Goal: Task Accomplishment & Management: Manage account settings

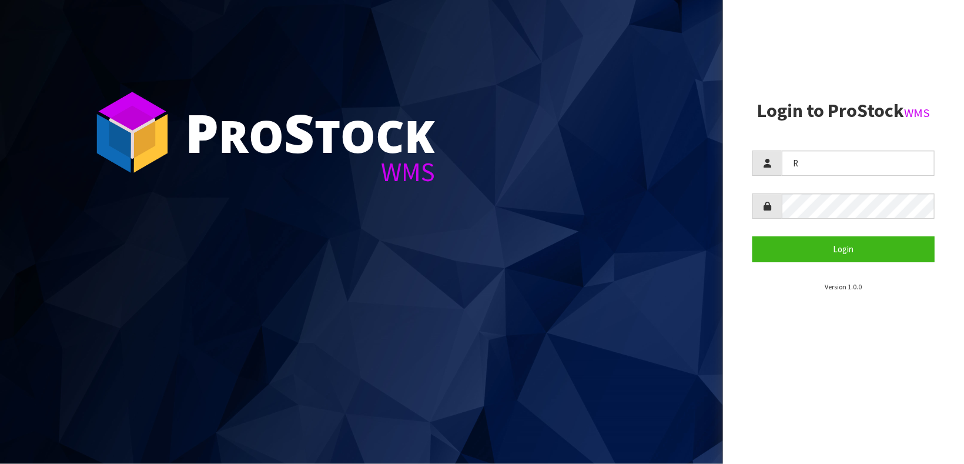
type input "[PERSON_NAME]"
click at [753, 236] on button "Login" at bounding box center [844, 248] width 182 height 25
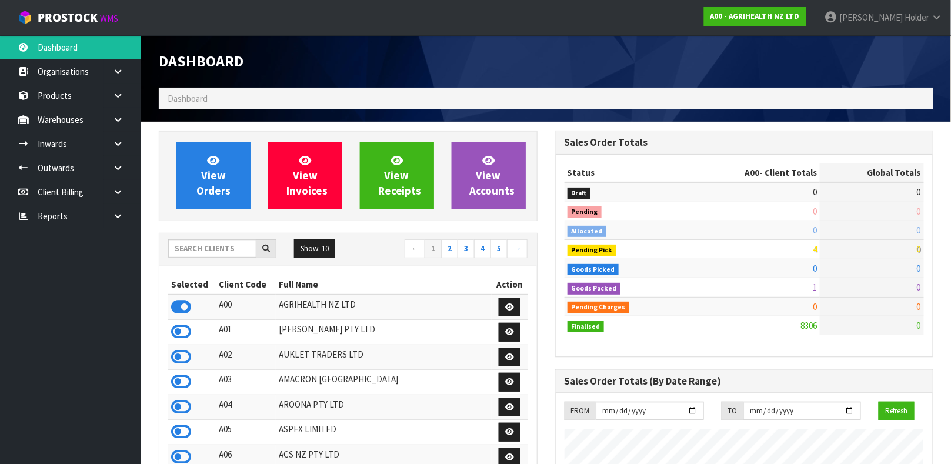
scroll to position [892, 396]
click at [185, 304] on icon at bounding box center [181, 307] width 20 height 18
click at [214, 240] on input "text" at bounding box center [212, 248] width 88 height 18
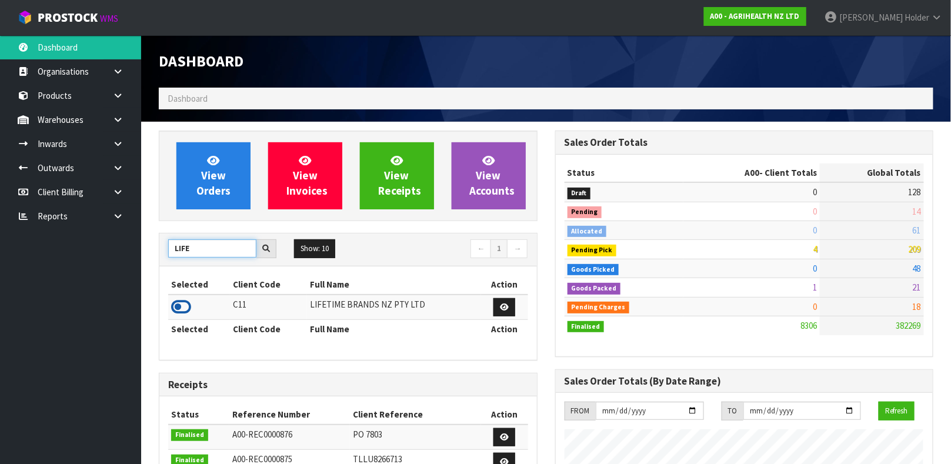
type input "LIFE"
click at [179, 310] on icon at bounding box center [181, 307] width 20 height 18
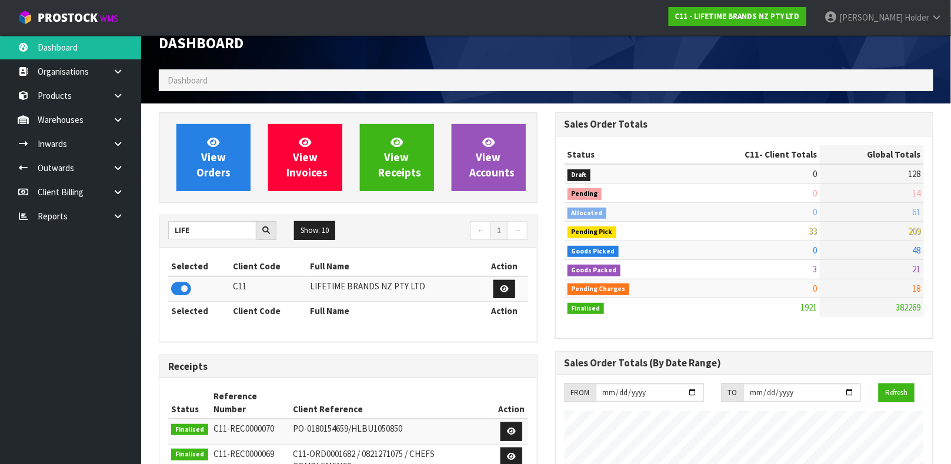
scroll to position [0, 0]
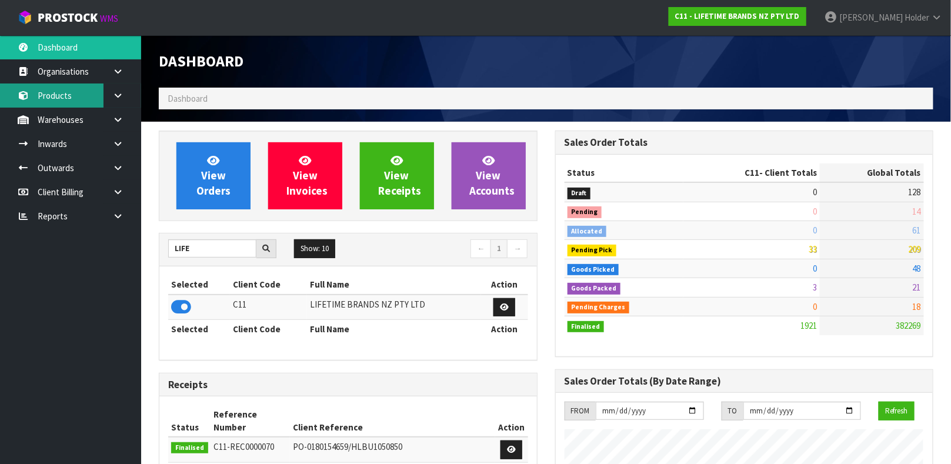
click at [86, 93] on link "Products" at bounding box center [70, 95] width 141 height 24
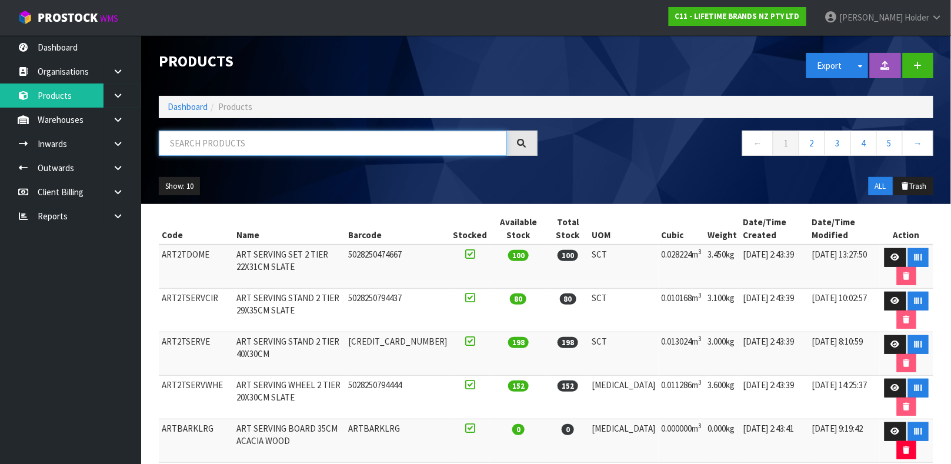
click at [201, 146] on input "text" at bounding box center [333, 143] width 348 height 25
type input "5057982101534"
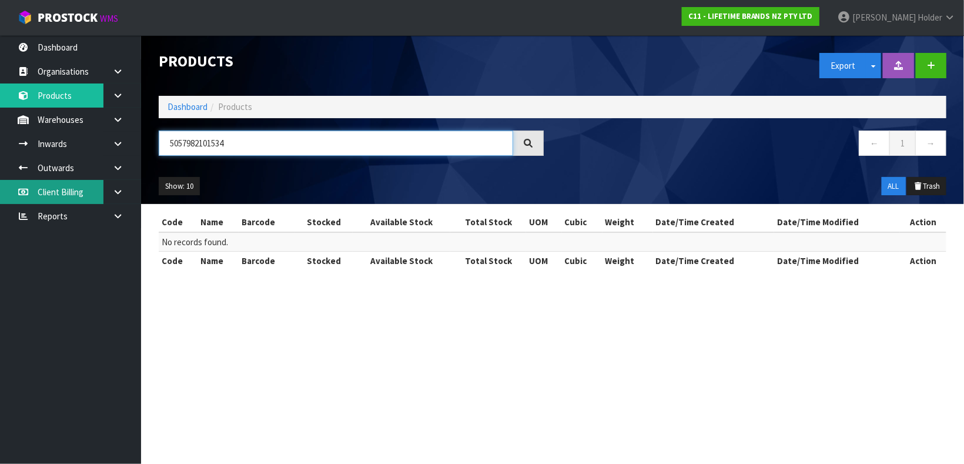
drag, startPoint x: 330, startPoint y: 141, endPoint x: 16, endPoint y: 191, distance: 318.0
click at [16, 191] on body "Toggle navigation ProStock WMS C11 - LIFETIME BRANDS NZ PTY LTD [PERSON_NAME] L…" at bounding box center [482, 232] width 964 height 464
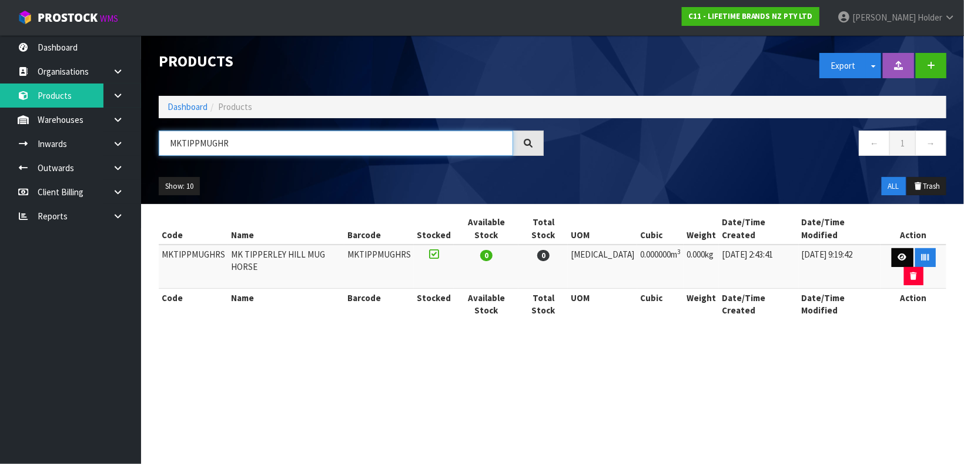
type input "MKTIPPMUGHR"
click at [894, 252] on link at bounding box center [903, 257] width 22 height 19
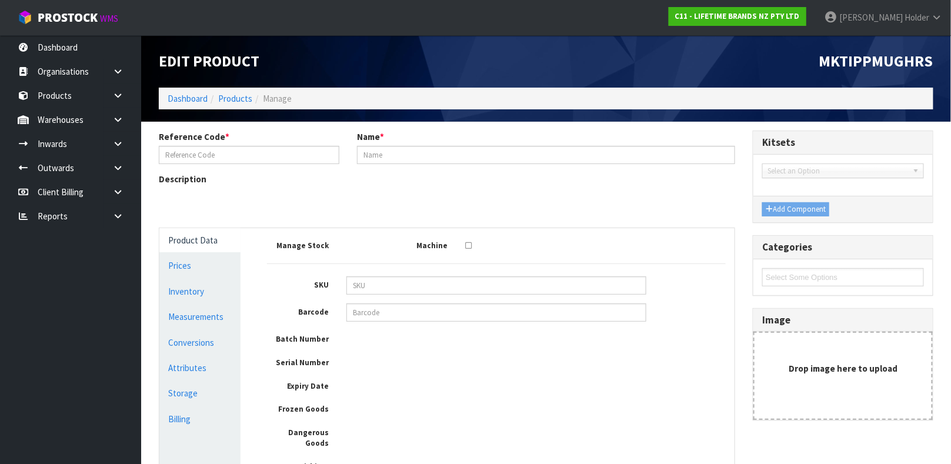
type input "MKTIPPMUGHRS"
type input "MK TIPPERLEY HILL MUG HORSE"
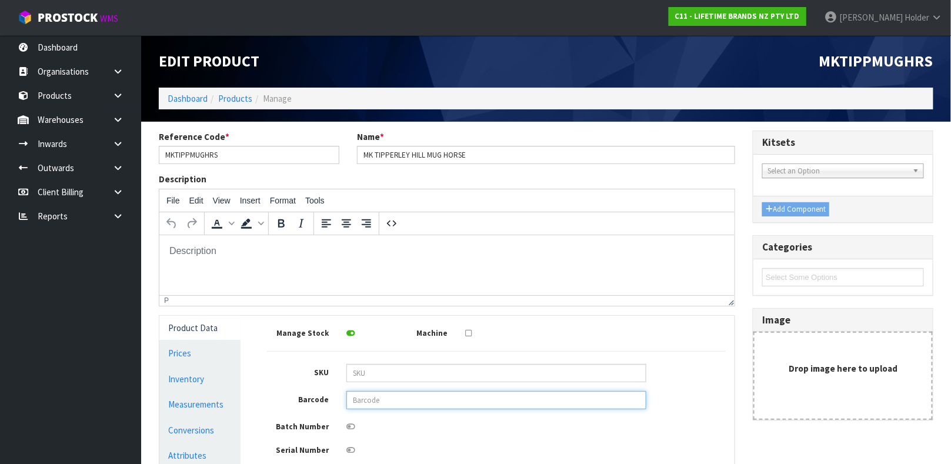
click at [360, 402] on input "text" at bounding box center [496, 400] width 300 height 18
type input "5057982101534"
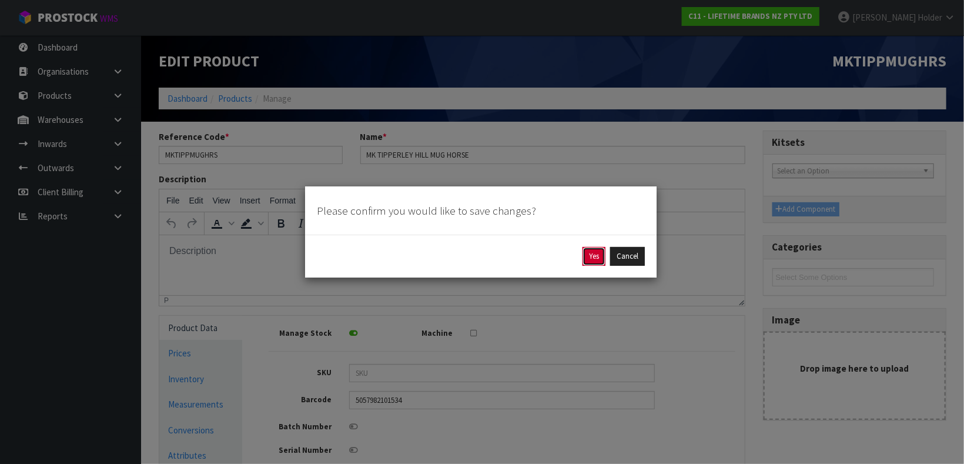
click at [592, 262] on button "Yes" at bounding box center [594, 256] width 23 height 19
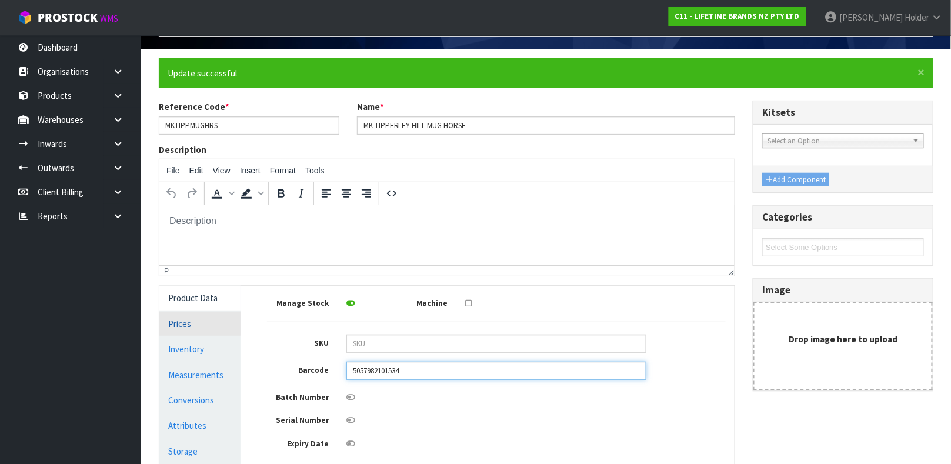
scroll to position [88, 0]
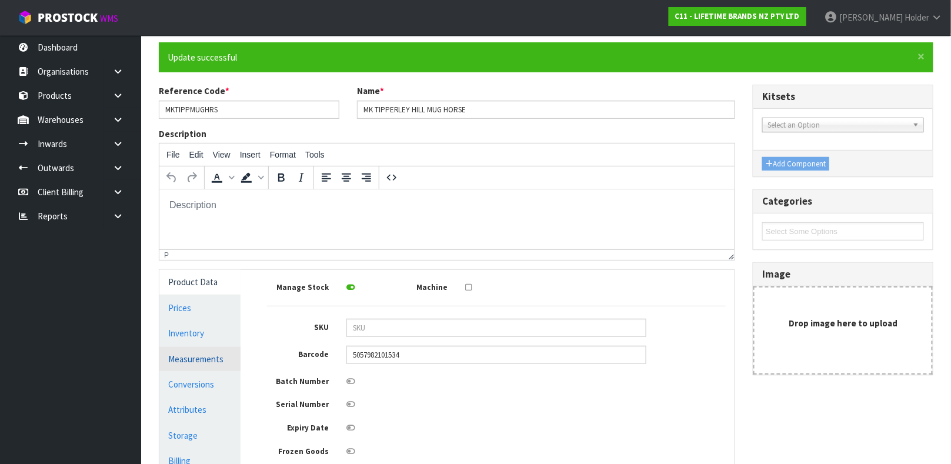
click at [206, 354] on link "Measurements" at bounding box center [199, 359] width 81 height 24
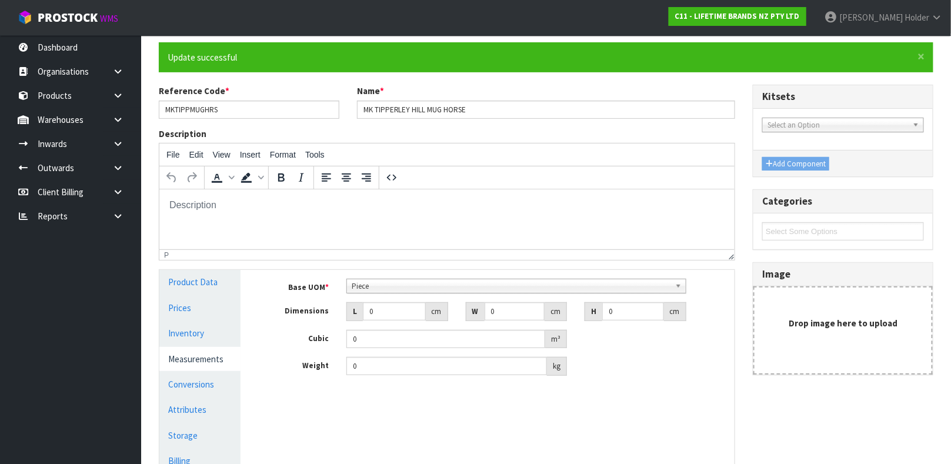
click at [449, 282] on span "Piece" at bounding box center [511, 286] width 319 height 14
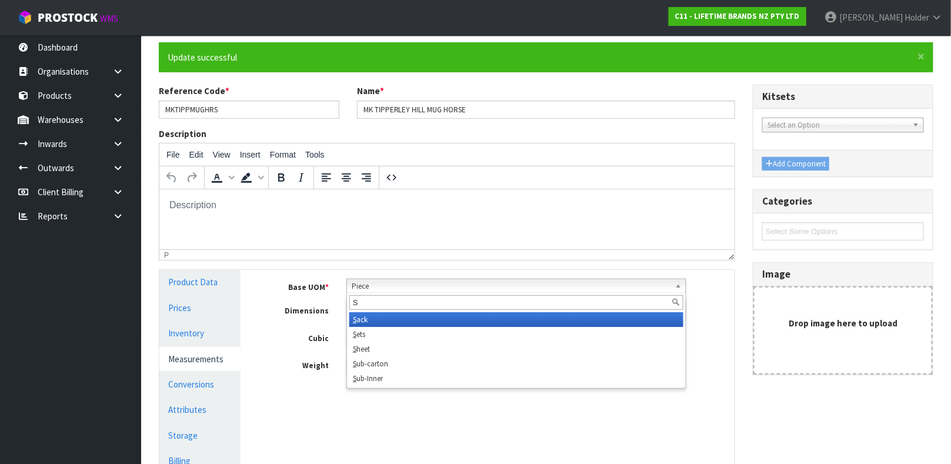
scroll to position [0, 0]
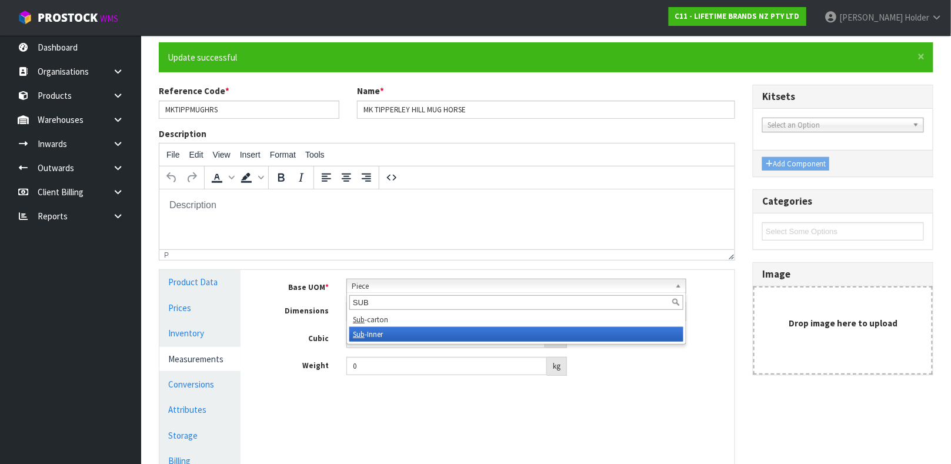
type input "SUB"
click at [433, 340] on li "Sub -Inner" at bounding box center [516, 334] width 334 height 15
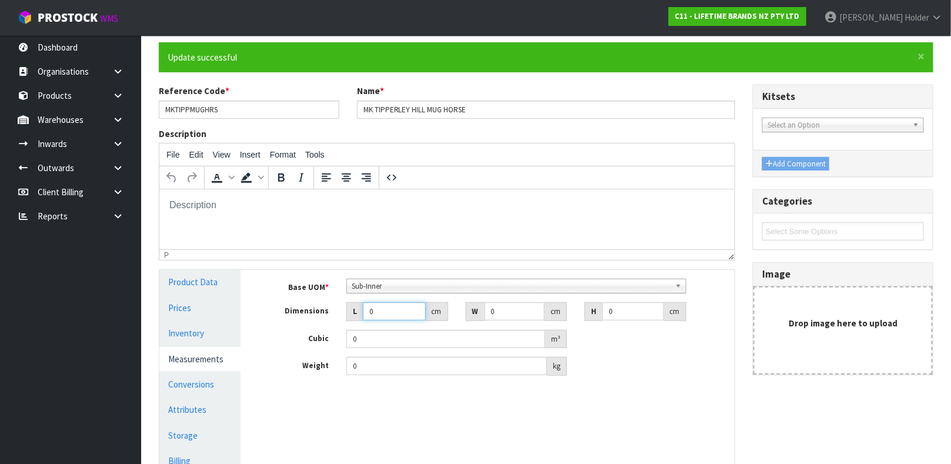
drag, startPoint x: 366, startPoint y: 314, endPoint x: 336, endPoint y: 313, distance: 30.0
click at [340, 313] on div "L 0 cm" at bounding box center [397, 311] width 119 height 19
type input "1"
type input "0.000001"
type input "13"
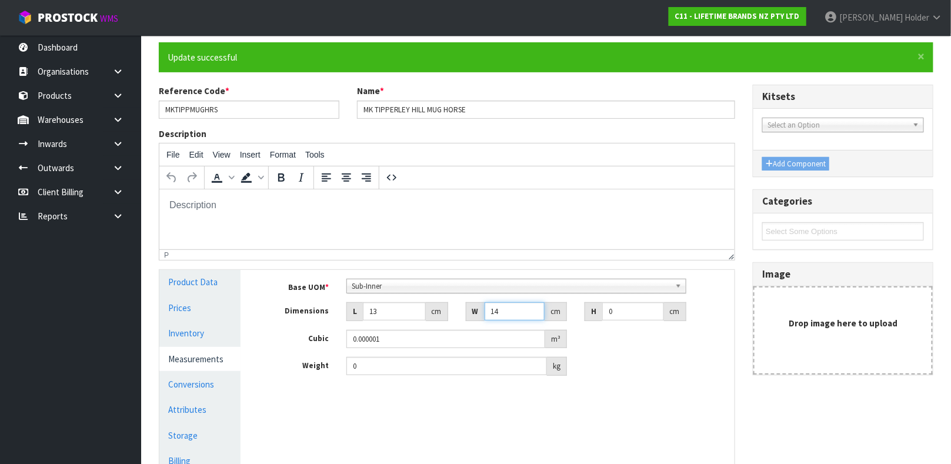
type input "14"
type input "1"
type input "0.000182"
type input "11"
type input "0.002002"
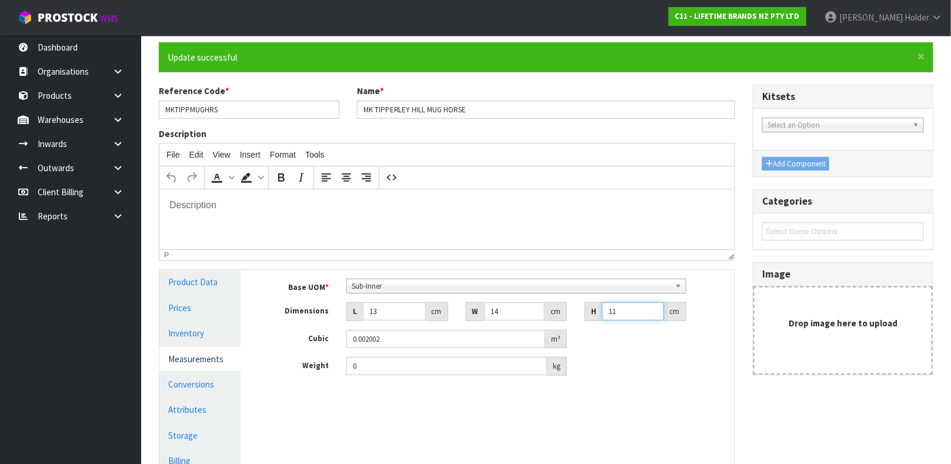
type input "11"
drag, startPoint x: 397, startPoint y: 372, endPoint x: 239, endPoint y: 367, distance: 158.8
click at [245, 368] on div "Product Data Prices Inventory Measurements Conversions Attributes Storage Billi…" at bounding box center [447, 371] width 593 height 203
type input "0.4"
click at [203, 389] on link "Conversions" at bounding box center [199, 384] width 81 height 24
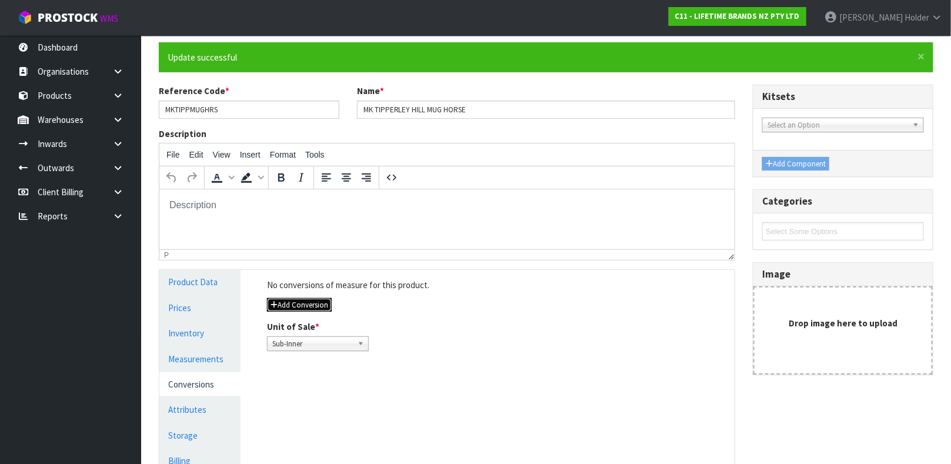
click at [323, 299] on button "Add Conversion" at bounding box center [299, 305] width 65 height 14
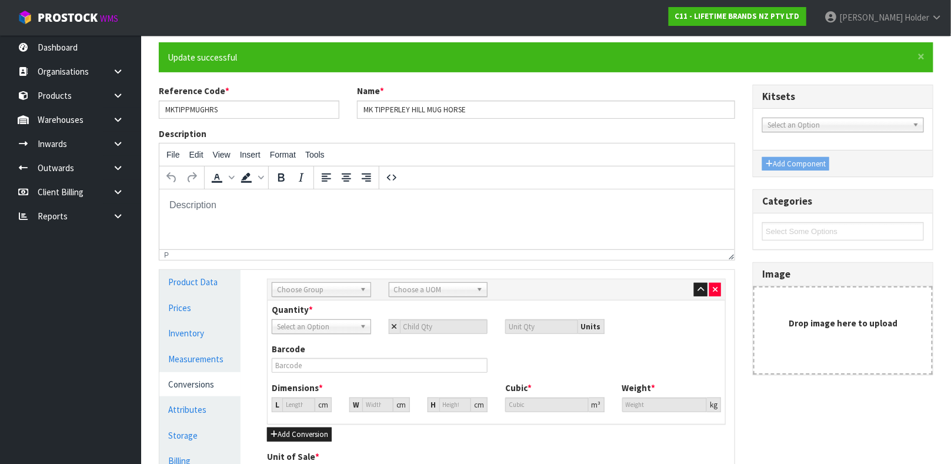
click at [322, 290] on span "Choose Group" at bounding box center [316, 290] width 78 height 14
type input "INN"
click at [433, 282] on div "Sub Inner Inner Outer Pallet Inner Sub Inn er Inn er Bag Bar Basket Bin Bottle …" at bounding box center [496, 289] width 457 height 21
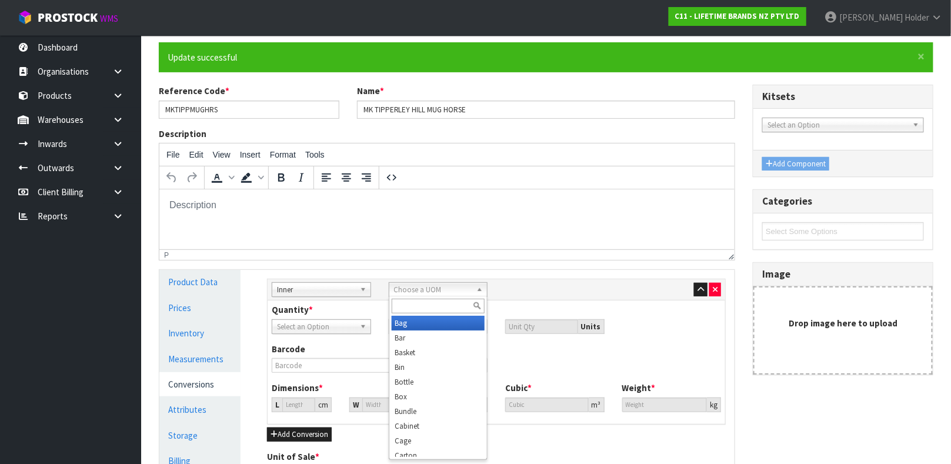
click at [432, 288] on span "Choose a UOM" at bounding box center [433, 290] width 78 height 14
type input "SUB"
click at [439, 325] on li "Sub -carton" at bounding box center [438, 323] width 93 height 15
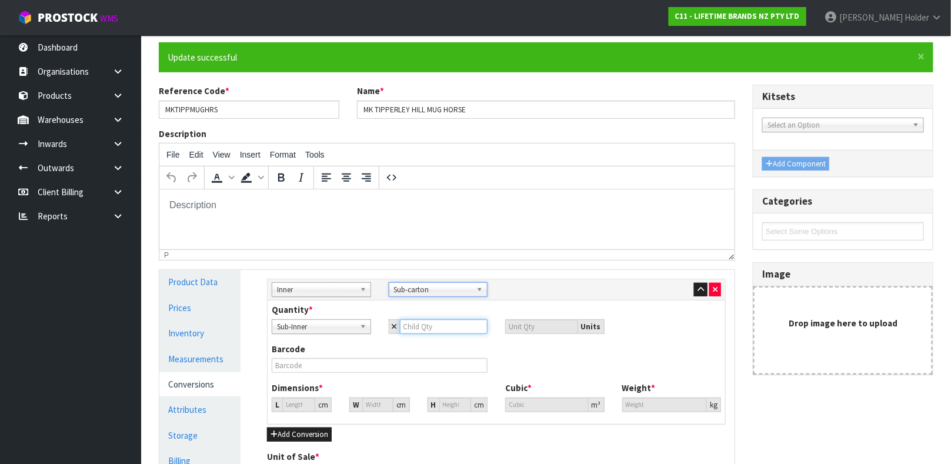
click at [426, 324] on input "number" at bounding box center [444, 326] width 88 height 15
type input "6"
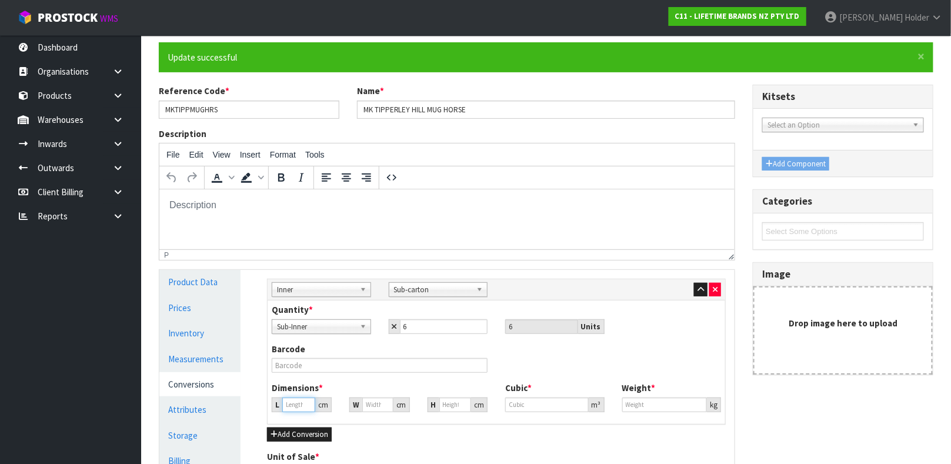
type input "22.902"
type input "0.012012"
type input "2.4"
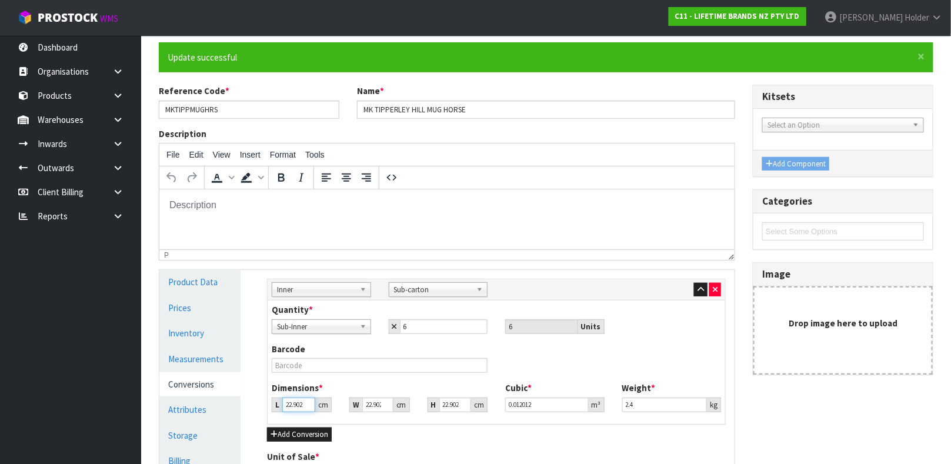
click at [291, 405] on input "22.902" at bounding box center [298, 404] width 33 height 15
type input "2"
type input "0.001049"
type input "28"
type input "0.014686"
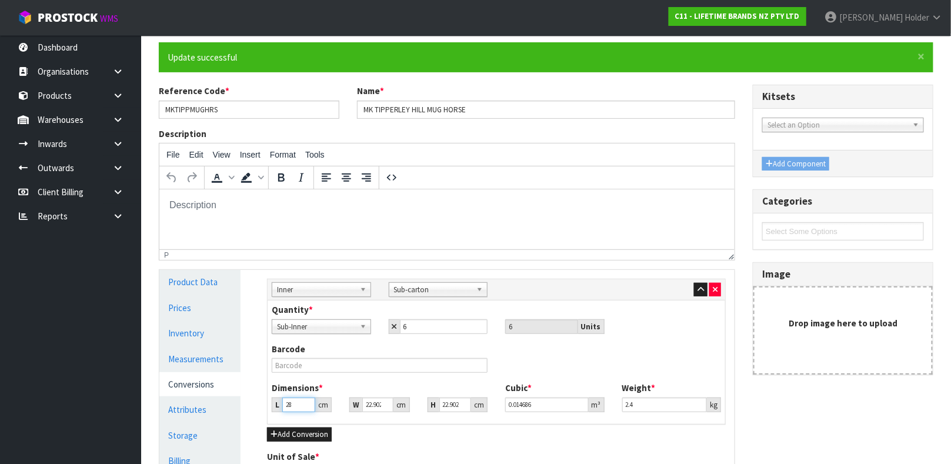
type input "28"
type input "4"
type input "0.002565"
type input "40"
type input "0.02565"
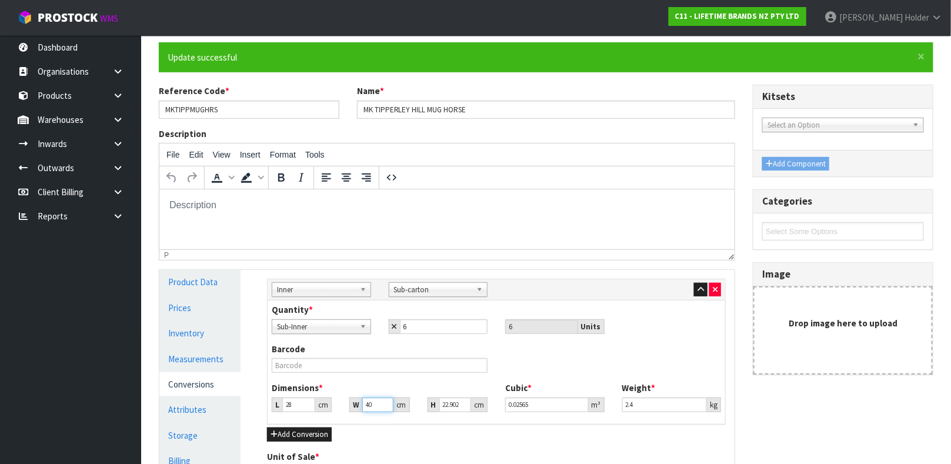
type input "40"
type input "1"
type input "0.00112"
type input "13"
type input "0.01456"
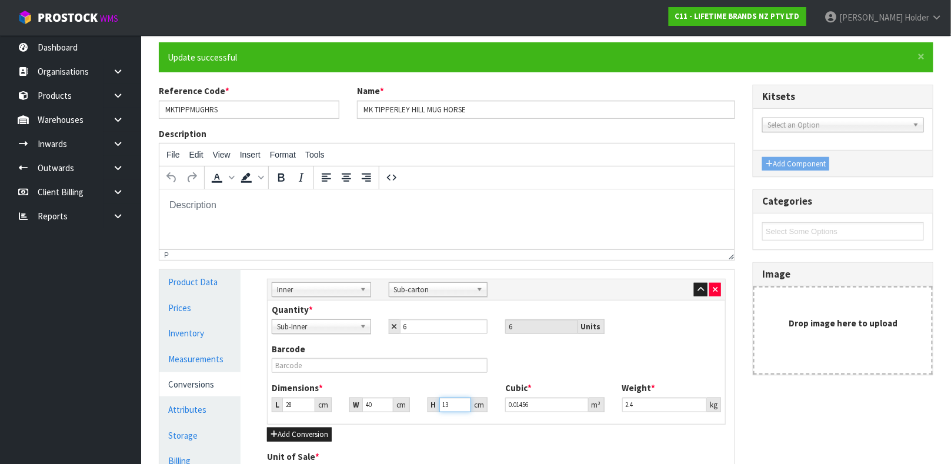
type input "13"
click at [323, 359] on input "text" at bounding box center [380, 365] width 216 height 15
type input "15057982101531"
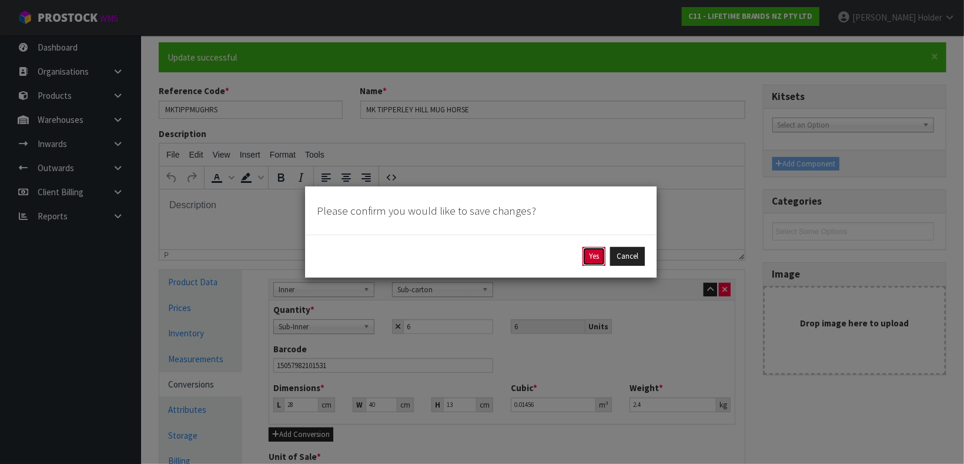
click at [584, 253] on button "Yes" at bounding box center [594, 256] width 23 height 19
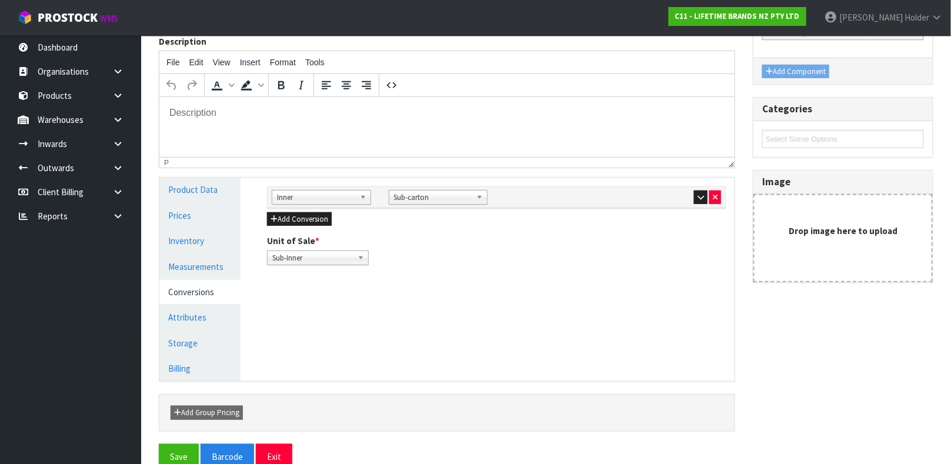
scroll to position [203, 0]
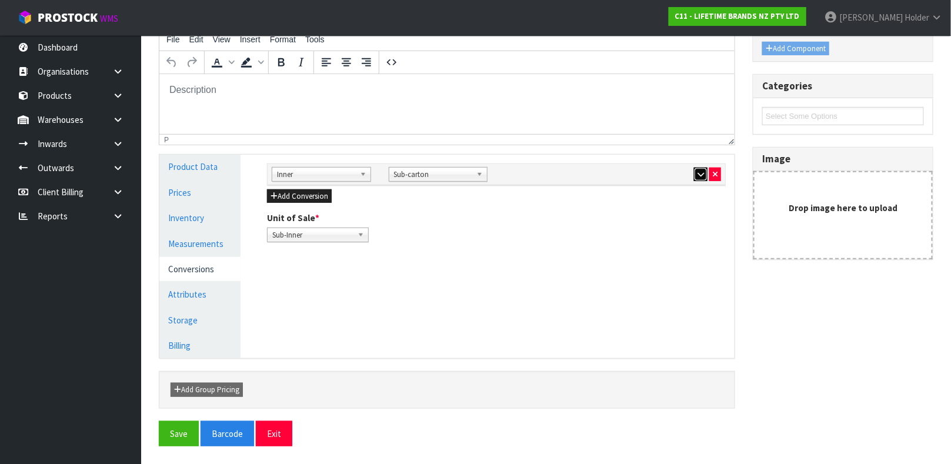
click at [697, 173] on icon "button" at bounding box center [700, 175] width 6 height 8
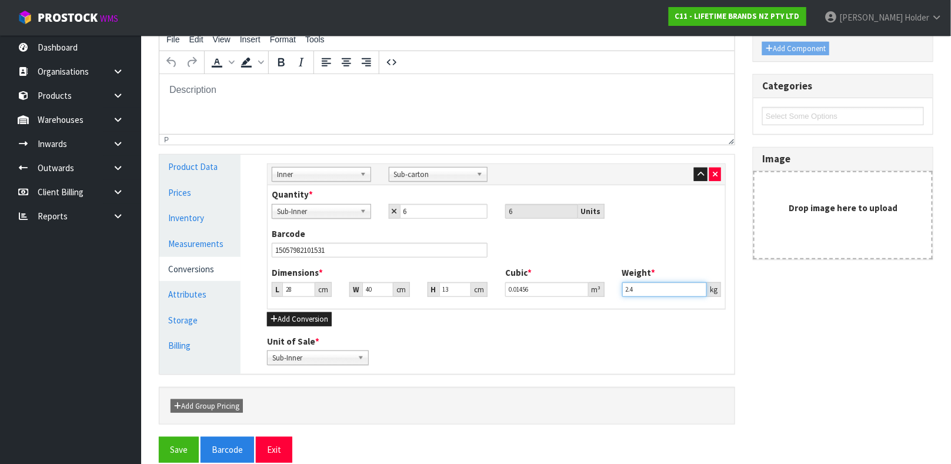
drag, startPoint x: 671, startPoint y: 290, endPoint x: 588, endPoint y: 293, distance: 82.9
click at [588, 293] on div "Dimensions * L 28 cm W 40 cm H 13 cm Cubic * 0.01456 m³ Weight * 2.4 kg" at bounding box center [496, 285] width 467 height 39
type input "2.7"
click at [700, 171] on icon "button" at bounding box center [700, 175] width 6 height 8
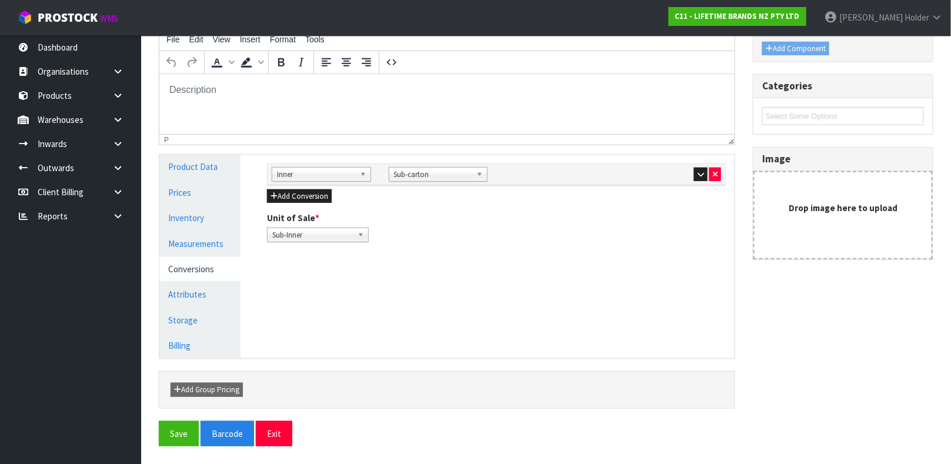
click at [315, 187] on div "Sub Inner Inner Outer Pallet Inner Bag Bar Basket Bin Bottle Box Bundle Cabinet…" at bounding box center [496, 203] width 476 height 96
click at [313, 192] on button "Add Conversion" at bounding box center [299, 196] width 65 height 14
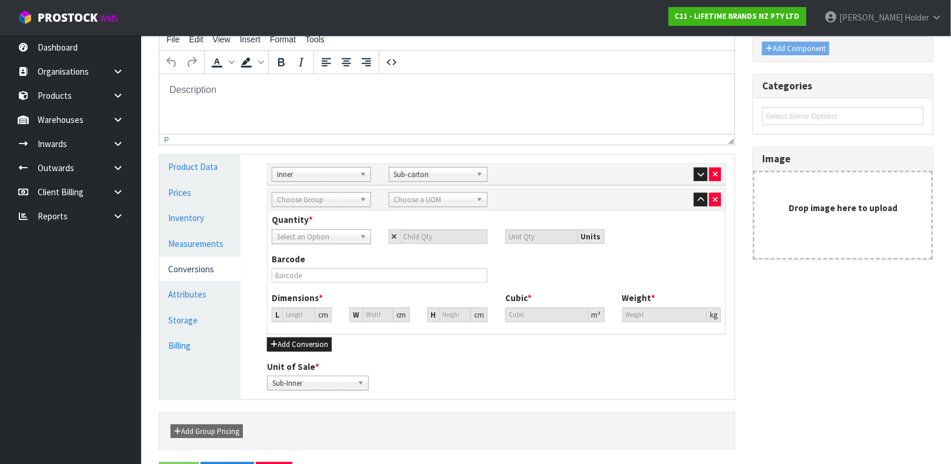
click at [313, 206] on div "Choose Group" at bounding box center [321, 199] width 99 height 15
type input "OUT"
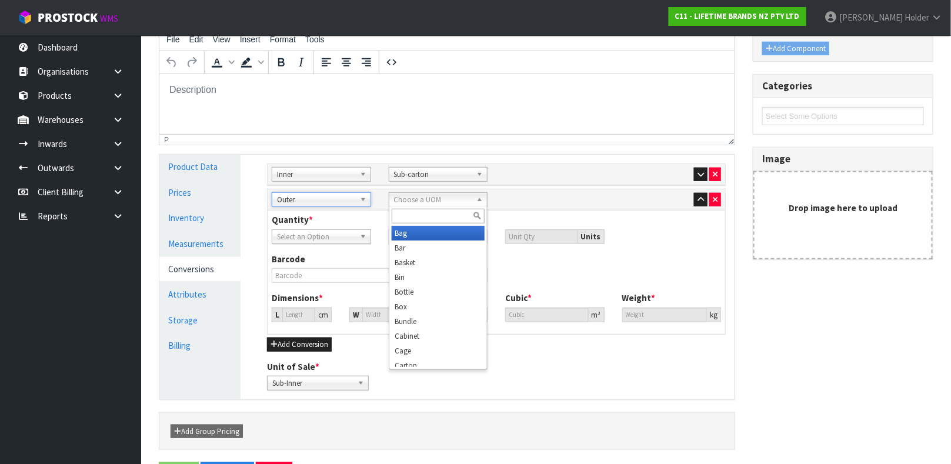
click at [425, 195] on span "Choose a UOM" at bounding box center [433, 200] width 78 height 14
type input "CAR"
click at [422, 225] on div "CAR" at bounding box center [438, 215] width 98 height 19
click at [421, 230] on li "Car ton" at bounding box center [438, 233] width 93 height 15
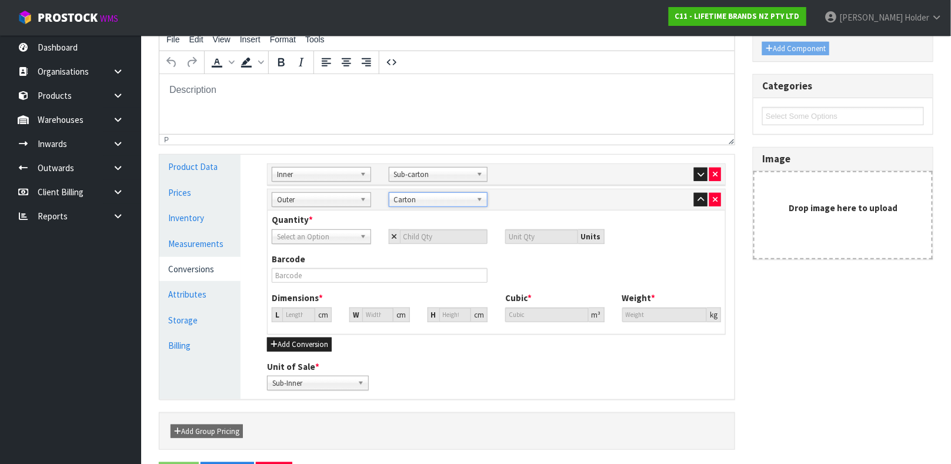
click at [332, 235] on span "Select an Option" at bounding box center [316, 237] width 78 height 14
click at [313, 285] on li "Sub-carton" at bounding box center [321, 285] width 93 height 15
click at [436, 232] on input "number" at bounding box center [444, 236] width 88 height 15
type input "6"
type input "36"
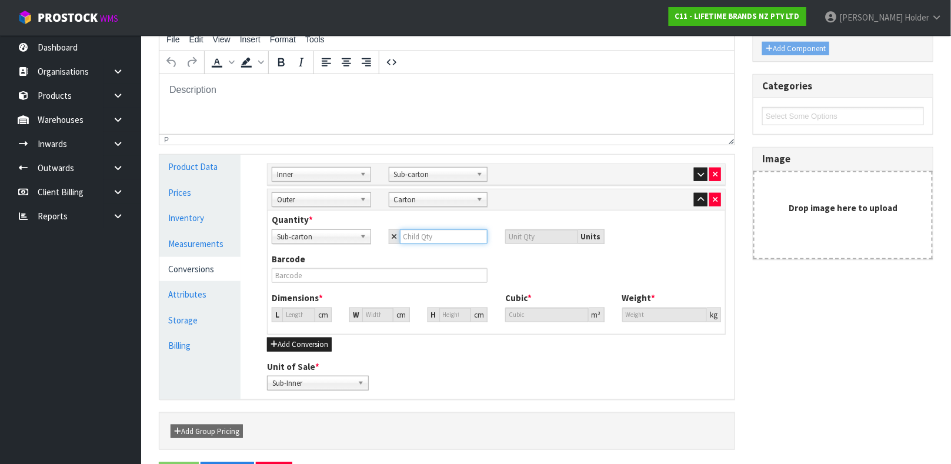
type input "4"
type input "24"
type input "4"
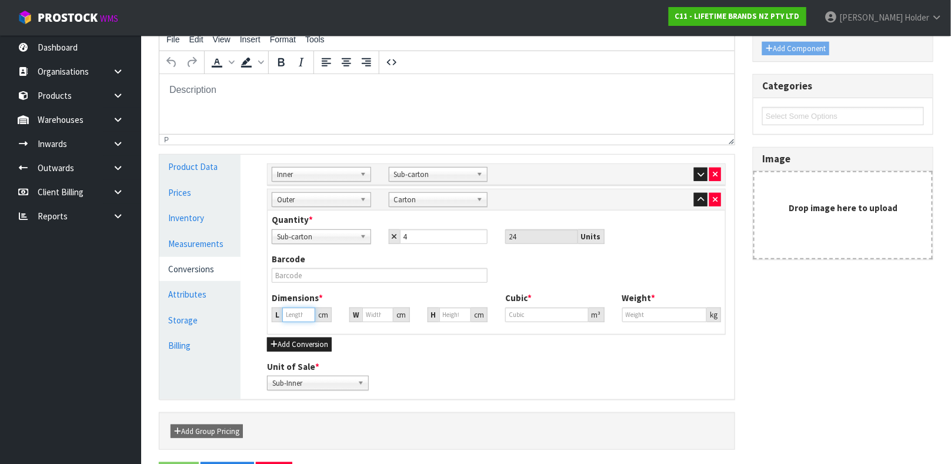
type input "36.355"
type input "0.048048"
type input "9.6"
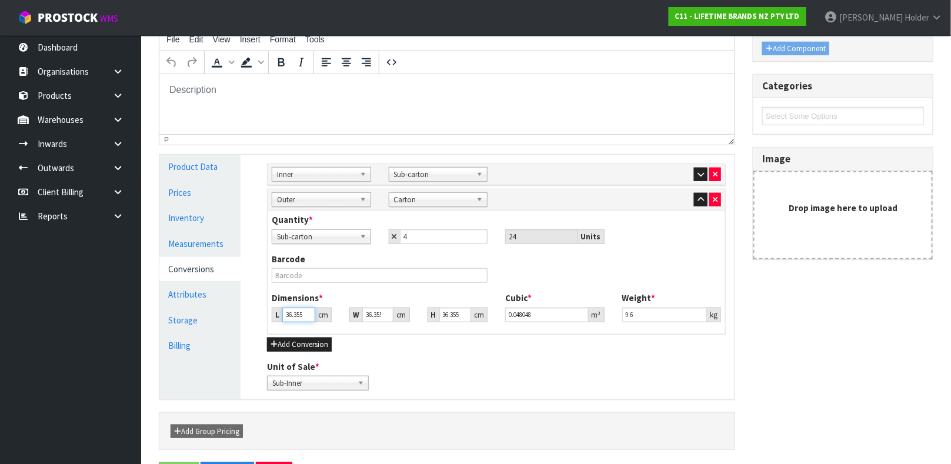
click at [286, 314] on input "36.355" at bounding box center [298, 315] width 33 height 15
type input "3"
type input "0.003965"
type input "30"
type input "0.039651"
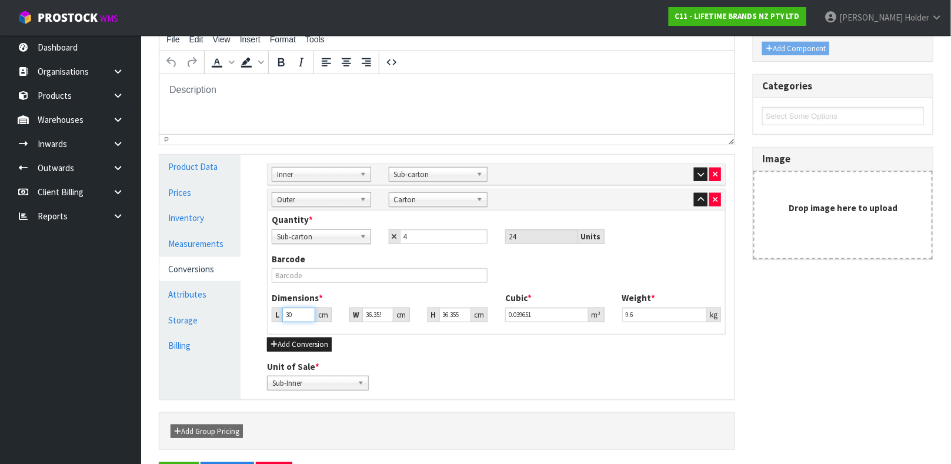
type input "30"
type input "4"
type input "0.004363"
type input "41"
type input "0.044717"
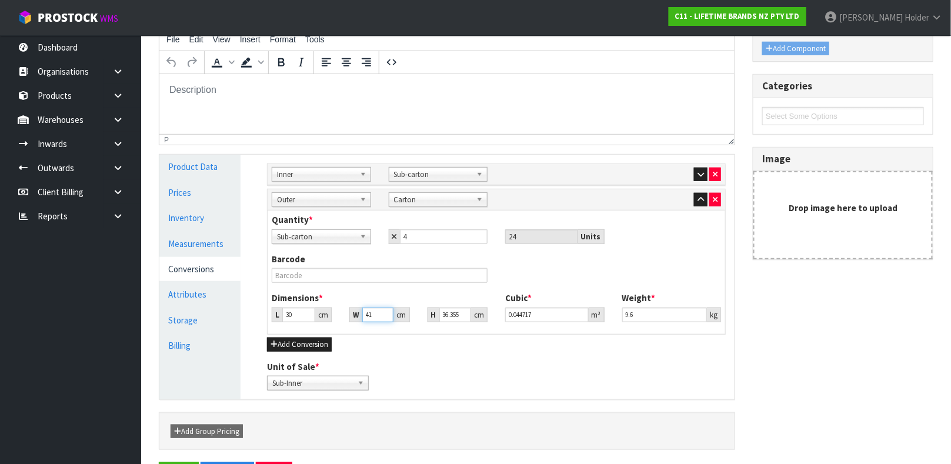
type input "41"
type input "4"
type input "0.00492"
type input "49"
type input "0.06027"
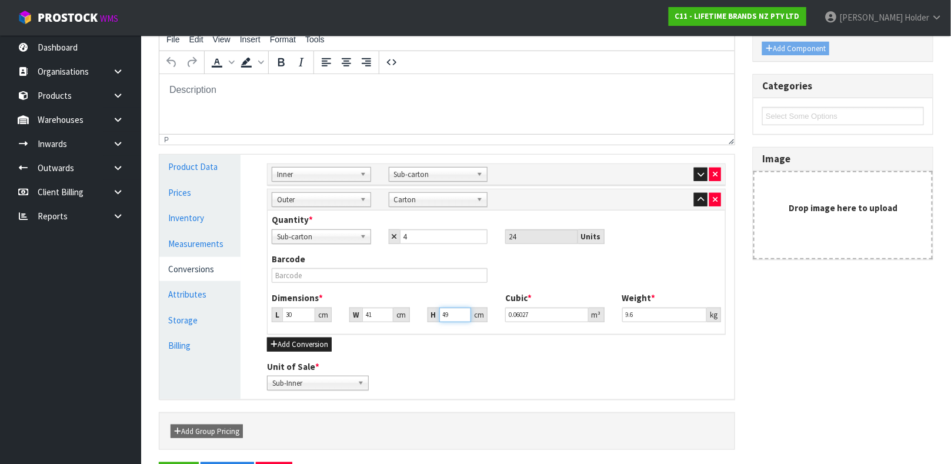
type input "49"
drag, startPoint x: 645, startPoint y: 316, endPoint x: 540, endPoint y: 312, distance: 104.7
click at [545, 313] on div "Dimensions * L 30 cm W 41 cm H 49 cm Cubic * 0.06027 m³ Weight * 9.6 kg" at bounding box center [496, 311] width 467 height 39
type input "11.5"
click at [304, 279] on input "text" at bounding box center [380, 275] width 216 height 15
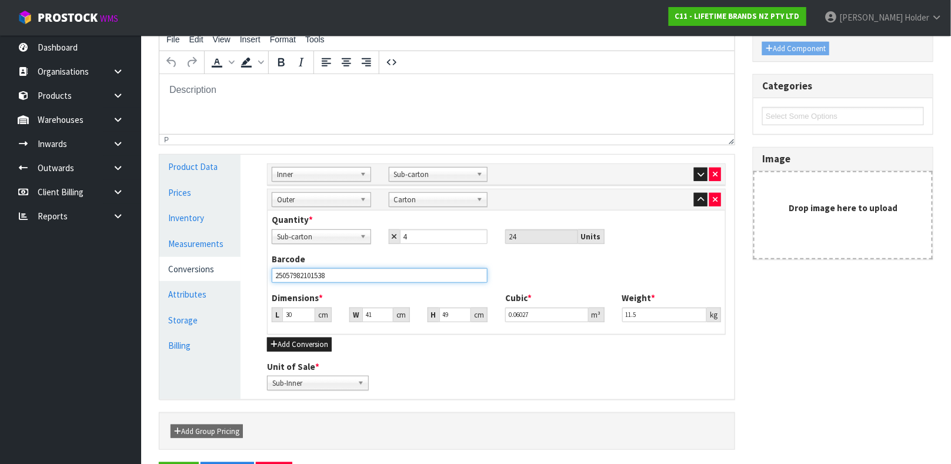
type input "25057982101538"
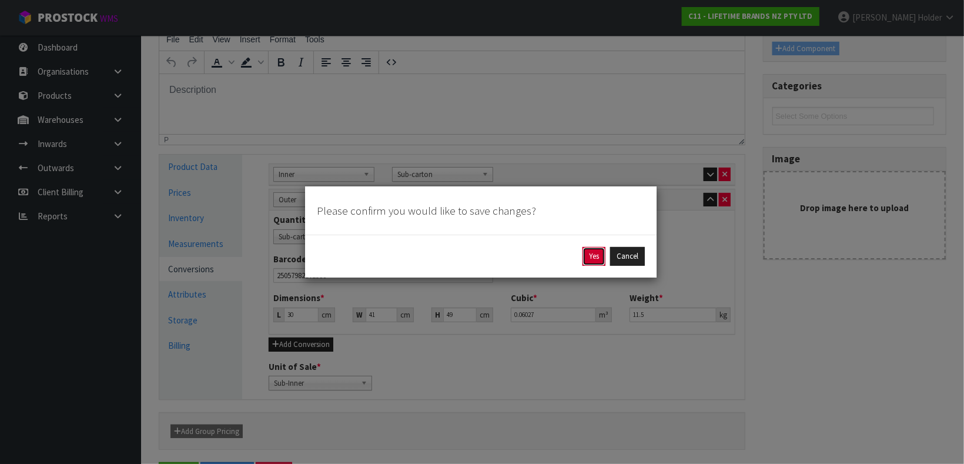
click at [593, 249] on button "Yes" at bounding box center [594, 256] width 23 height 19
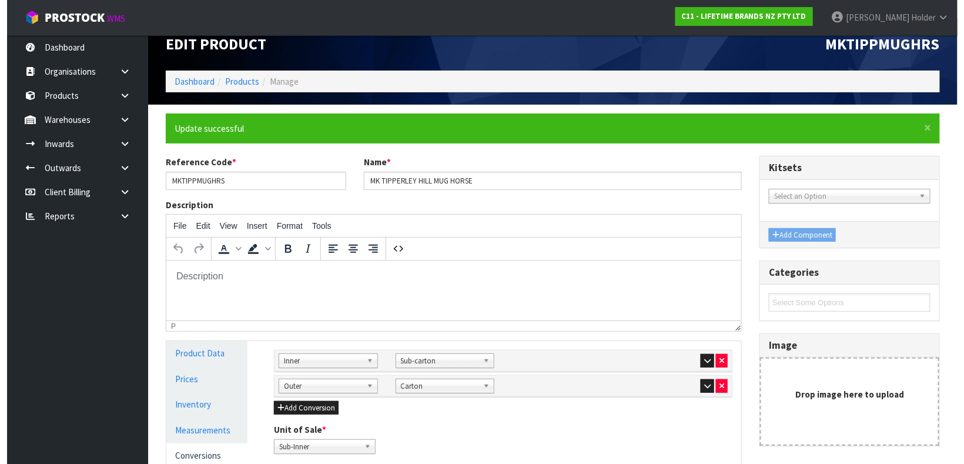
scroll to position [0, 0]
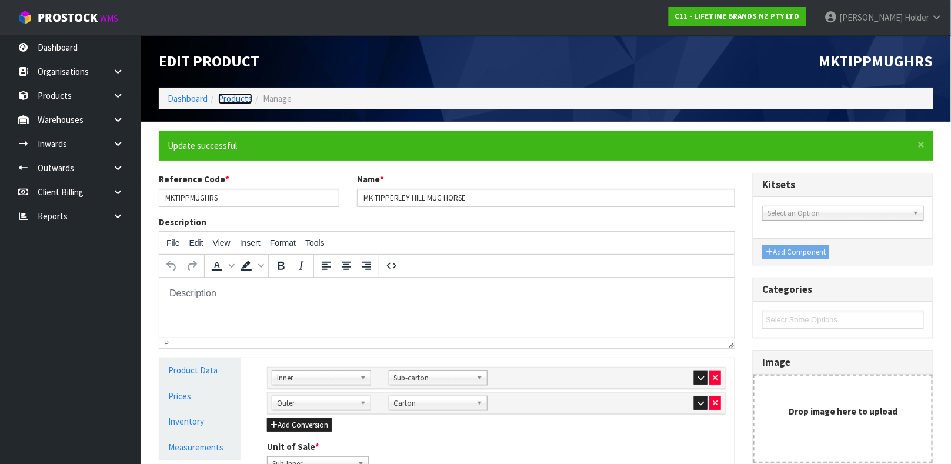
click at [248, 96] on link "Products" at bounding box center [235, 98] width 34 height 11
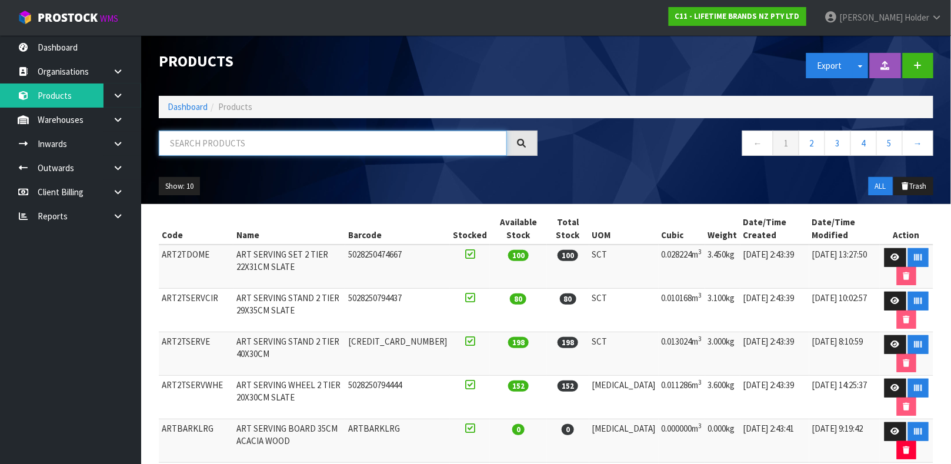
click at [297, 138] on input "text" at bounding box center [333, 143] width 348 height 25
type input "TYPSCALE5"
type input "5028250798091"
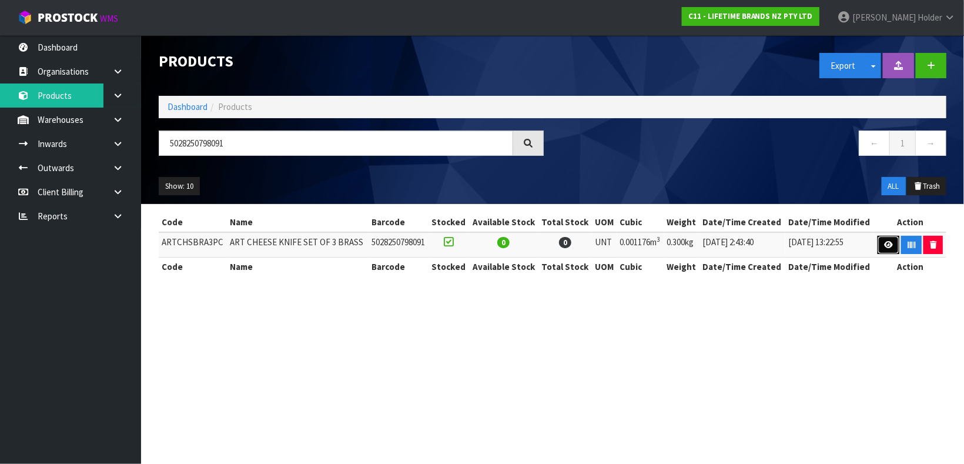
click at [879, 244] on link at bounding box center [889, 245] width 22 height 19
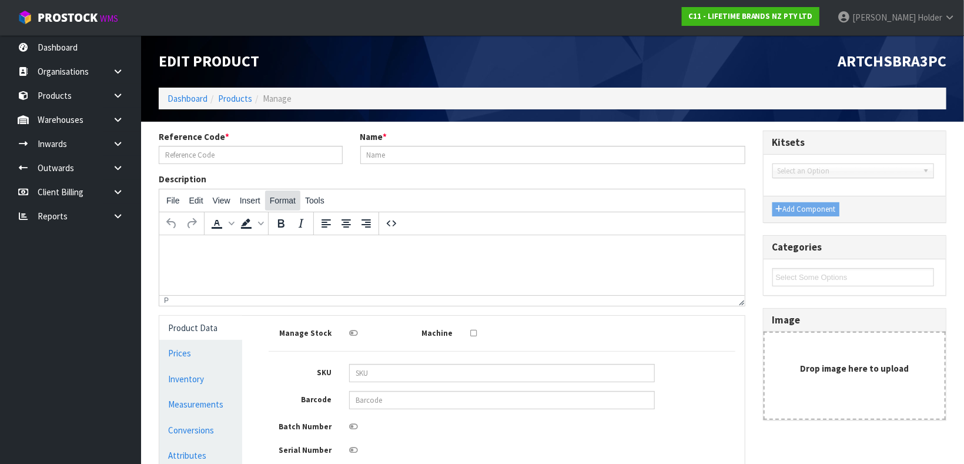
type input "ARTCHSBRA3PC"
type input "ART CHEESE KNIFE SET OF 3 BRASS"
type input "5028250798091"
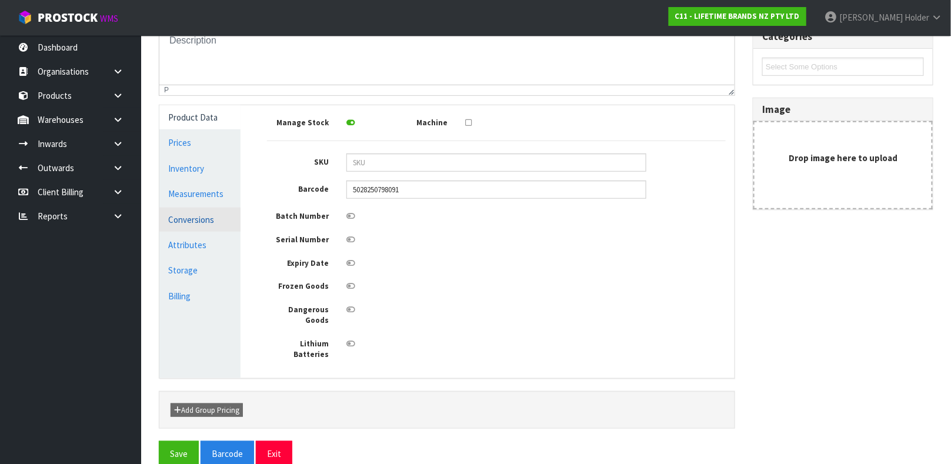
click at [209, 209] on link "Conversions" at bounding box center [199, 220] width 81 height 24
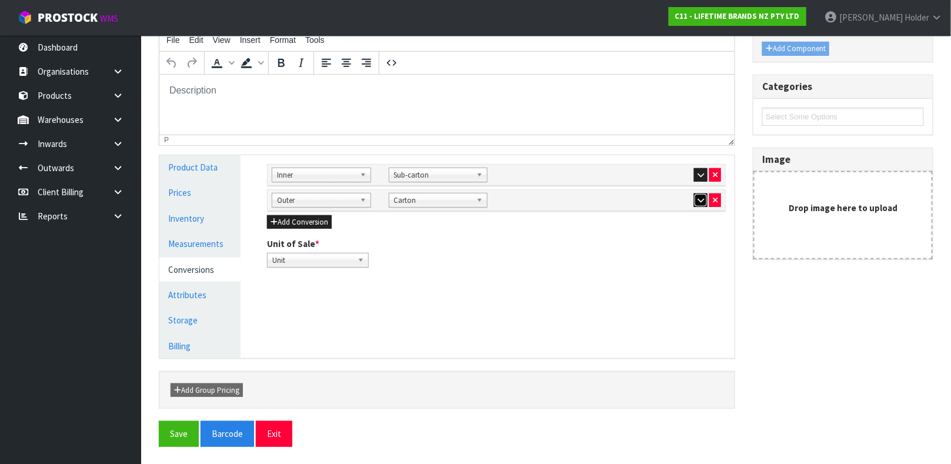
click at [699, 195] on button "button" at bounding box center [701, 200] width 14 height 14
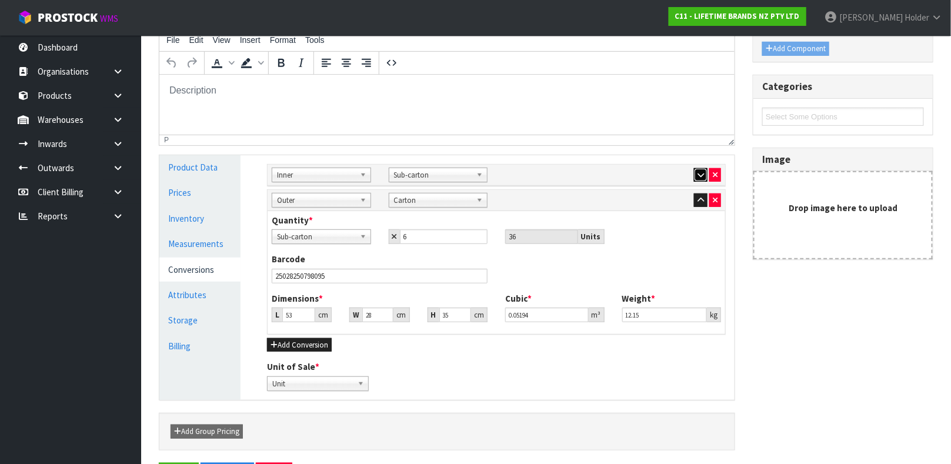
click at [697, 177] on icon "button" at bounding box center [700, 175] width 6 height 8
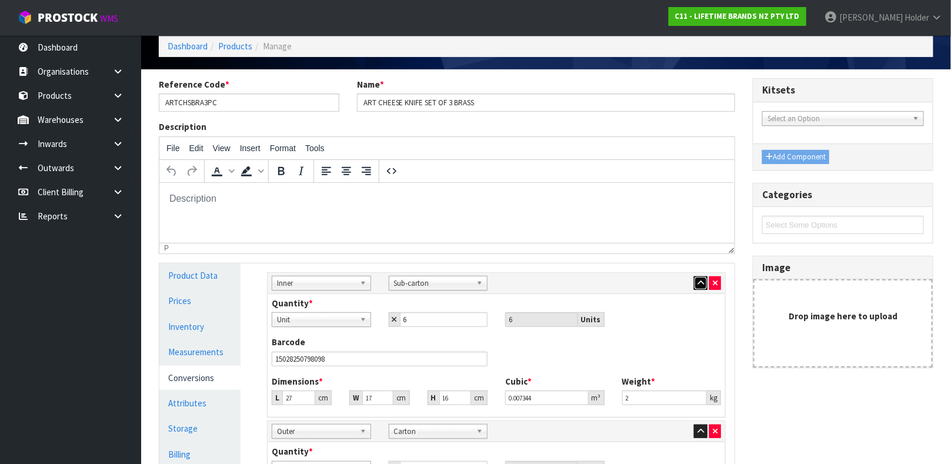
scroll to position [0, 0]
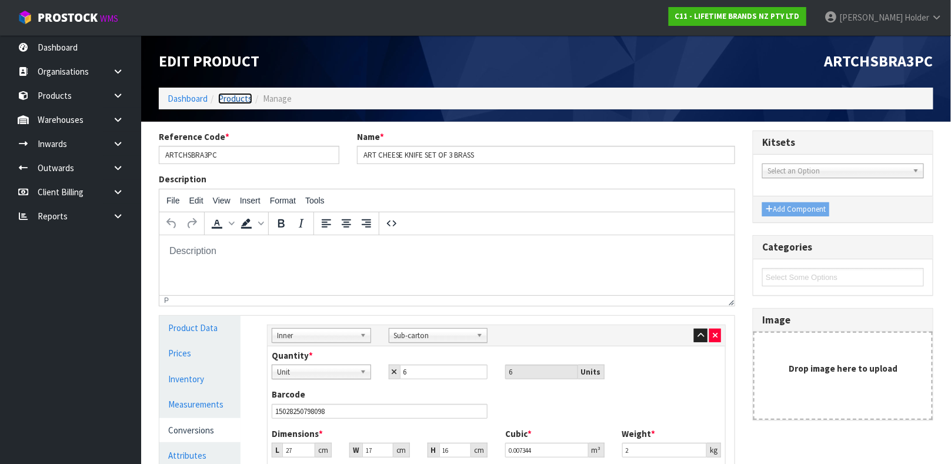
click at [245, 102] on link "Products" at bounding box center [235, 98] width 34 height 11
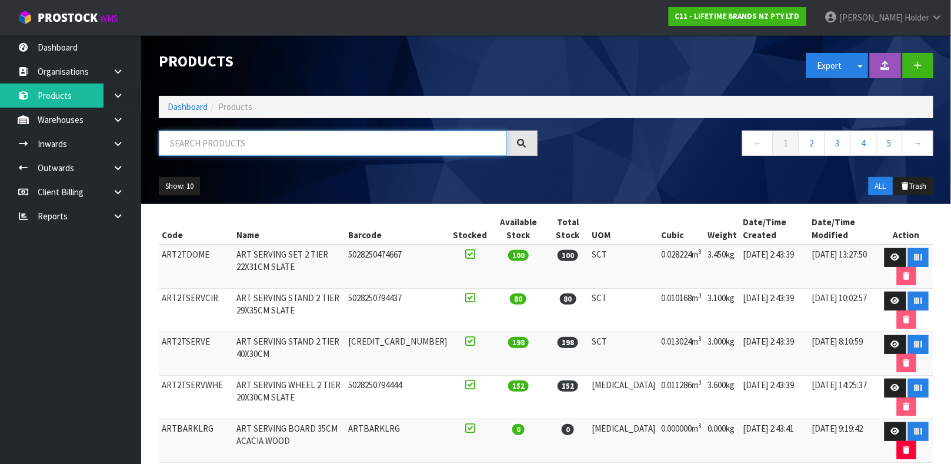
click at [322, 153] on input "text" at bounding box center [333, 143] width 348 height 25
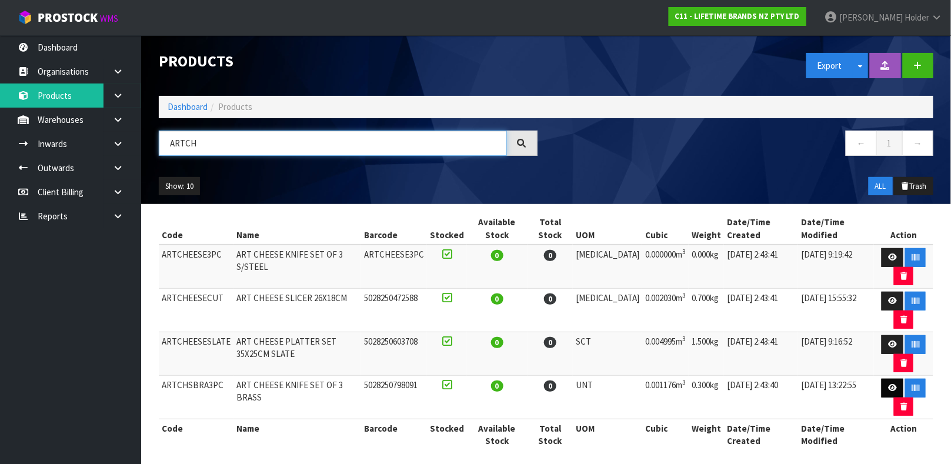
type input "ARTCH"
click at [888, 392] on icon at bounding box center [892, 388] width 9 height 8
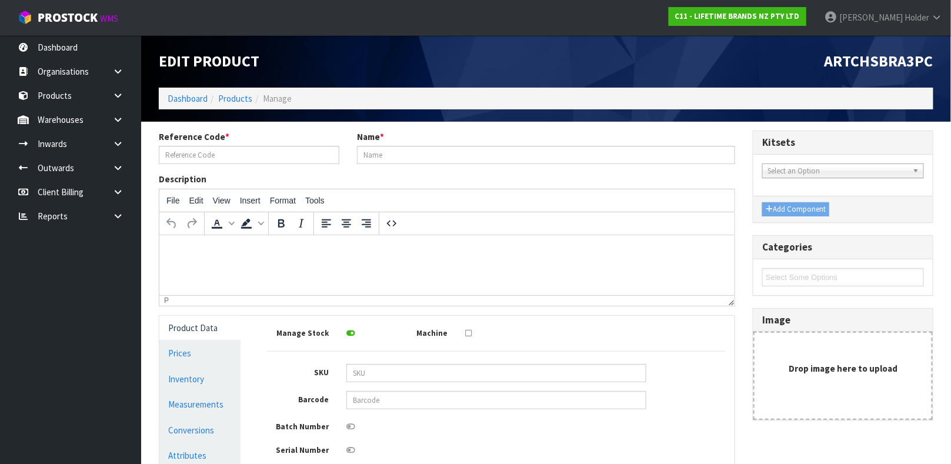
type input "ARTCHSBRA3PC"
type input "ART CHEESE KNIFE SET OF 3 BRASS"
type input "5028250798091"
type input "24.5"
type input "16"
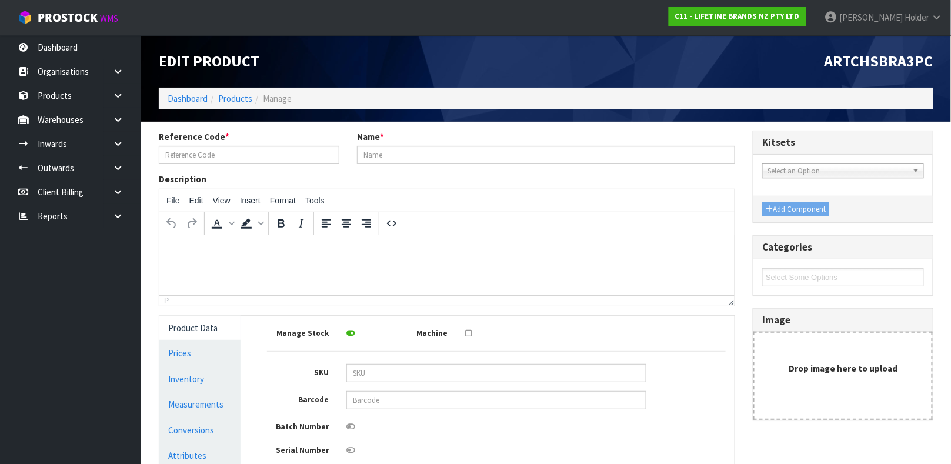
type input "3"
type input "0.001176"
type input "0.3"
click at [221, 403] on link "Measurements" at bounding box center [199, 404] width 81 height 24
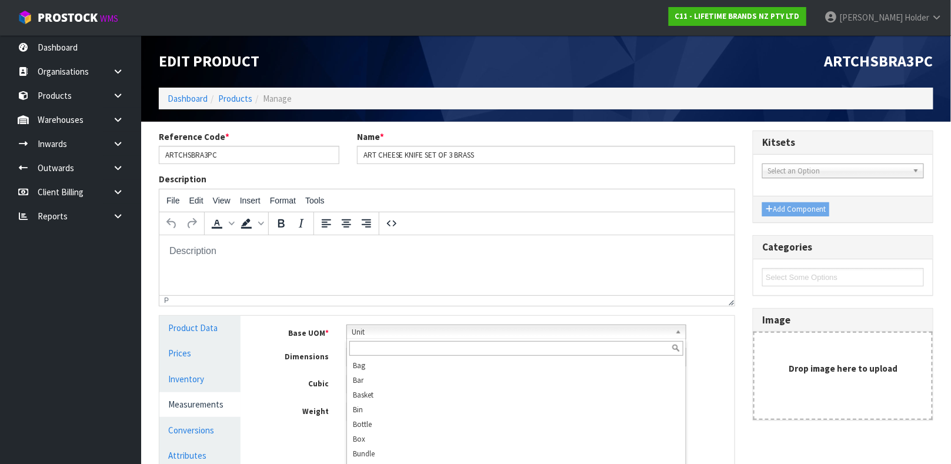
click at [397, 335] on span "Unit" at bounding box center [511, 332] width 319 height 14
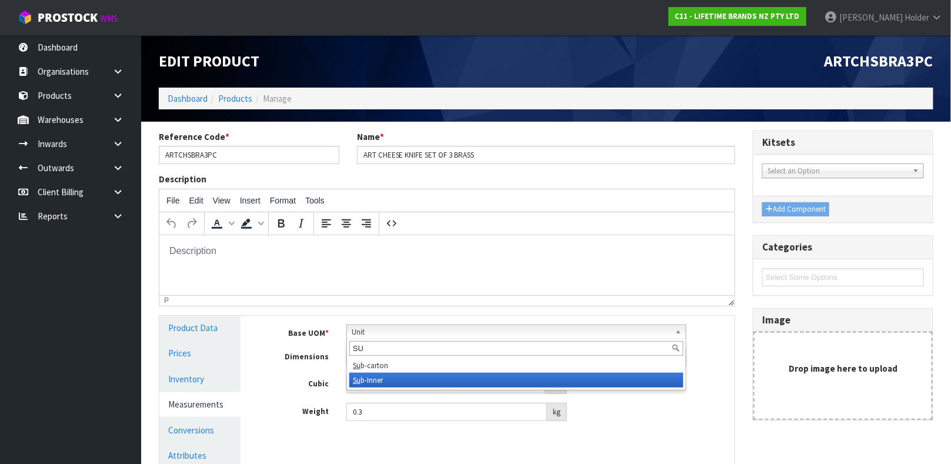
type input "SU"
click at [393, 382] on li "Su b-Inner" at bounding box center [516, 380] width 334 height 15
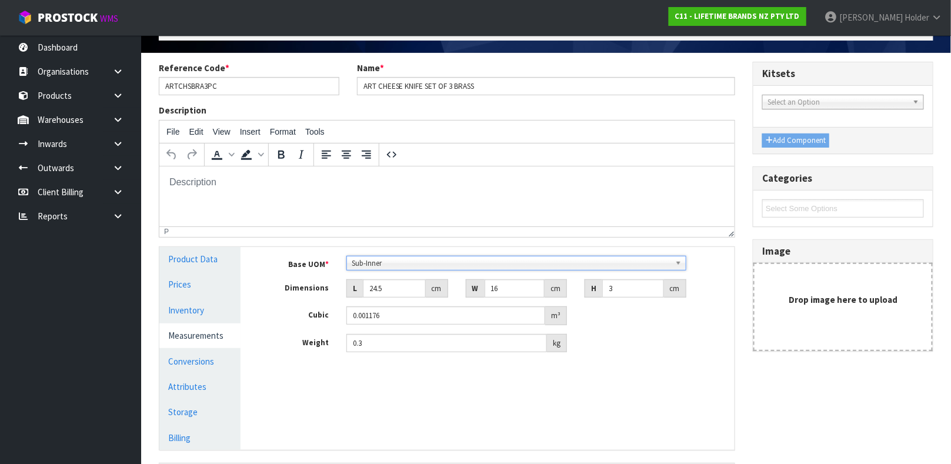
scroll to position [88, 0]
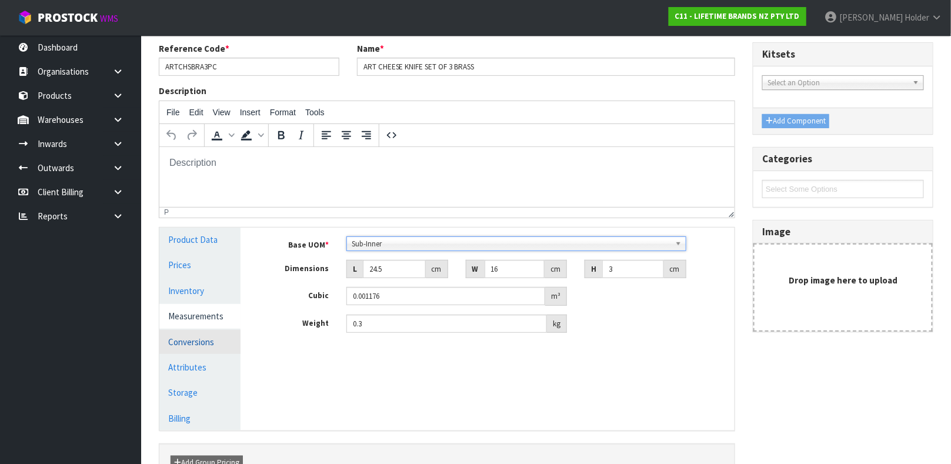
click at [185, 342] on link "Conversions" at bounding box center [199, 342] width 81 height 24
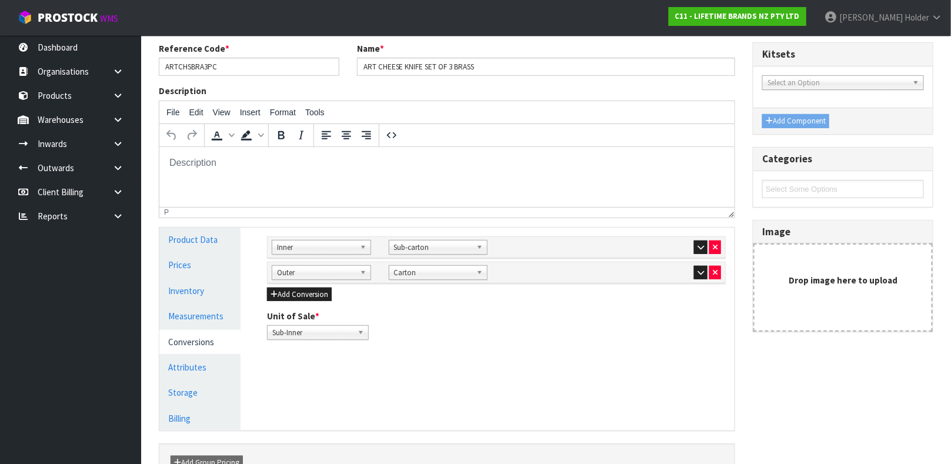
click at [689, 240] on div at bounding box center [671, 247] width 99 height 14
click at [698, 243] on icon "button" at bounding box center [700, 247] width 6 height 8
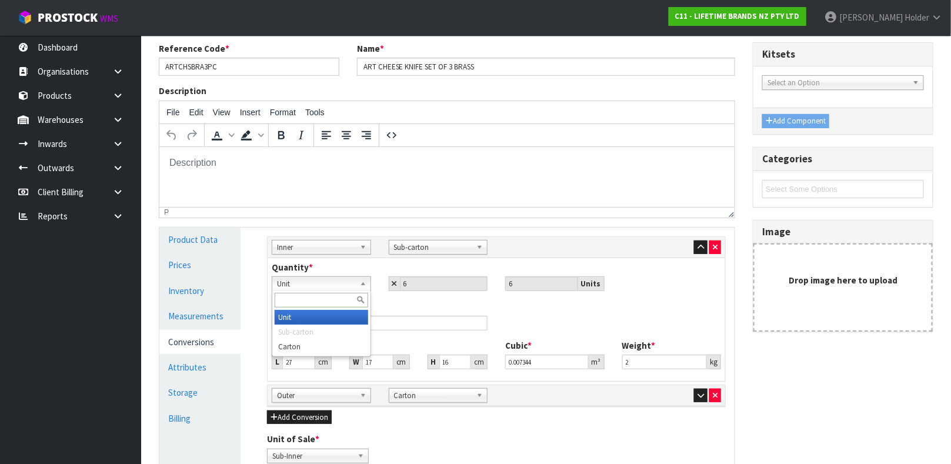
click at [343, 285] on span "Unit" at bounding box center [316, 284] width 78 height 14
click at [417, 243] on span "Sub-carton" at bounding box center [433, 247] width 78 height 14
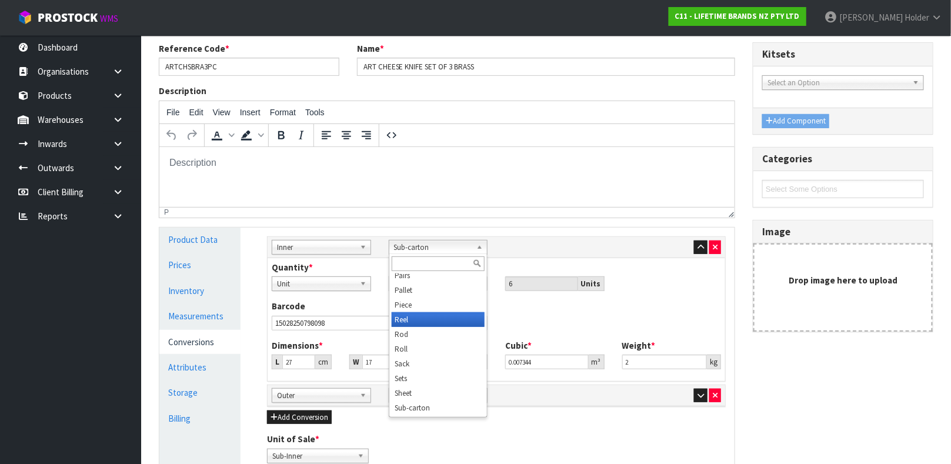
scroll to position [323, 0]
click at [428, 339] on li "Rod" at bounding box center [438, 340] width 93 height 15
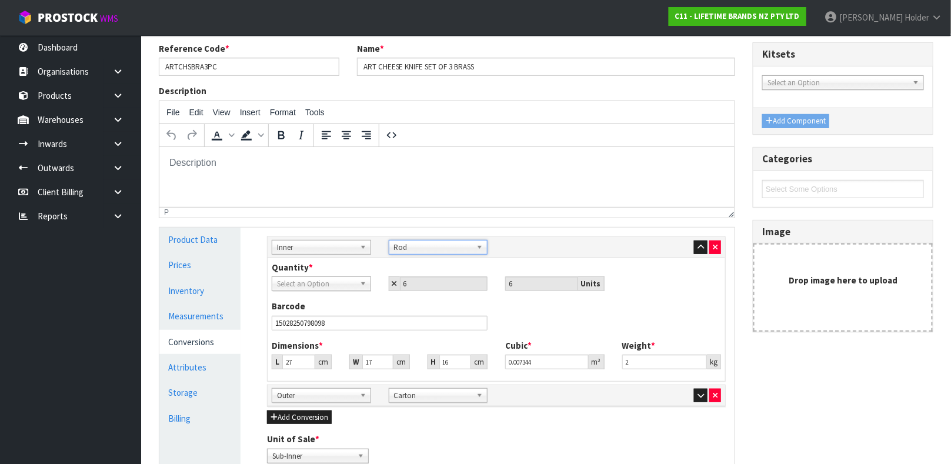
click at [423, 250] on span "Rod" at bounding box center [433, 247] width 78 height 14
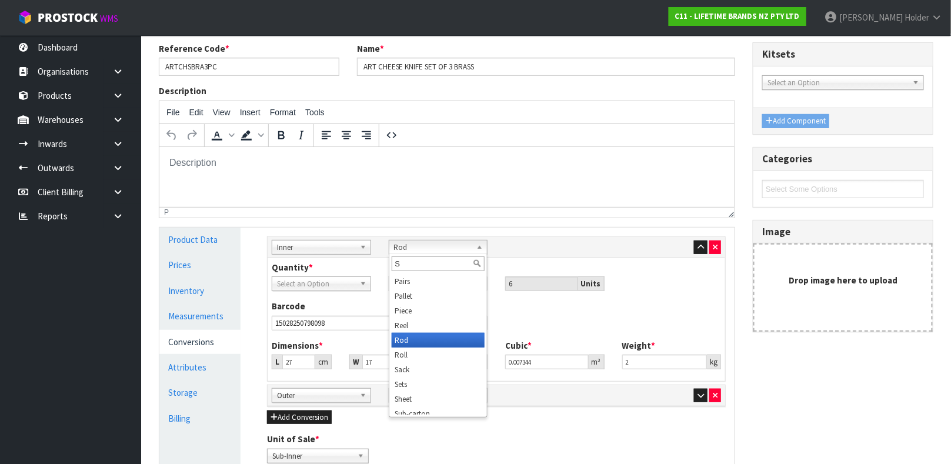
scroll to position [0, 0]
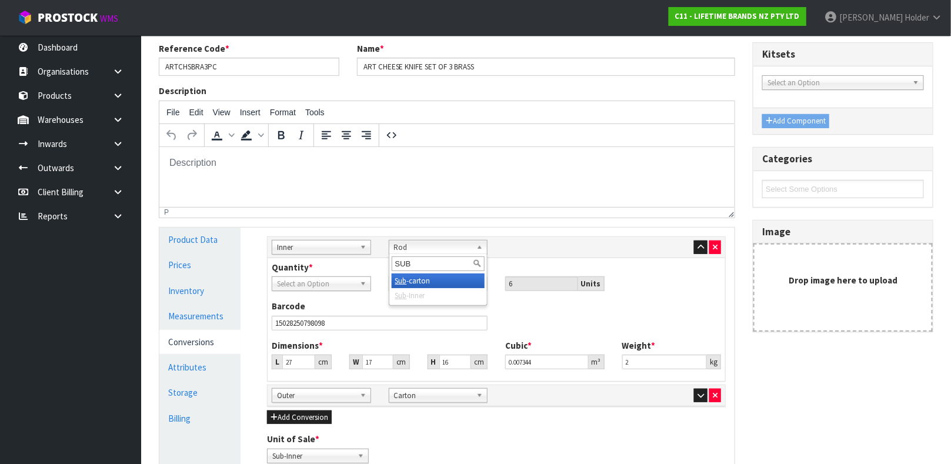
type input "SUB"
click at [425, 279] on li "Sub -carton" at bounding box center [438, 280] width 93 height 15
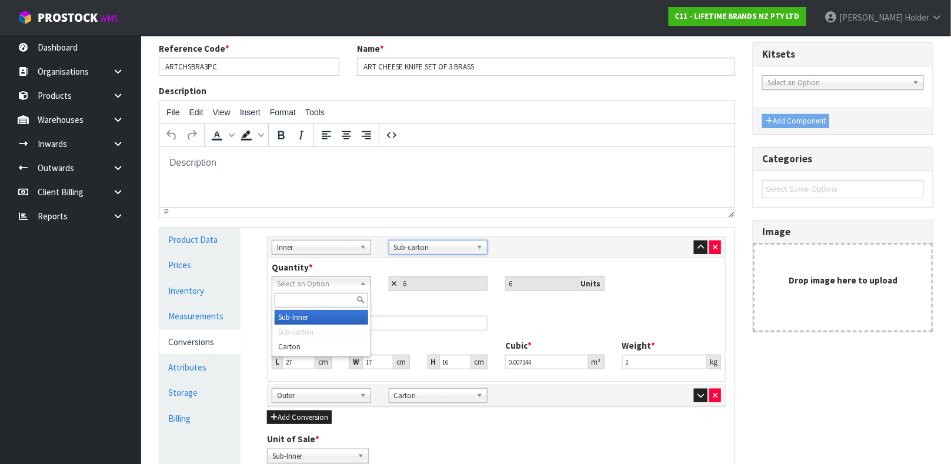
click at [355, 285] on link "Select an Option" at bounding box center [321, 283] width 99 height 15
click at [344, 318] on li "Sub-Inner" at bounding box center [321, 317] width 93 height 15
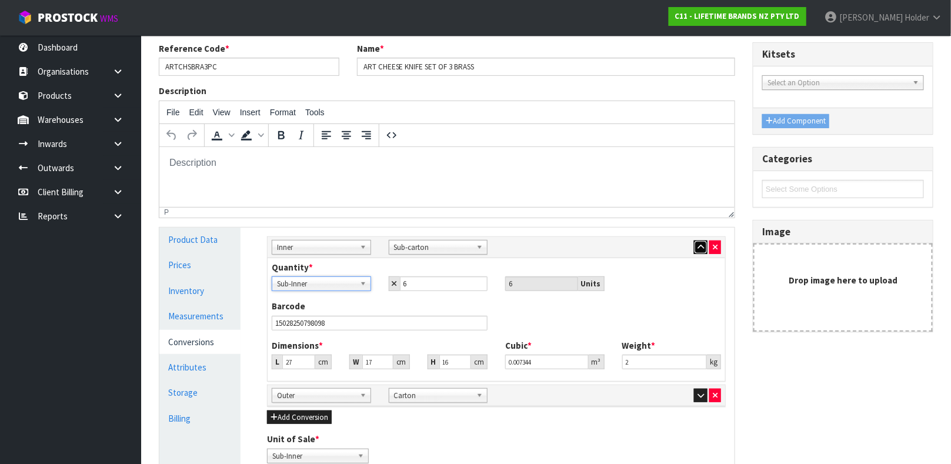
click at [694, 240] on button "button" at bounding box center [701, 247] width 14 height 14
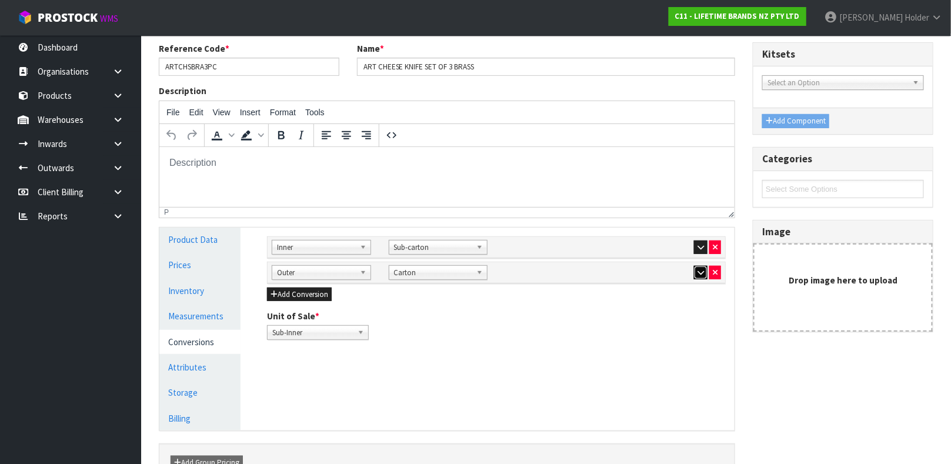
click at [697, 266] on button "button" at bounding box center [701, 273] width 14 height 14
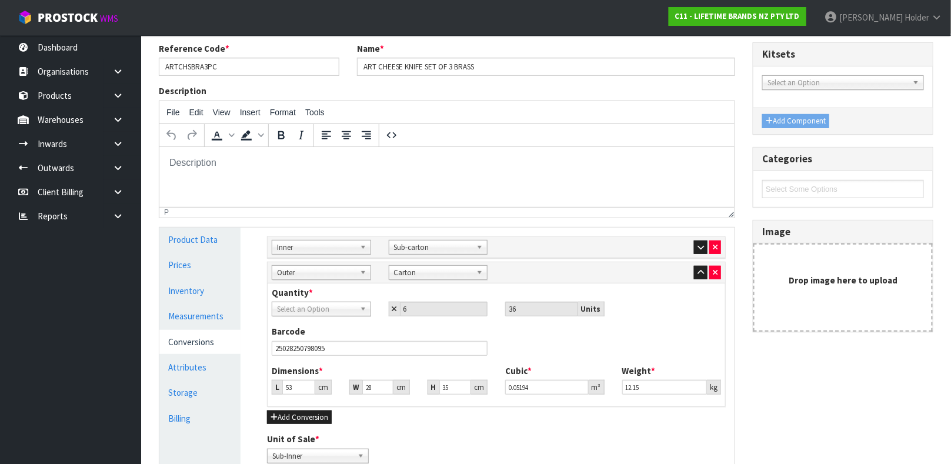
click at [480, 273] on b at bounding box center [481, 273] width 11 height 14
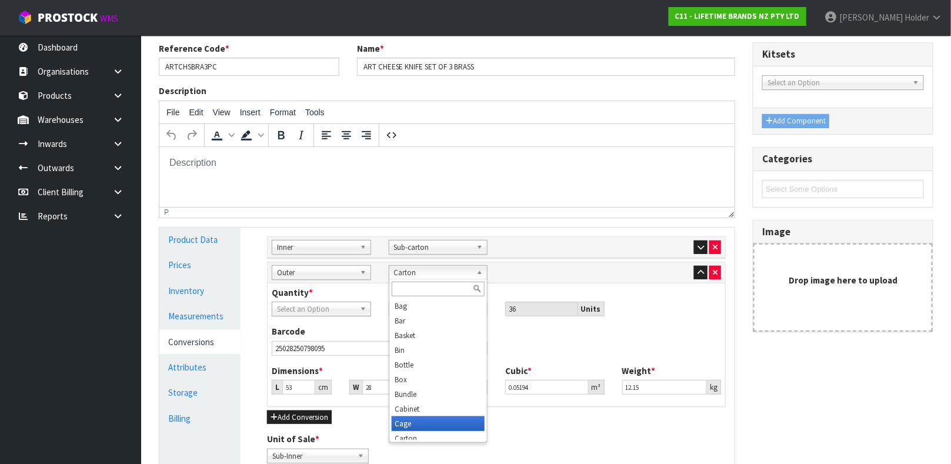
click at [415, 420] on li "Cage" at bounding box center [438, 423] width 93 height 15
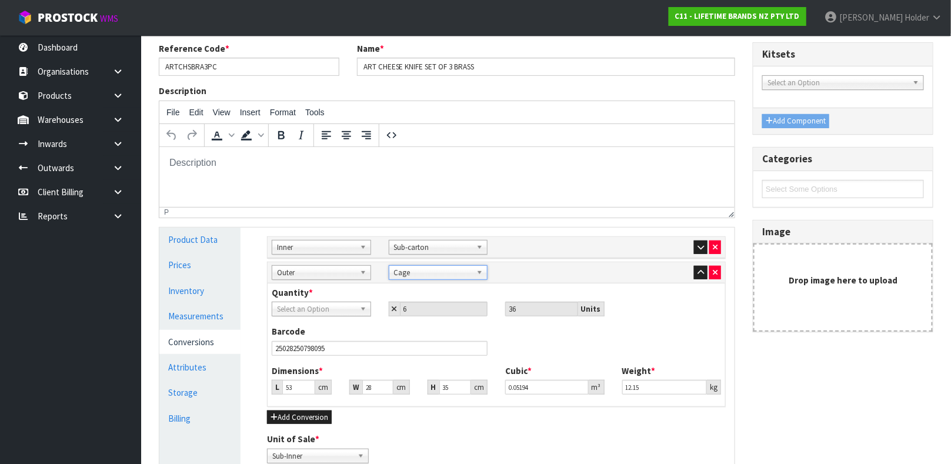
click at [422, 275] on span "Cage" at bounding box center [433, 273] width 78 height 14
type input "CAR"
click at [426, 300] on li "Car ton" at bounding box center [438, 306] width 93 height 15
click at [349, 310] on span "Select an Option" at bounding box center [316, 309] width 78 height 14
click at [329, 343] on li "Sub-Inner" at bounding box center [321, 342] width 93 height 15
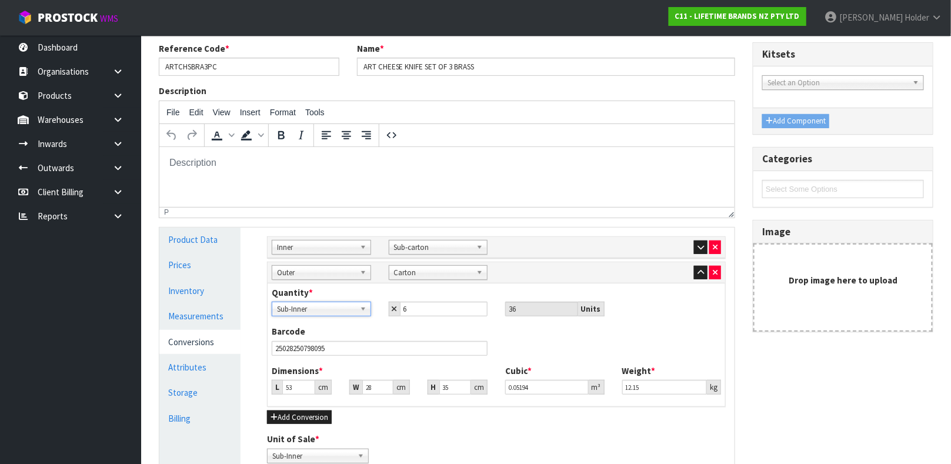
click at [332, 312] on span "Sub-Inner" at bounding box center [316, 309] width 78 height 14
click at [334, 358] on li "Sub-carton" at bounding box center [321, 357] width 93 height 15
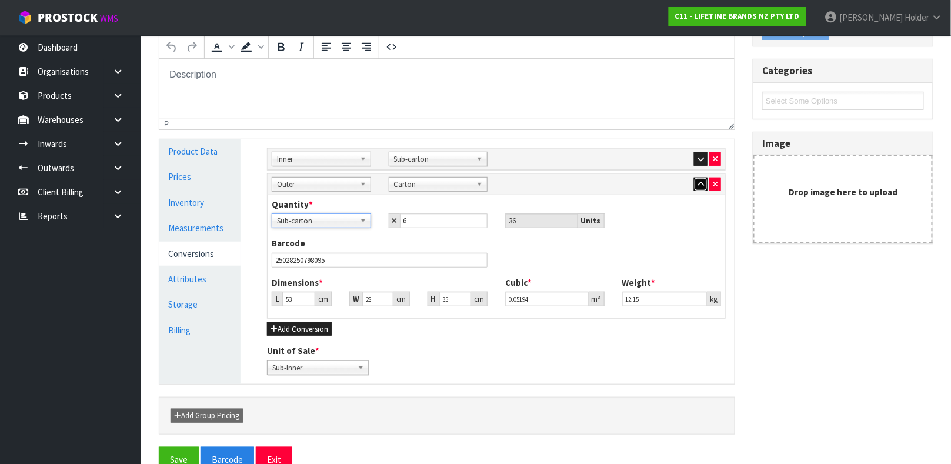
click at [704, 184] on button "button" at bounding box center [701, 185] width 14 height 14
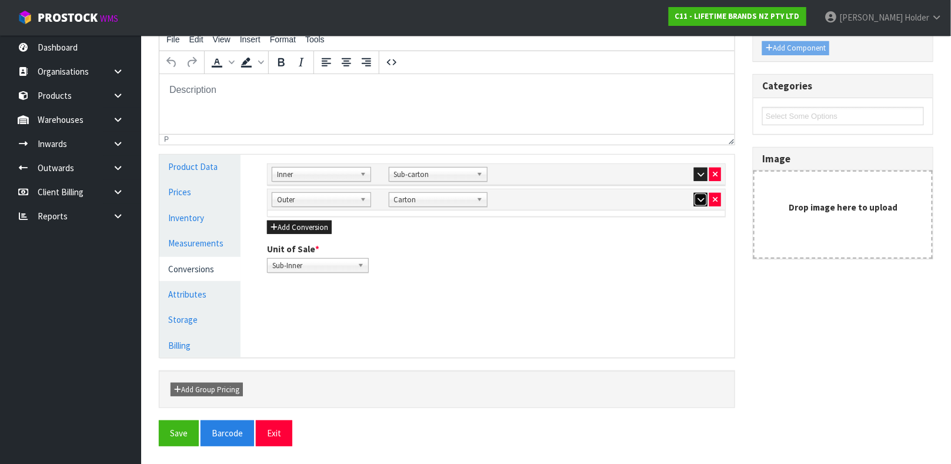
scroll to position [161, 0]
click at [698, 173] on icon "button" at bounding box center [700, 175] width 6 height 8
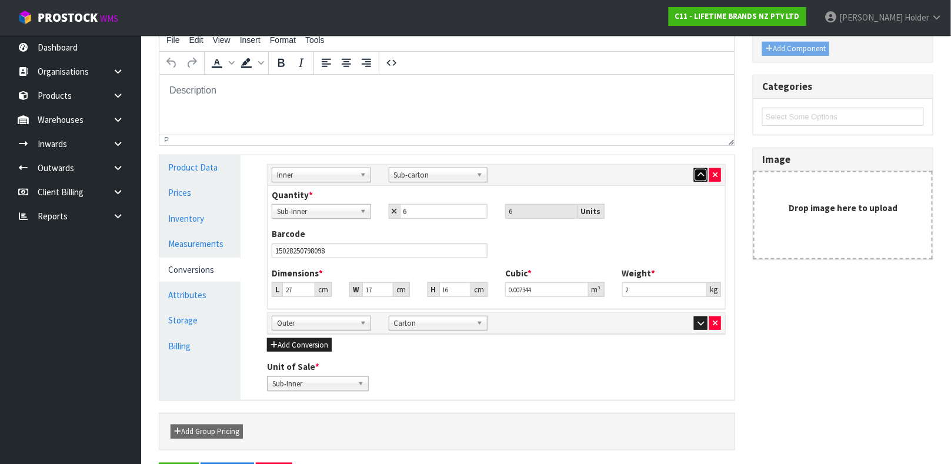
click at [698, 173] on icon "button" at bounding box center [700, 175] width 6 height 8
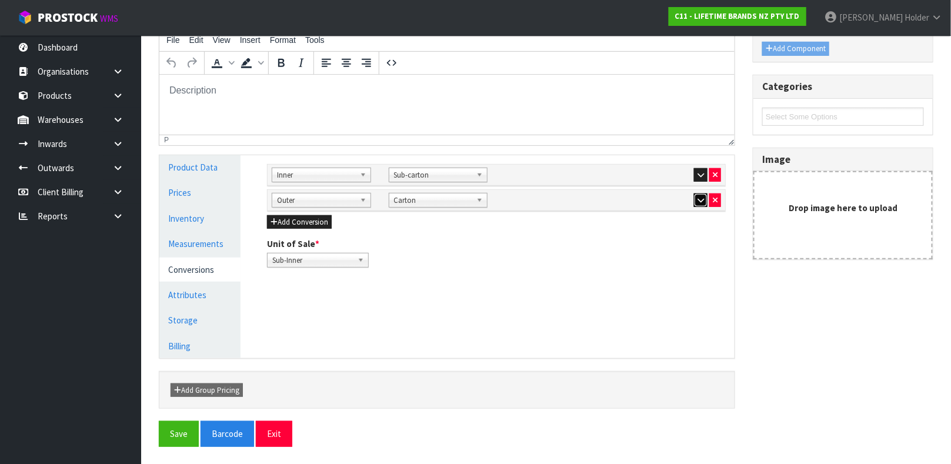
click at [697, 201] on icon "button" at bounding box center [700, 200] width 6 height 8
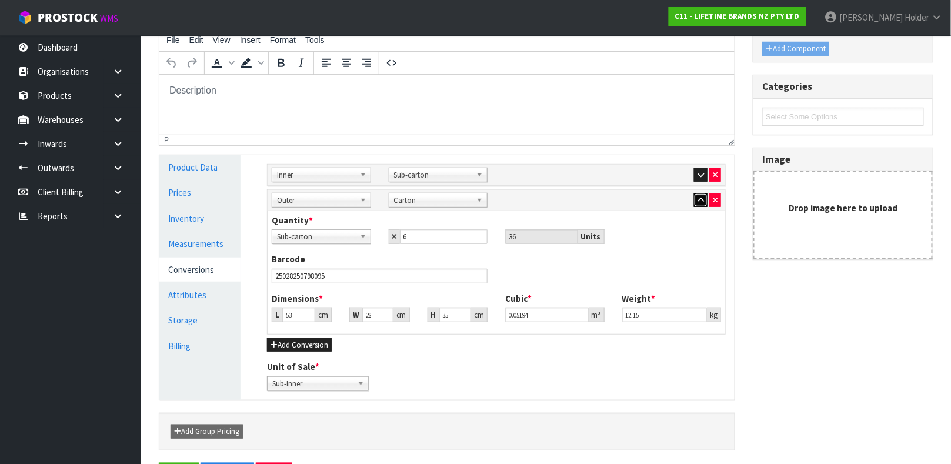
click at [697, 201] on icon "button" at bounding box center [700, 200] width 6 height 8
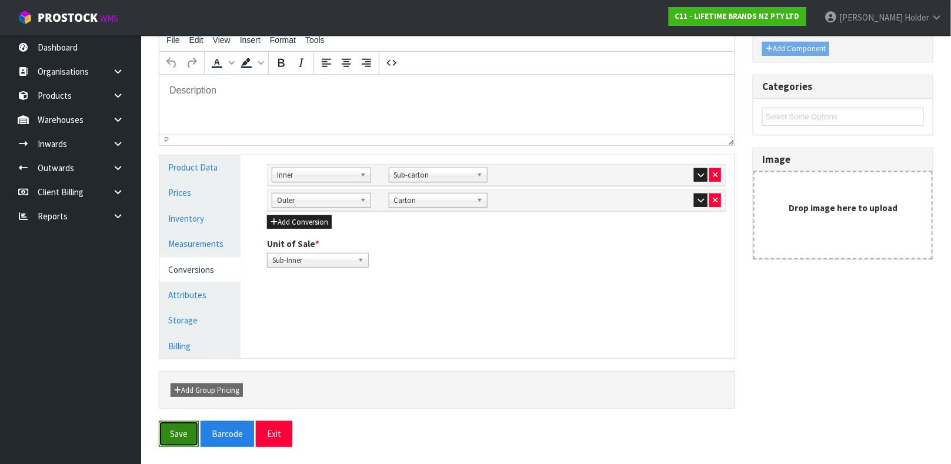
click at [178, 424] on button "Save" at bounding box center [179, 433] width 40 height 25
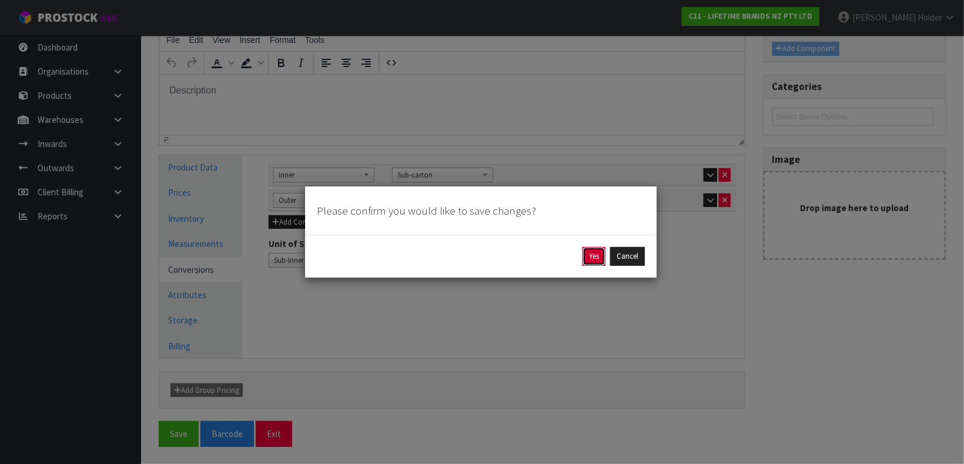
click at [587, 255] on button "Yes" at bounding box center [594, 256] width 23 height 19
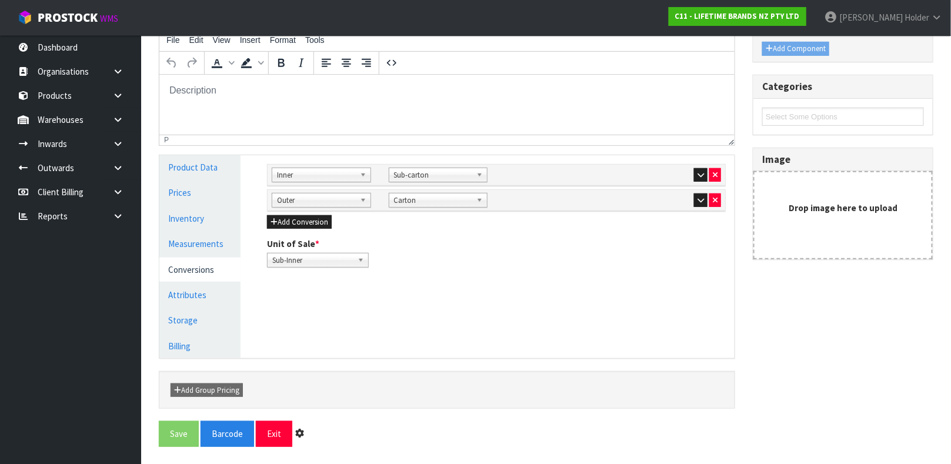
scroll to position [0, 0]
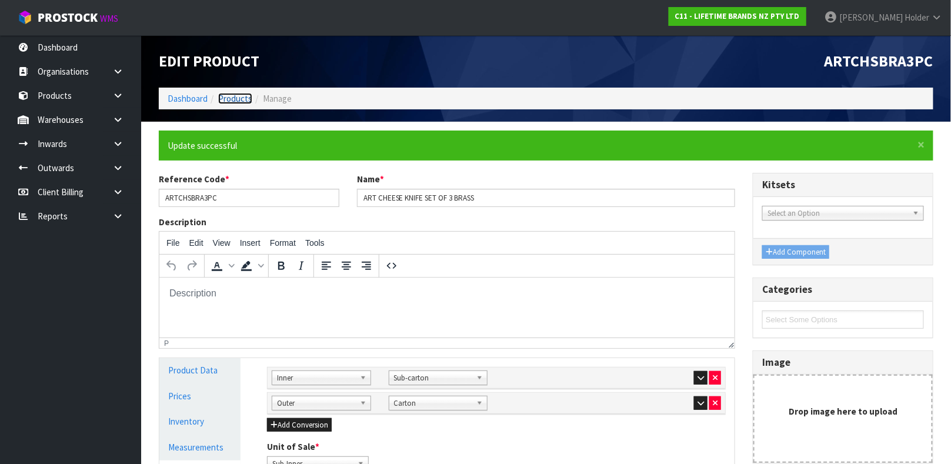
click at [239, 97] on link "Products" at bounding box center [235, 98] width 34 height 11
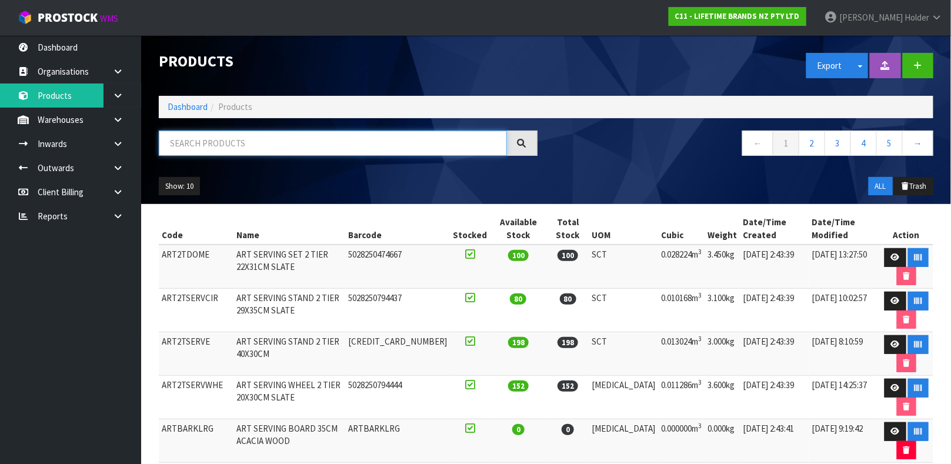
click at [361, 145] on input "text" at bounding box center [333, 143] width 348 height 25
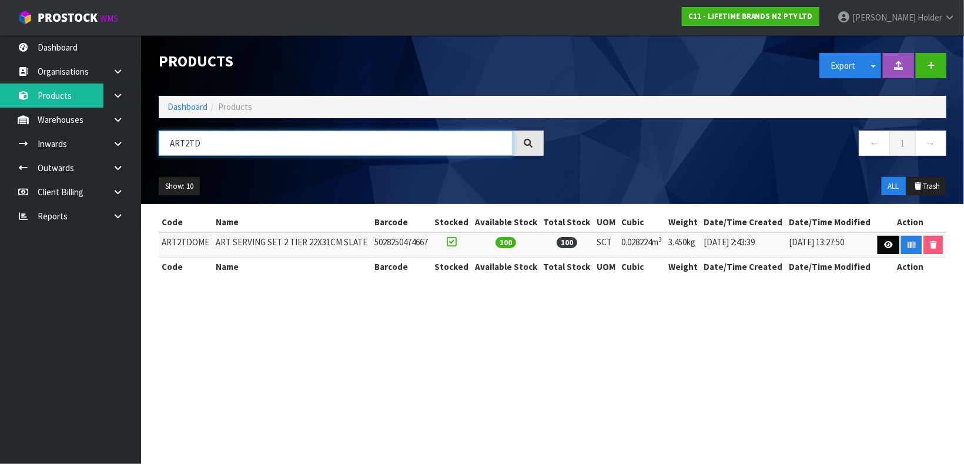
type input "ART2TD"
click at [881, 244] on link at bounding box center [889, 245] width 22 height 19
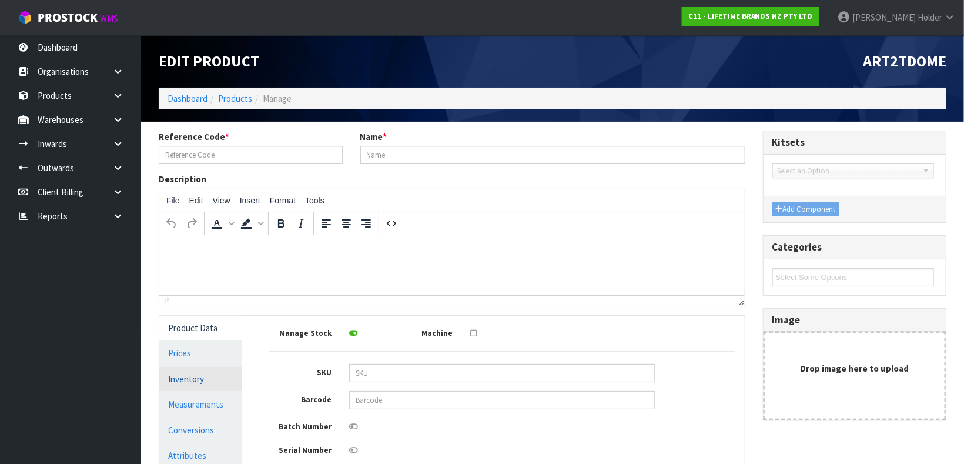
type input "ART2TDOME"
type input "ART SERVING SET 2 TIER 22X31CM SLATE"
type input "5028250474667"
type input "28"
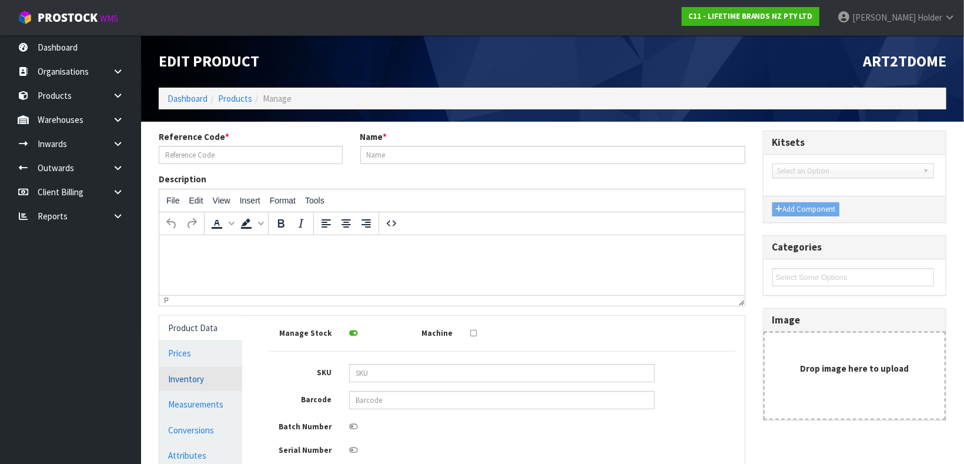
type input "36"
type input "0.028224"
type input "3.45"
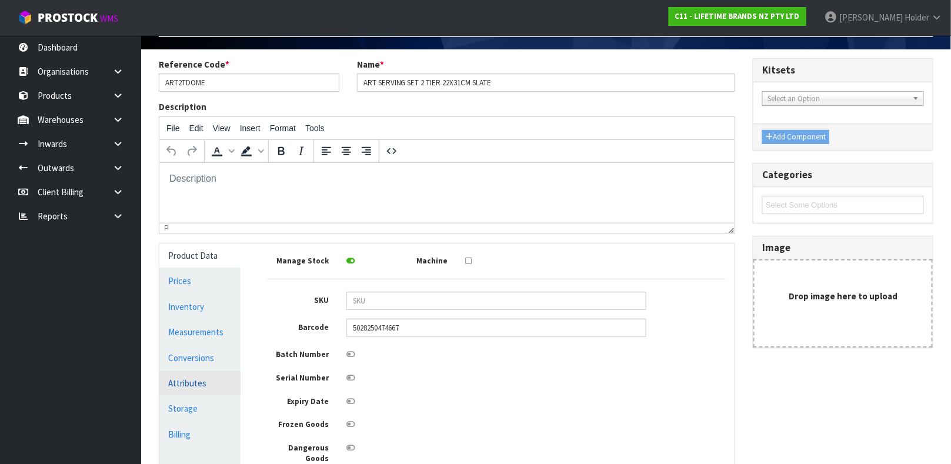
scroll to position [88, 0]
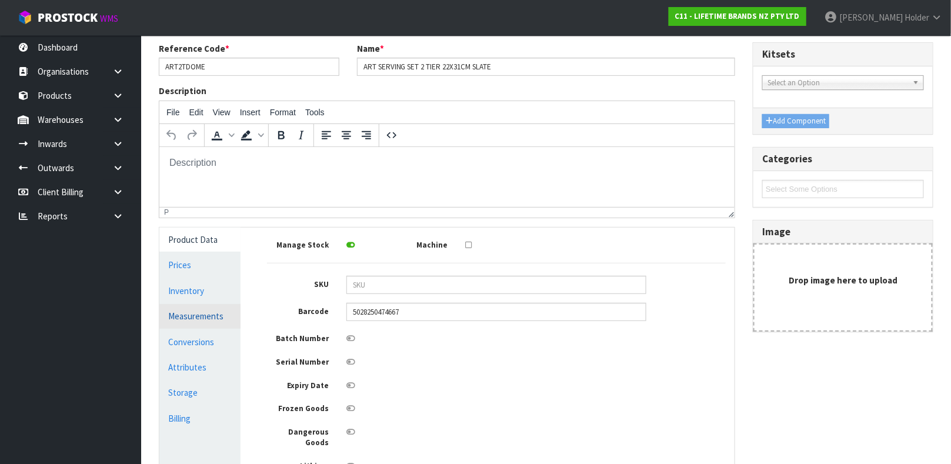
click at [209, 317] on link "Measurements" at bounding box center [199, 316] width 81 height 24
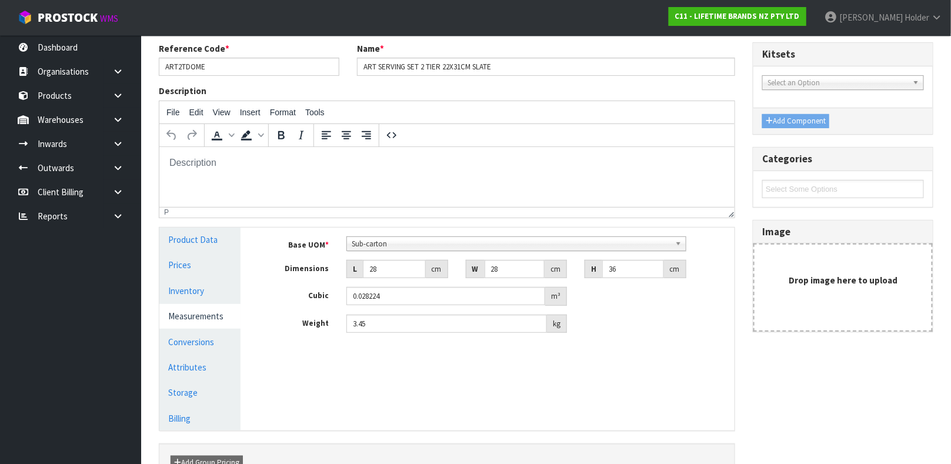
scroll to position [0, 0]
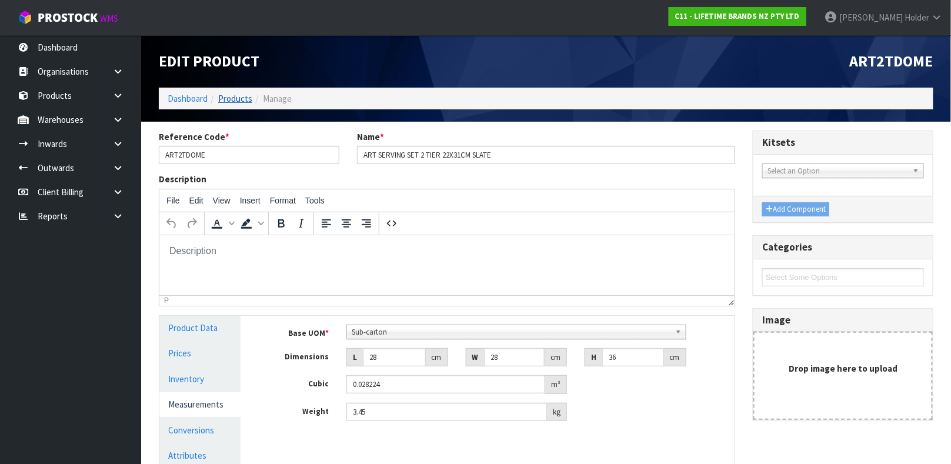
click at [252, 96] on li "Manage" at bounding box center [271, 98] width 39 height 12
click at [242, 96] on link "Products" at bounding box center [235, 98] width 34 height 11
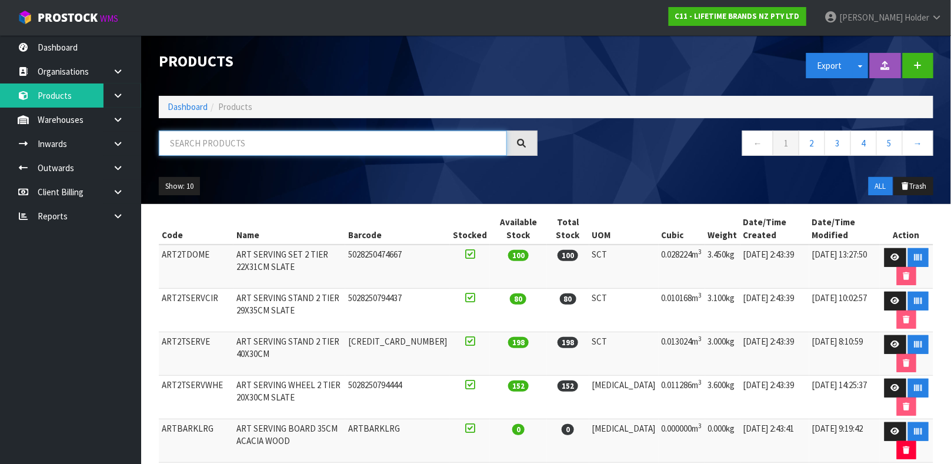
click at [267, 142] on input "text" at bounding box center [333, 143] width 348 height 25
type input "5028250714190"
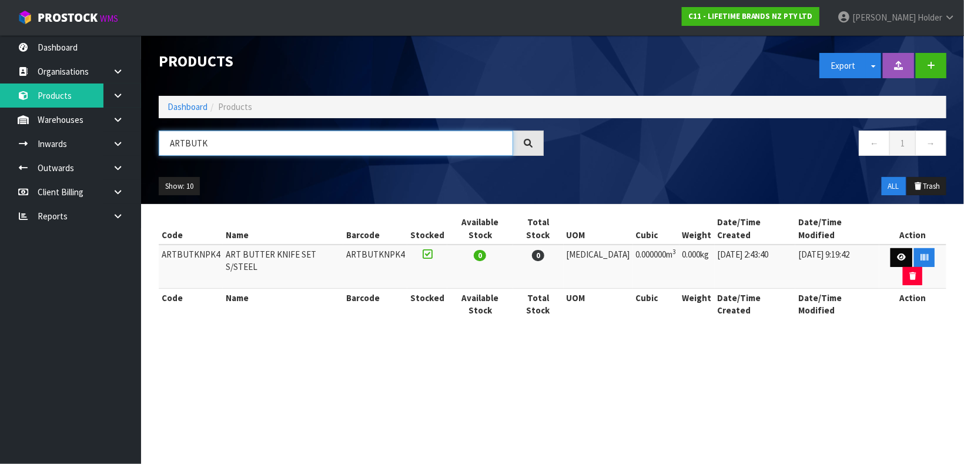
type input "ARTBUTK"
click at [891, 248] on link at bounding box center [902, 257] width 22 height 19
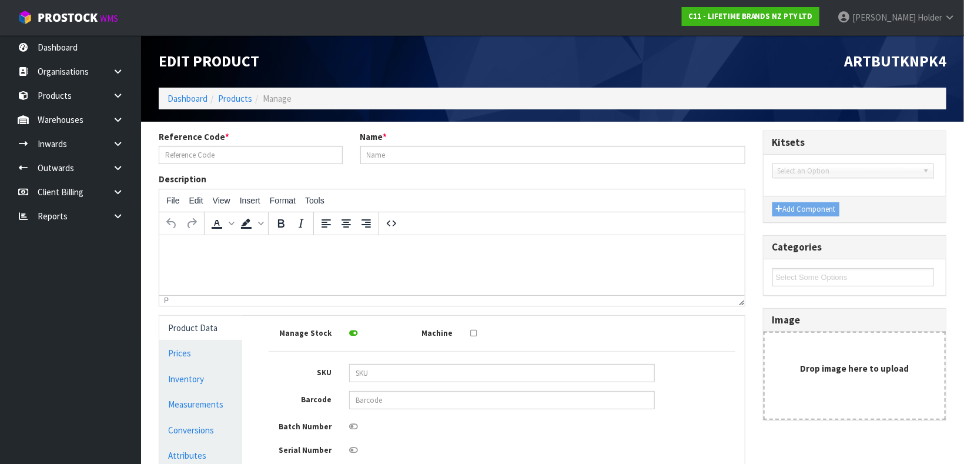
type input "ARTBUTKNPK4"
type input "ART BUTTER KNIFE SET S/STEEL"
type input "0"
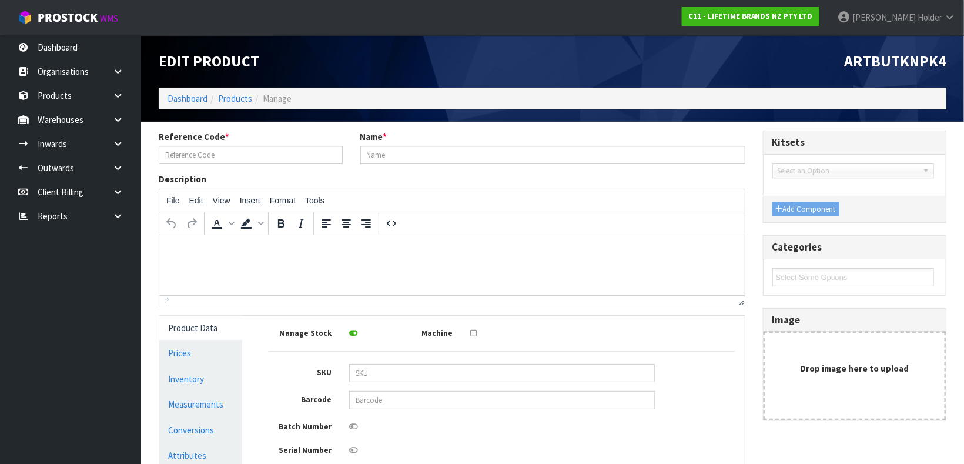
type input "0"
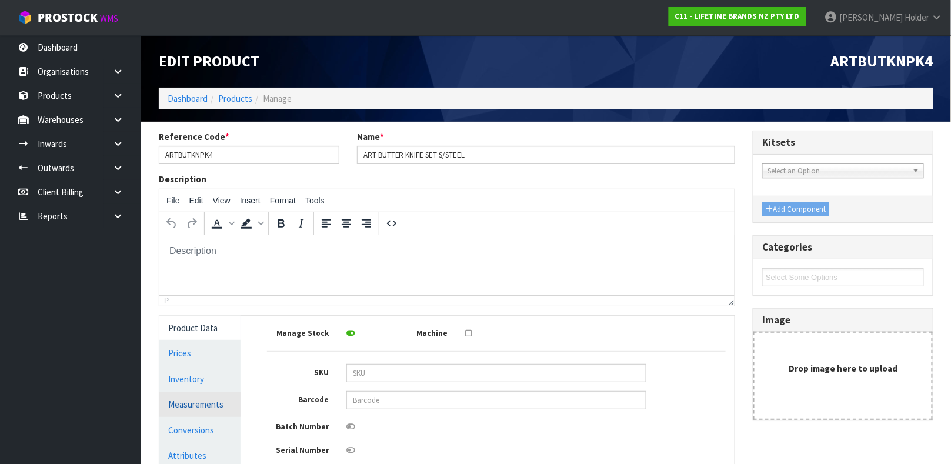
click at [203, 396] on link "Measurements" at bounding box center [199, 404] width 81 height 24
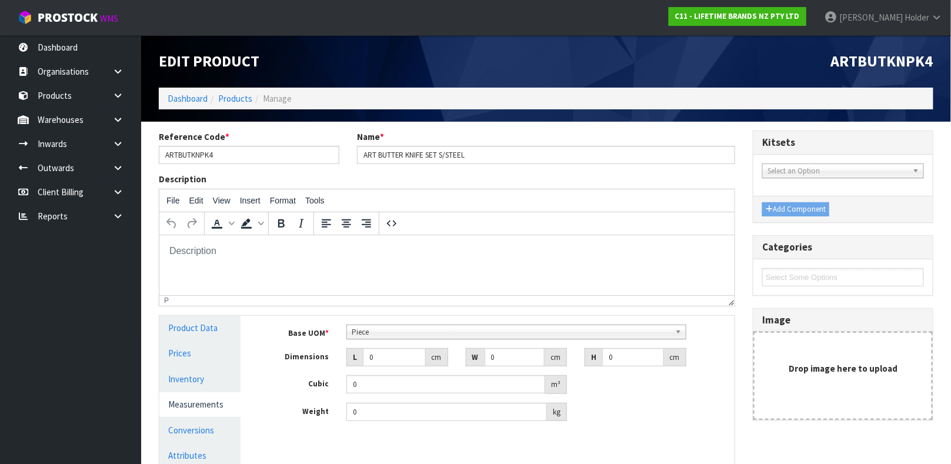
click at [396, 333] on span "Piece" at bounding box center [511, 332] width 319 height 14
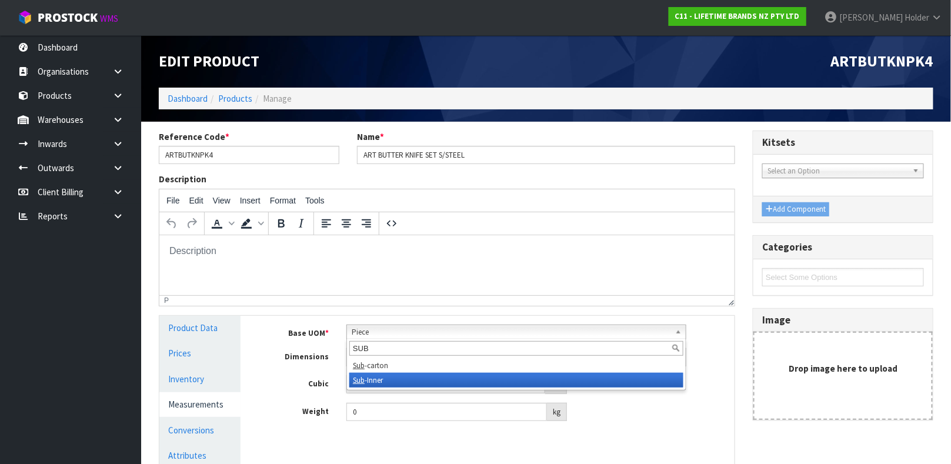
type input "SUB"
click at [376, 383] on li "Sub -Inner" at bounding box center [516, 380] width 334 height 15
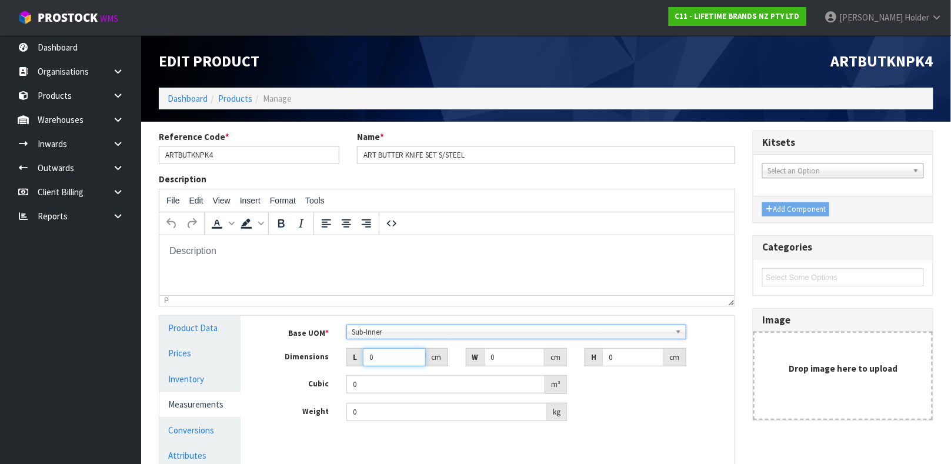
drag, startPoint x: 379, startPoint y: 360, endPoint x: 336, endPoint y: 349, distance: 45.1
click at [338, 349] on div "L 0 cm" at bounding box center [397, 357] width 119 height 19
type input "0.001"
type input "0.000001"
drag, startPoint x: 533, startPoint y: 356, endPoint x: 470, endPoint y: 356, distance: 63.5
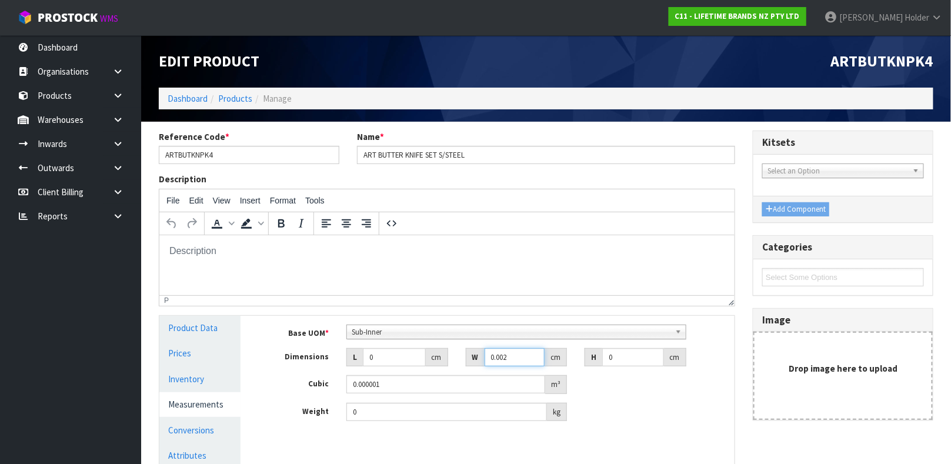
click at [485, 356] on input "0.002" at bounding box center [515, 357] width 61 height 18
drag, startPoint x: 509, startPoint y: 356, endPoint x: 433, endPoint y: 355, distance: 75.9
click at [433, 355] on div "Dimensions L 0 cm W 0.002 cm H 0 cm" at bounding box center [496, 357] width 476 height 19
type input "13"
click at [401, 355] on input "0" at bounding box center [394, 357] width 63 height 18
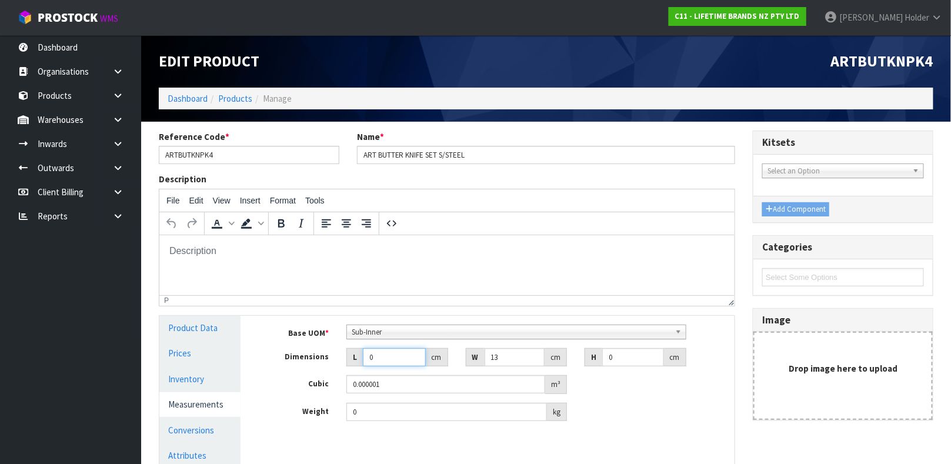
drag, startPoint x: 382, startPoint y: 361, endPoint x: 346, endPoint y: 353, distance: 36.1
click at [350, 353] on div "L 0 cm" at bounding box center [397, 357] width 102 height 19
type input "18"
drag, startPoint x: 611, startPoint y: 353, endPoint x: 544, endPoint y: 356, distance: 67.1
click at [544, 356] on div "Dimensions L 18 cm W 13 cm H 0 cm" at bounding box center [496, 357] width 476 height 19
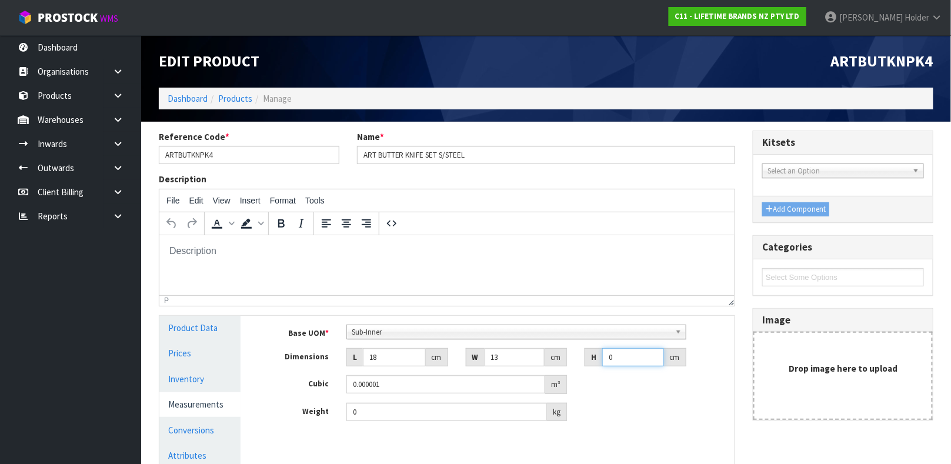
type input "2"
type input "0.000468"
type input "2.4"
type input "0.000562"
type input "2.4"
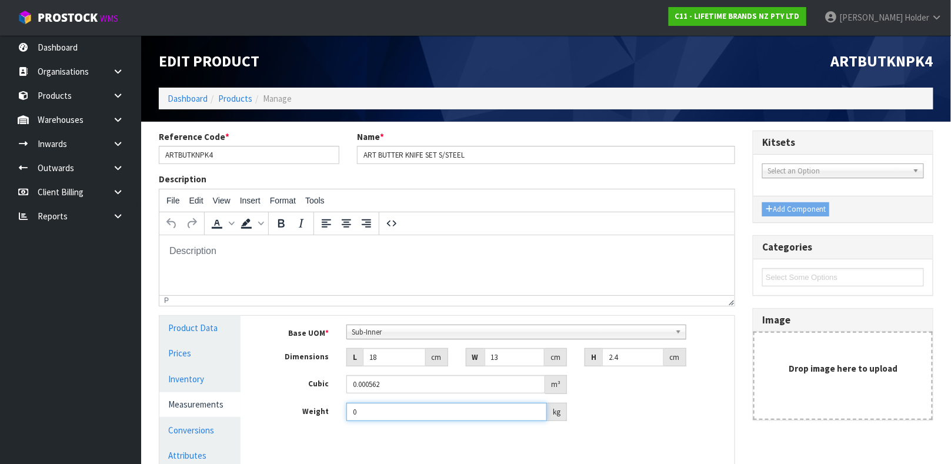
drag, startPoint x: 429, startPoint y: 415, endPoint x: 197, endPoint y: 413, distance: 231.7
click at [197, 413] on div "Product Data Prices Inventory Measurements Conversions Attributes Storage Billi…" at bounding box center [447, 417] width 593 height 203
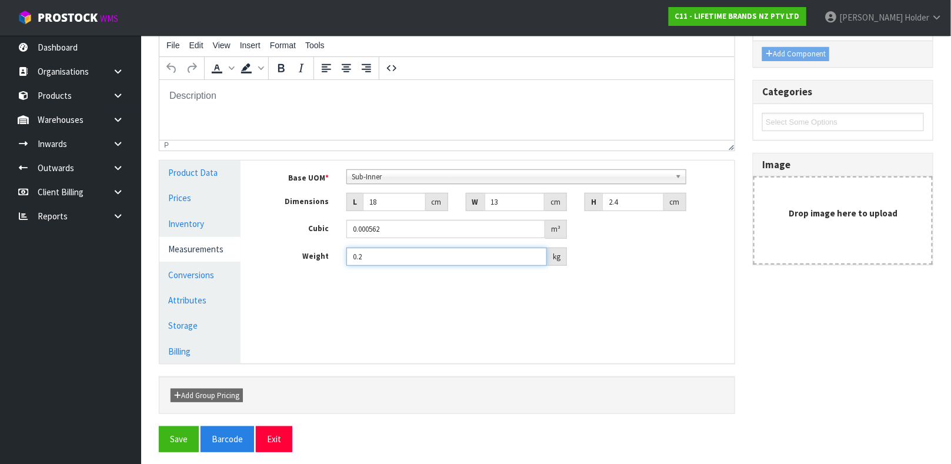
scroll to position [161, 0]
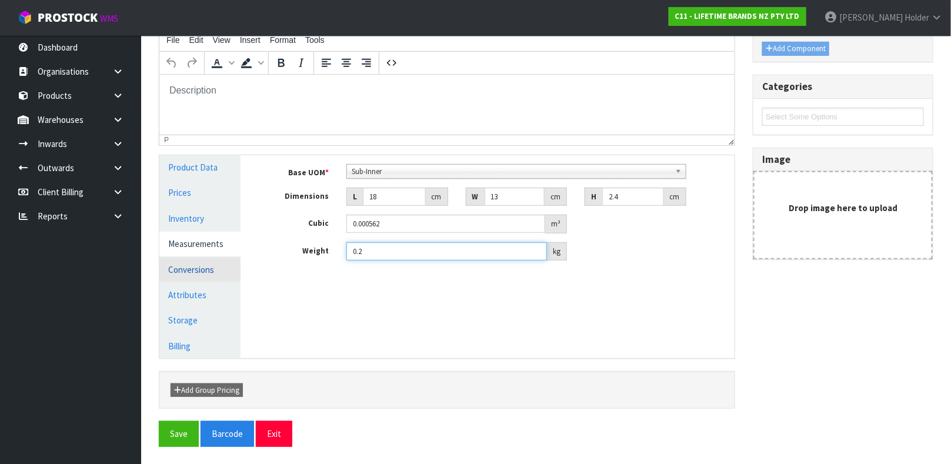
type input "0.2"
click at [214, 264] on link "Conversions" at bounding box center [199, 270] width 81 height 24
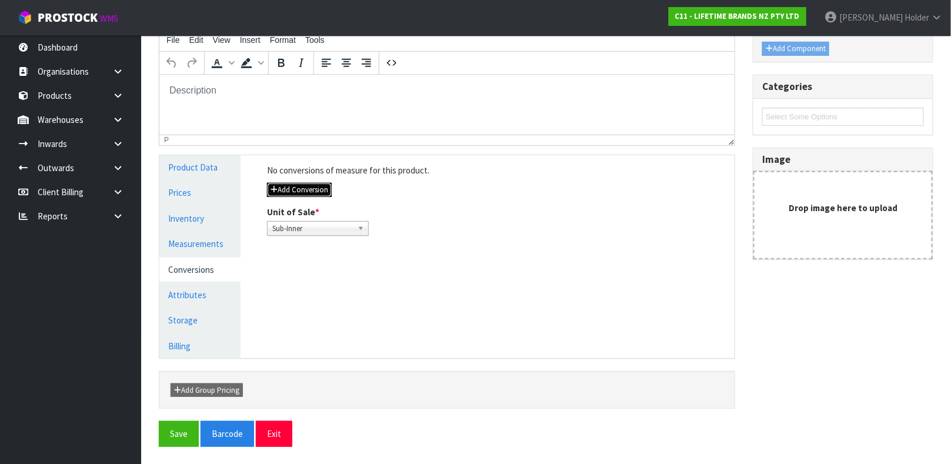
click at [332, 192] on button "Add Conversion" at bounding box center [299, 190] width 65 height 14
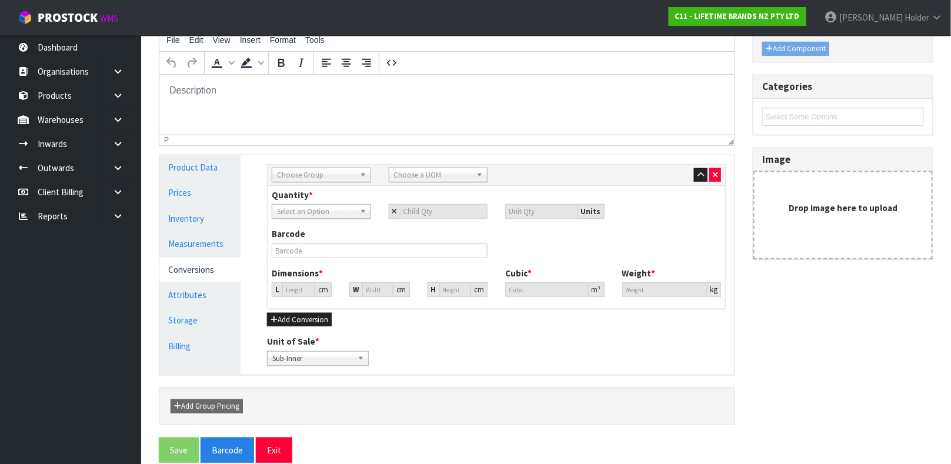
click at [333, 169] on span "Choose Group" at bounding box center [316, 175] width 78 height 14
type input "INN"
click at [329, 217] on li "Inn er" at bounding box center [321, 223] width 93 height 15
click at [429, 168] on link "Choose a UOM" at bounding box center [438, 175] width 99 height 15
type input "SUB"
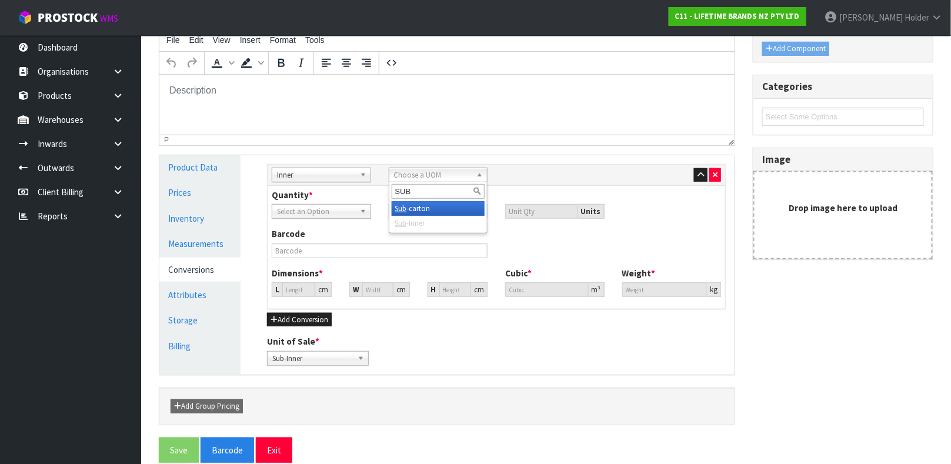
click at [421, 201] on li "Sub -carton" at bounding box center [438, 208] width 93 height 15
click at [435, 208] on input "number" at bounding box center [444, 211] width 88 height 15
type input "6"
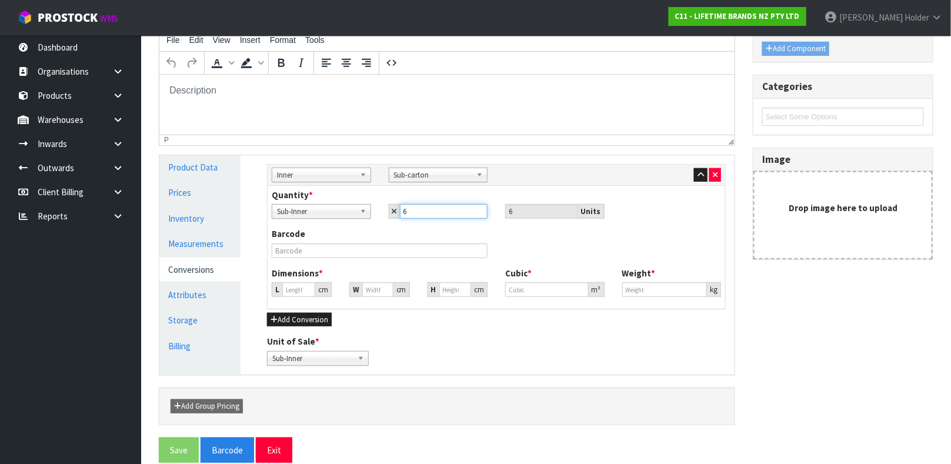
type input "6"
type input "14.996"
type input "0.003372"
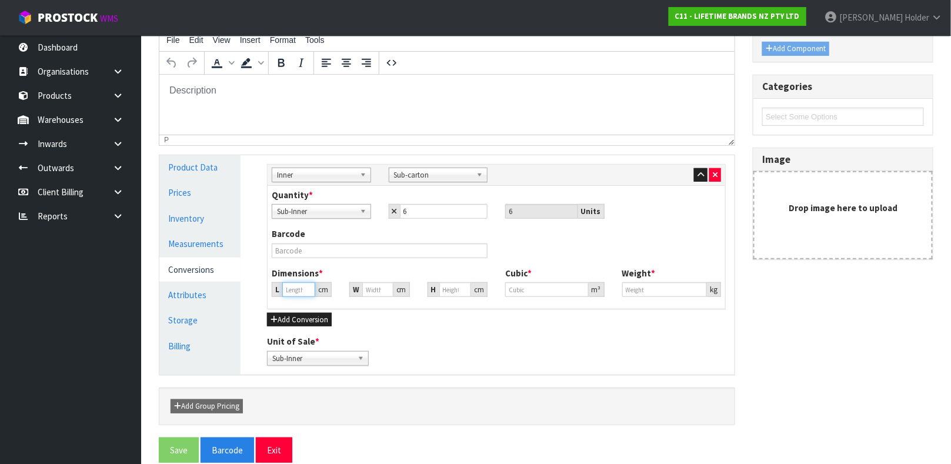
type input "1.2"
click at [294, 293] on input "14.996" at bounding box center [298, 289] width 33 height 15
type input "1"
type input "0.000225"
type input "15"
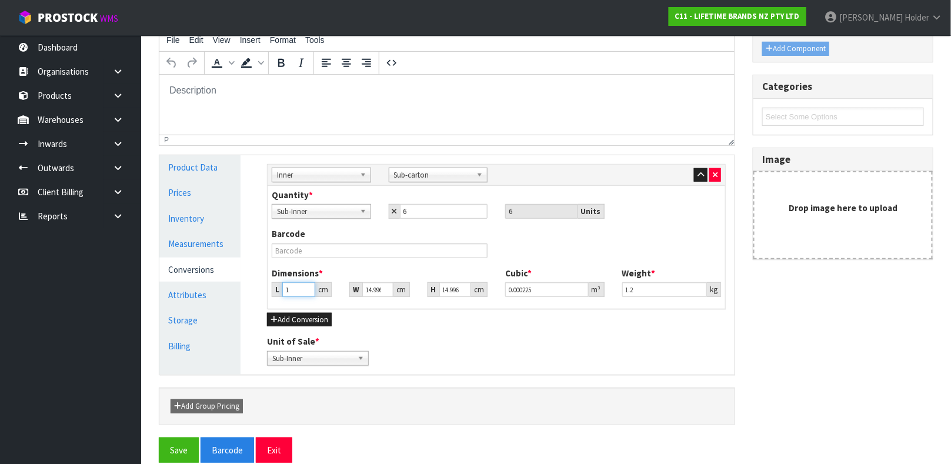
type input "0.003373"
type input "15"
type input "3"
type input "0.000675"
type input "33"
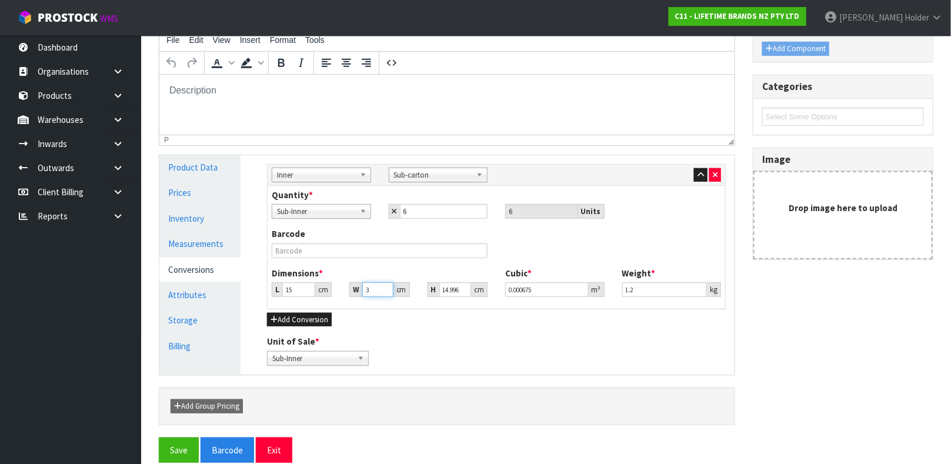
type input "0.007423"
type input "33"
type input "1"
type input "0.000495"
type input "12"
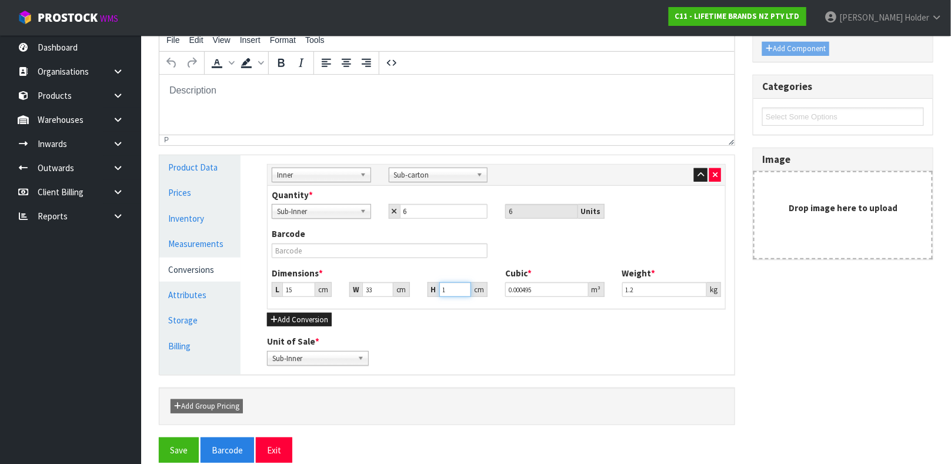
type input "0.00594"
type input "12"
drag, startPoint x: 652, startPoint y: 290, endPoint x: 512, endPoint y: 283, distance: 140.1
click at [523, 287] on div "Dimensions * L 15 cm W 33 cm H 12 cm Cubic * 0.00594 m³ Weight * 1.2 kg" at bounding box center [496, 286] width 467 height 39
type input "1.2"
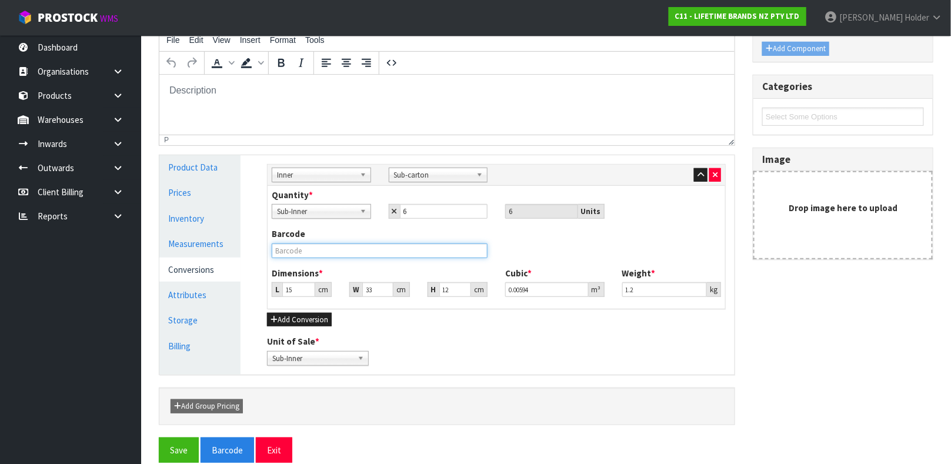
click at [407, 245] on input "text" at bounding box center [380, 250] width 216 height 15
type input "15028250714197"
click at [159, 437] on button "Save" at bounding box center [179, 449] width 40 height 25
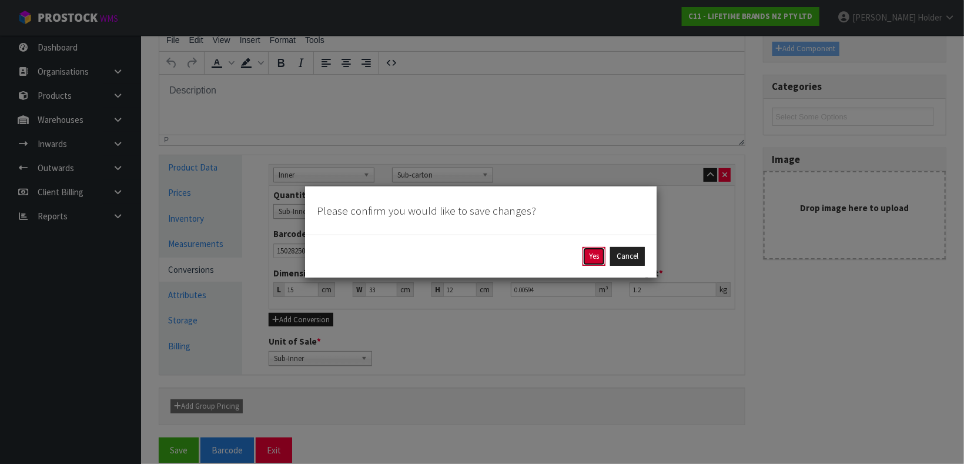
click at [584, 253] on button "Yes" at bounding box center [594, 256] width 23 height 19
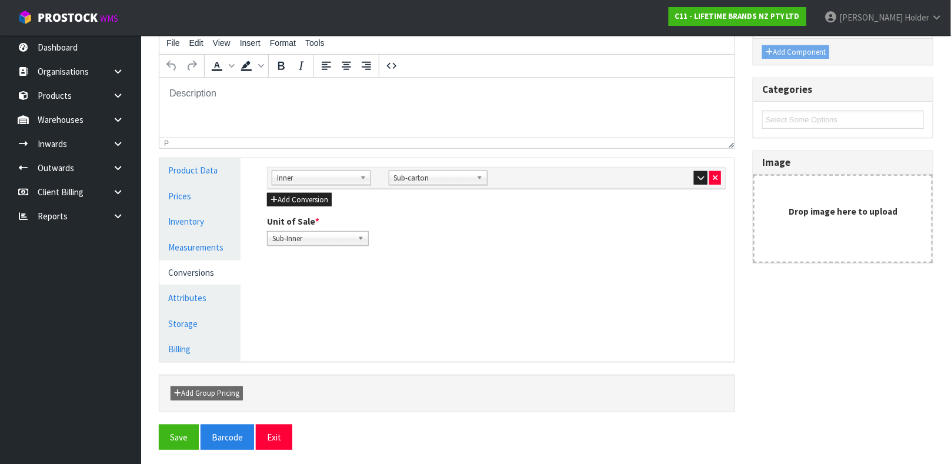
scroll to position [203, 0]
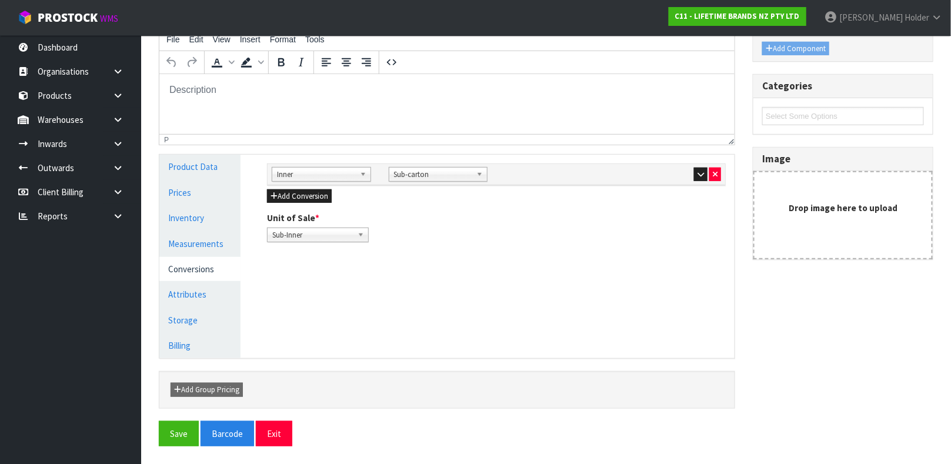
click at [207, 265] on link "Conversions" at bounding box center [199, 269] width 81 height 24
click at [206, 272] on link "Conversions" at bounding box center [199, 269] width 81 height 24
click at [288, 197] on button "Add Conversion" at bounding box center [299, 196] width 65 height 14
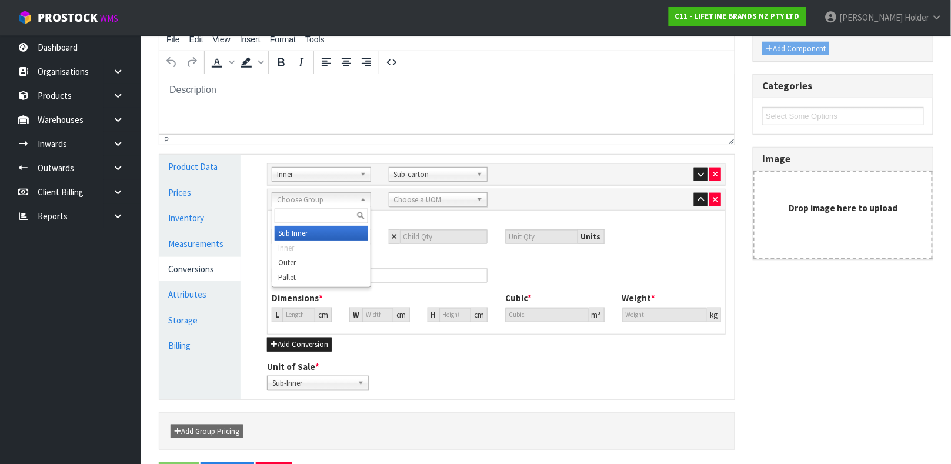
click at [308, 194] on span "Choose Group" at bounding box center [316, 200] width 78 height 14
type input "OU"
click at [327, 229] on li "Ou ter" at bounding box center [321, 233] width 93 height 15
click at [412, 199] on span "Choose a UOM" at bounding box center [433, 200] width 78 height 14
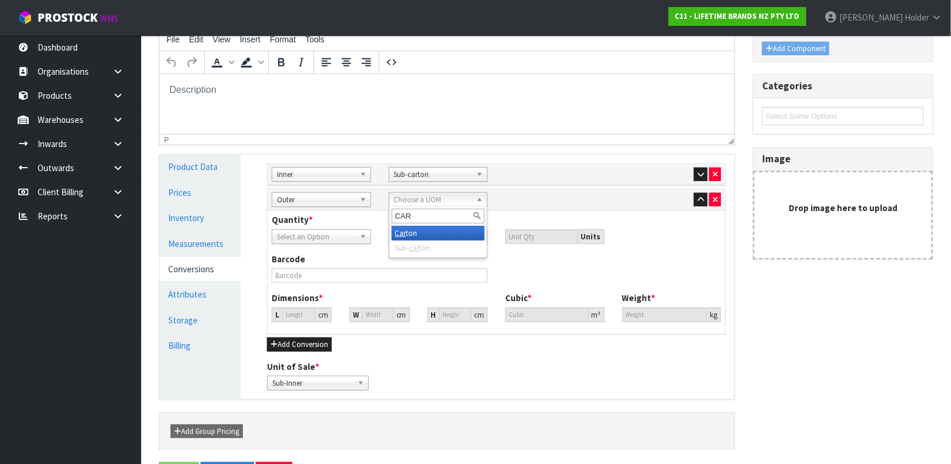
type input "CAR"
click at [417, 232] on li "Car ton" at bounding box center [438, 233] width 93 height 15
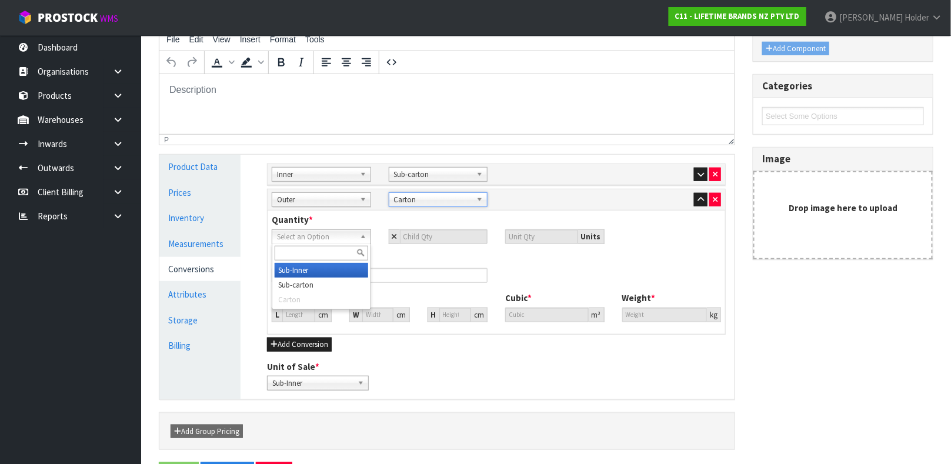
click at [340, 237] on span "Select an Option" at bounding box center [316, 237] width 78 height 14
click at [340, 289] on li "Sub-carton" at bounding box center [321, 285] width 93 height 15
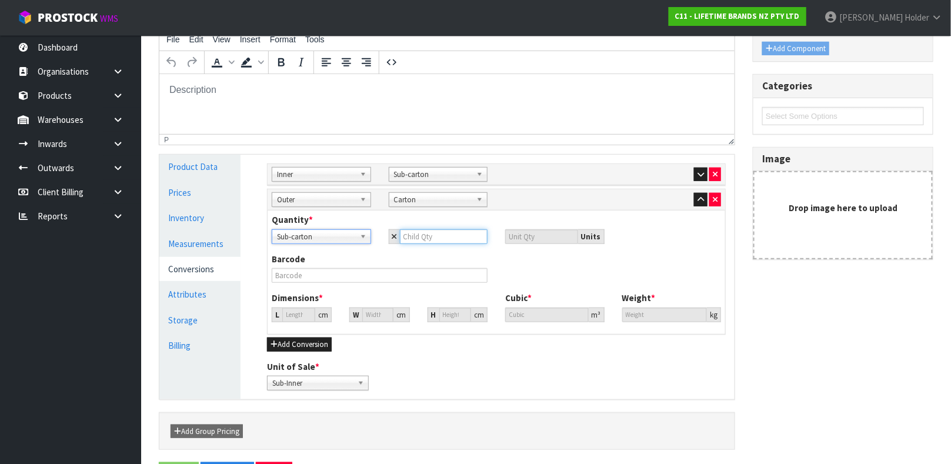
click at [407, 236] on input "number" at bounding box center [444, 236] width 88 height 15
type input "1"
type input "6"
type input "12"
type input "72"
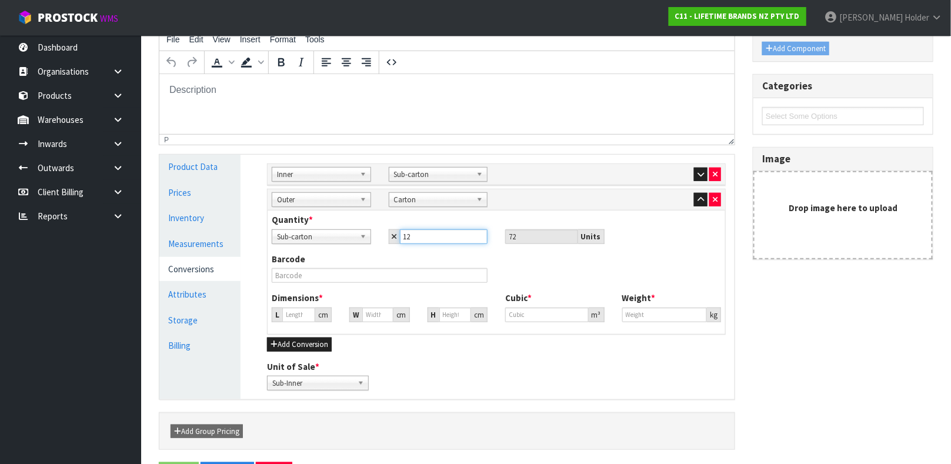
type input "12"
type input "34.331"
type input "0.040464"
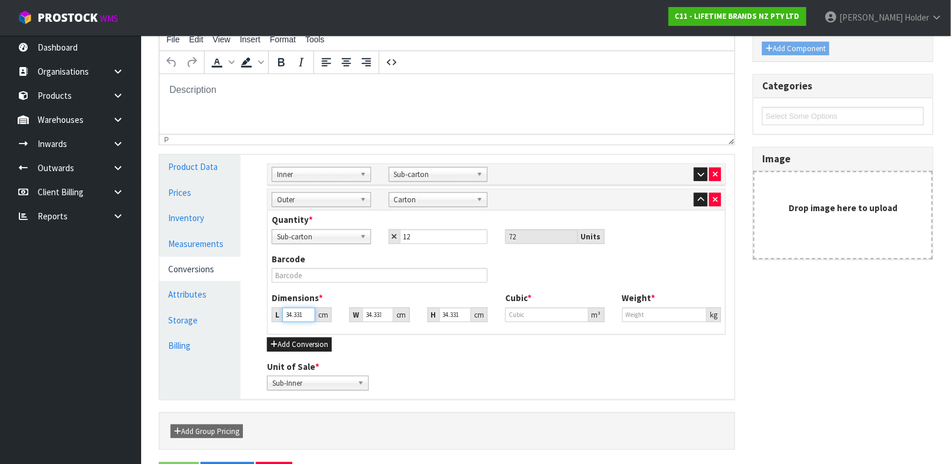
type input "14.4"
click at [290, 310] on input "34.331" at bounding box center [298, 315] width 33 height 15
type input "3"
type input "0.003536"
type input "34"
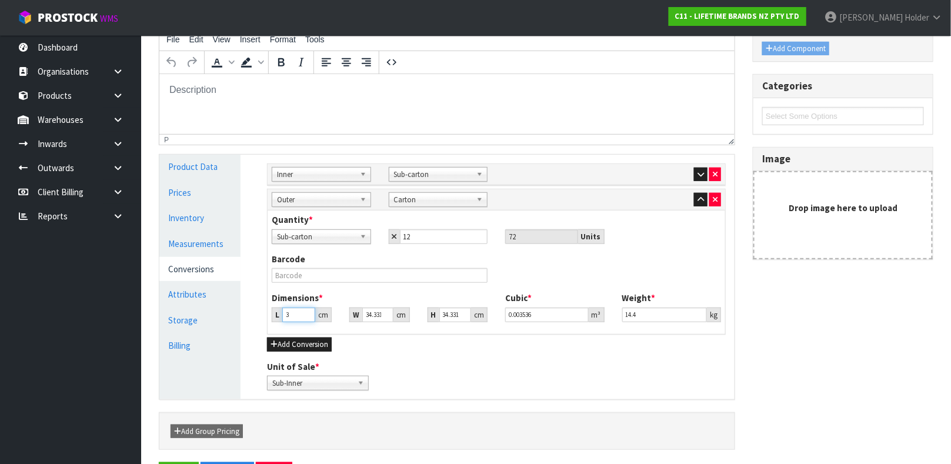
type input "0.040073"
type input "3"
type input "0.003536"
type input "34"
type input "0.040073"
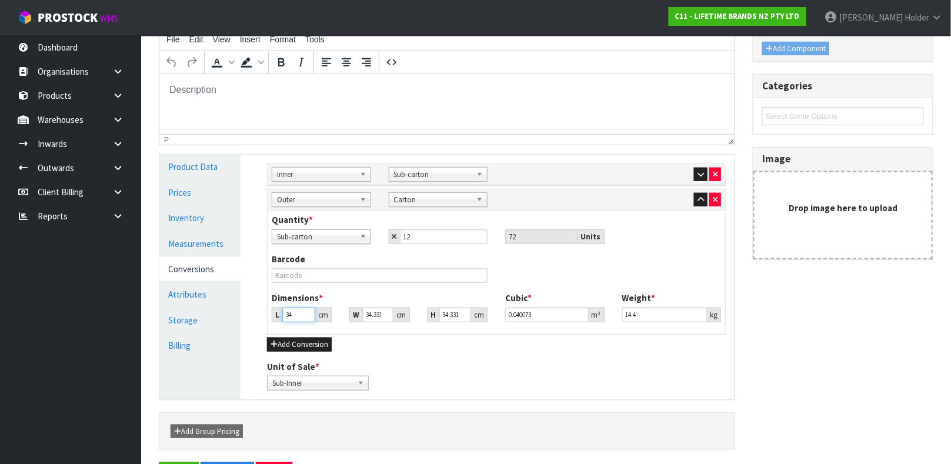
type input "34"
type input "6"
type input "0.007004"
type input "61"
type input "0.071202"
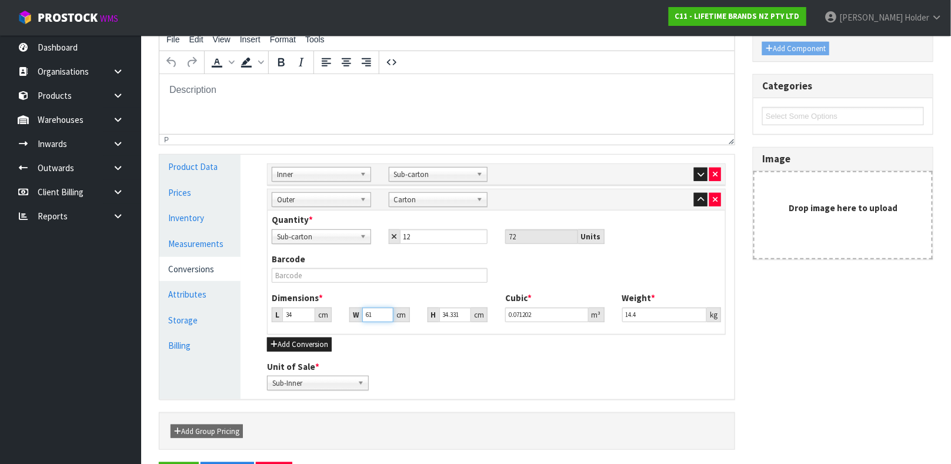
type input "61"
click at [456, 309] on input "34.331" at bounding box center [455, 315] width 32 height 15
type input "3"
type input "0.006222"
type input "35"
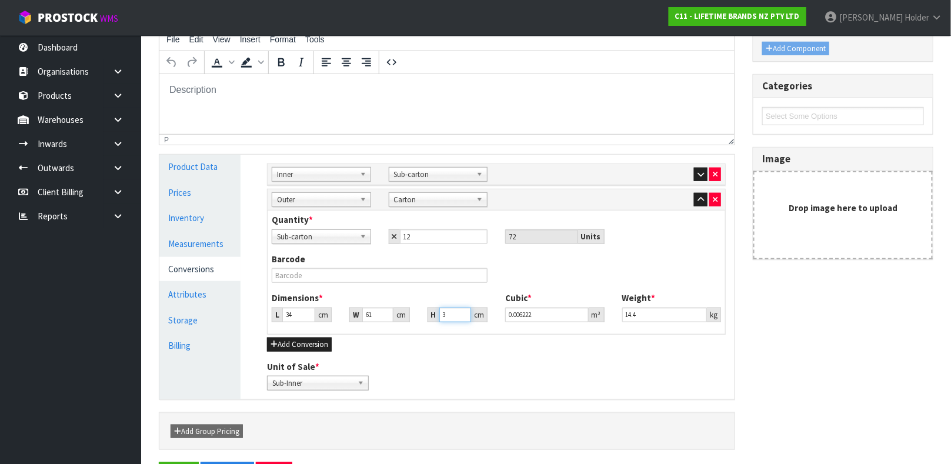
type input "0.07259"
type input "35"
type input "14.4"
click at [347, 273] on input "text" at bounding box center [380, 275] width 216 height 15
type input "25028250714194"
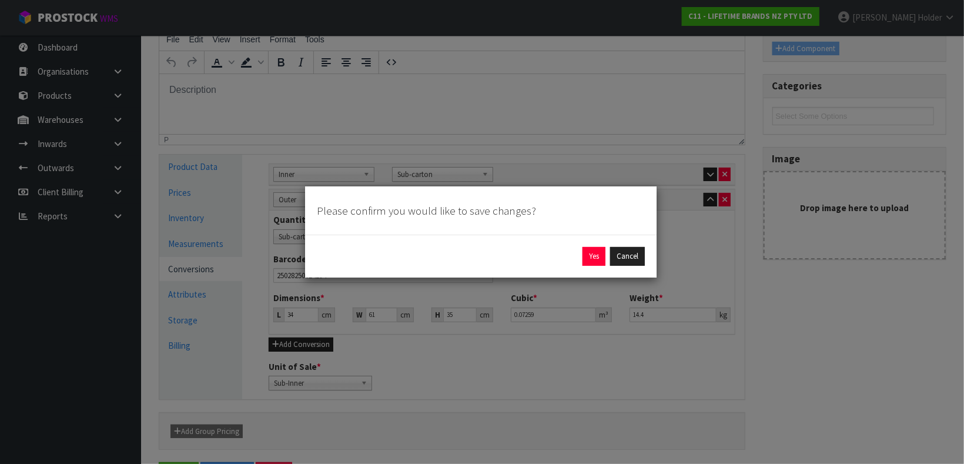
click at [578, 249] on div "Yes Cancel" at bounding box center [481, 256] width 328 height 19
click at [586, 250] on button "Yes" at bounding box center [594, 256] width 23 height 19
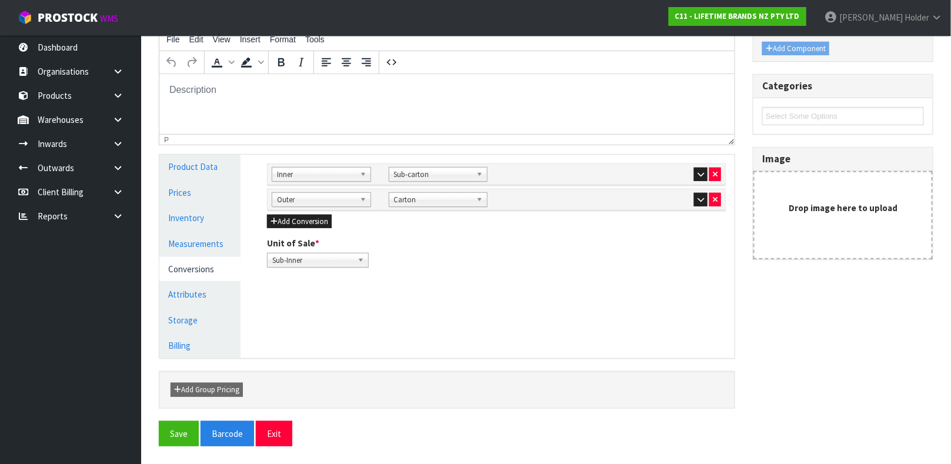
click at [691, 196] on div at bounding box center [671, 199] width 99 height 14
click at [694, 196] on button "button" at bounding box center [701, 200] width 14 height 14
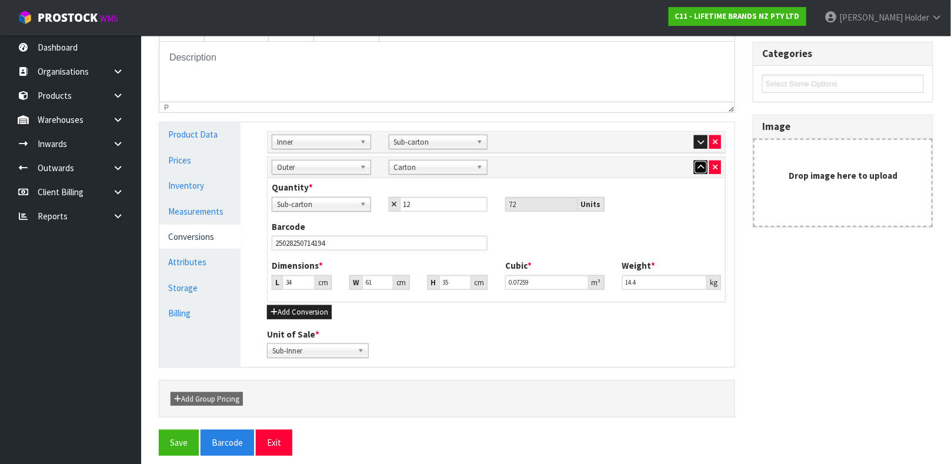
scroll to position [245, 0]
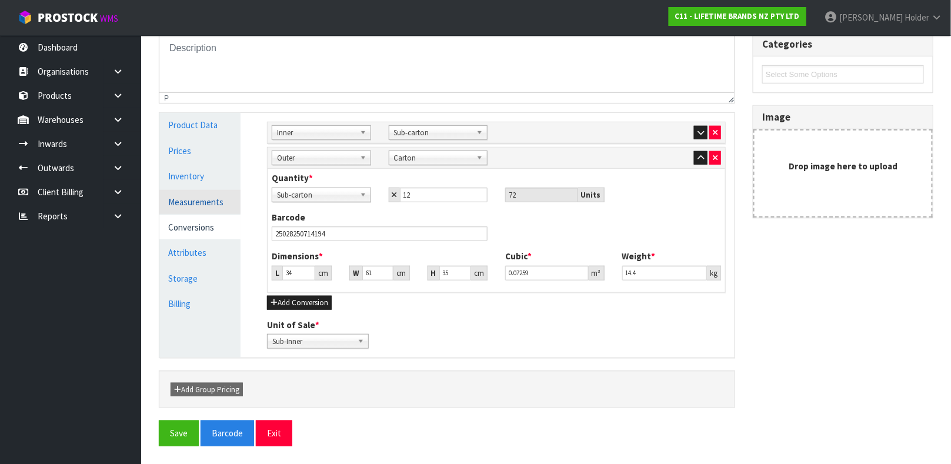
click at [192, 192] on link "Measurements" at bounding box center [199, 202] width 81 height 24
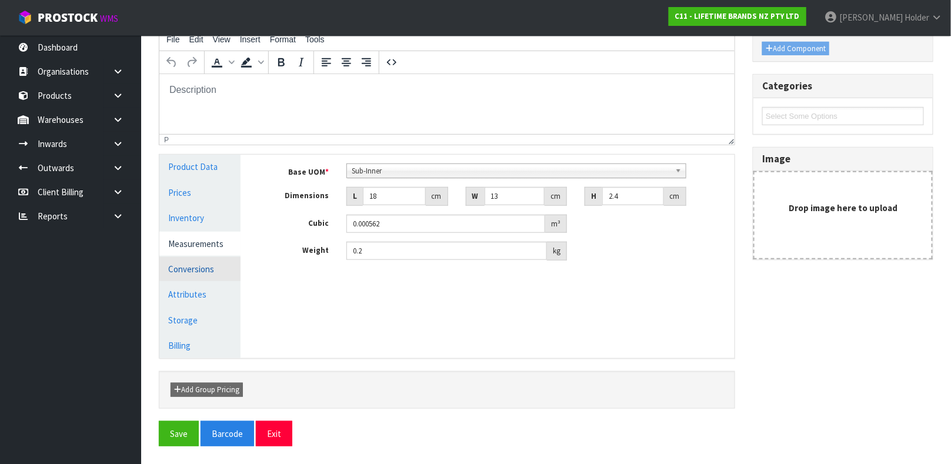
click at [206, 268] on link "Conversions" at bounding box center [199, 269] width 81 height 24
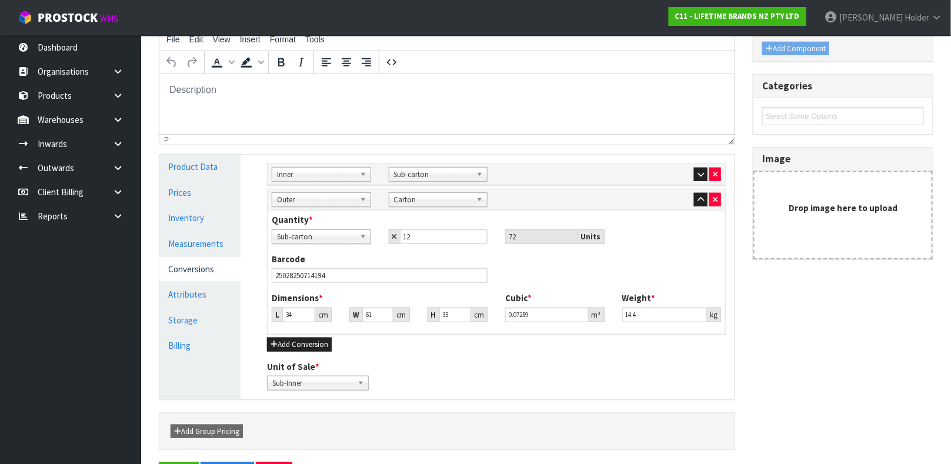
scroll to position [245, 0]
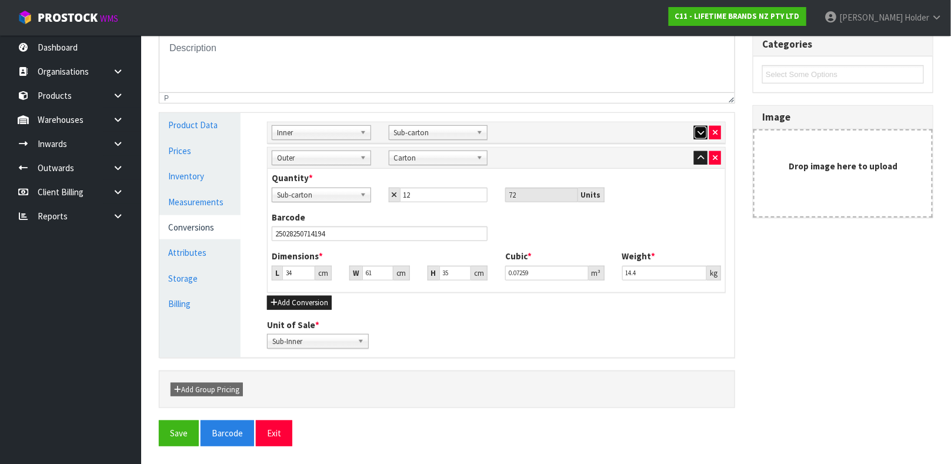
click at [698, 126] on button "button" at bounding box center [701, 133] width 14 height 14
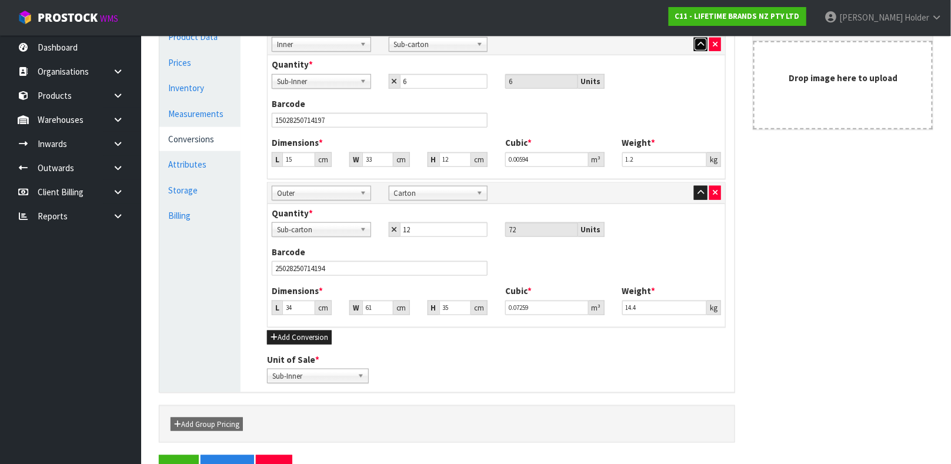
scroll to position [368, 0]
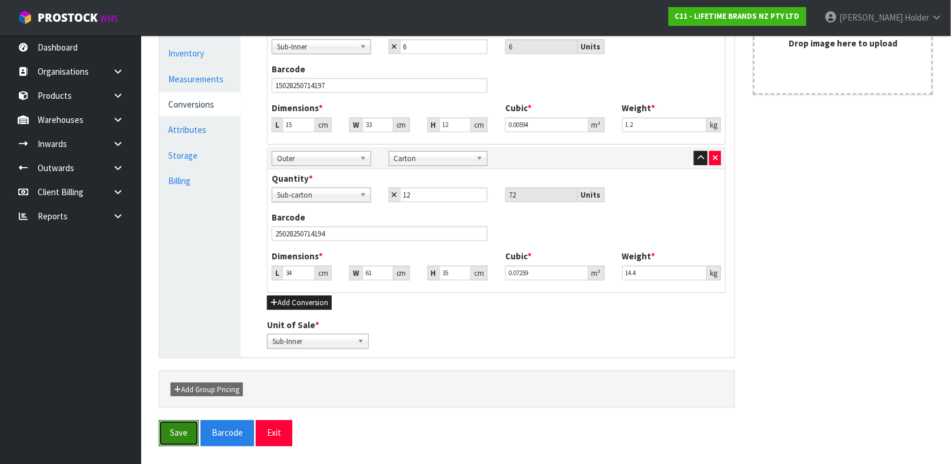
click at [175, 431] on button "Save" at bounding box center [179, 432] width 40 height 25
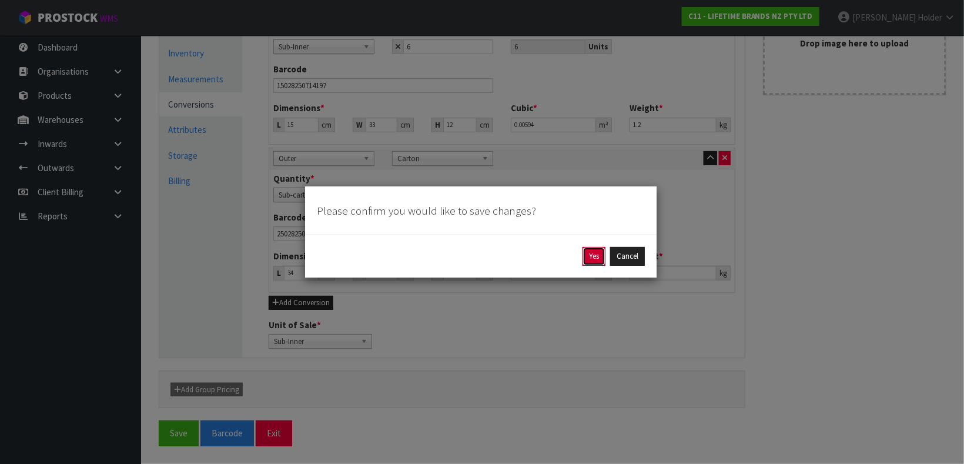
click at [587, 254] on button "Yes" at bounding box center [594, 256] width 23 height 19
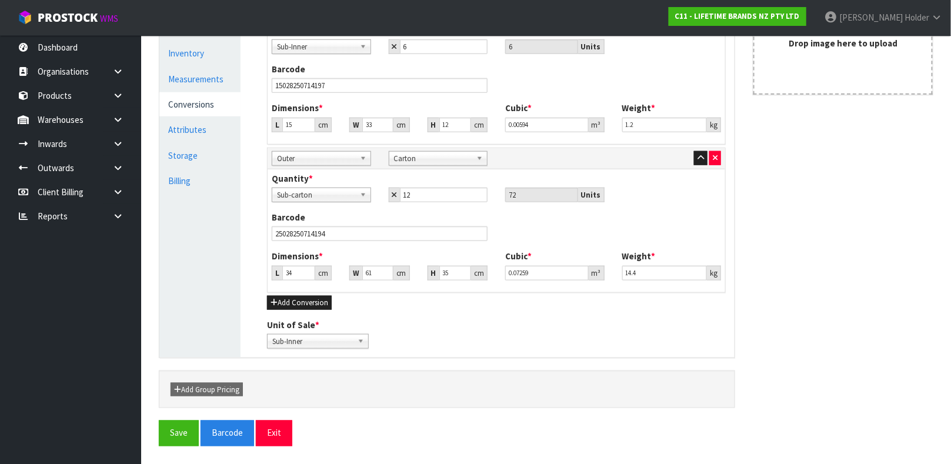
scroll to position [0, 0]
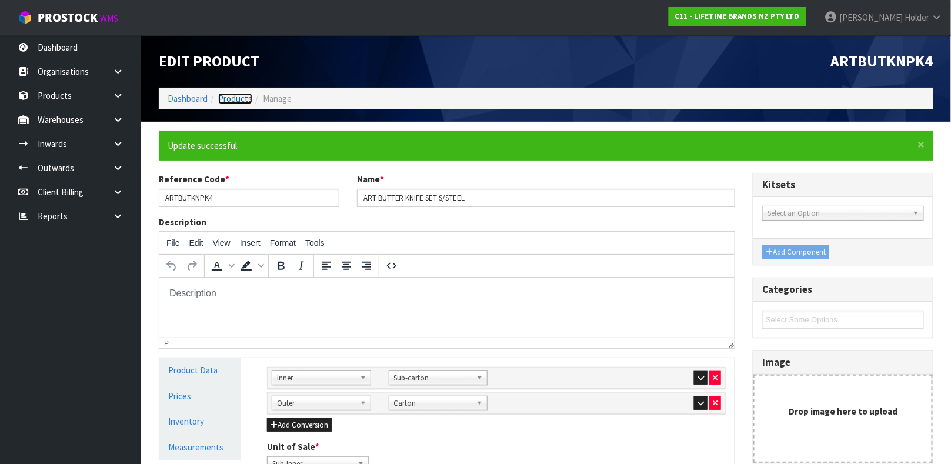
click at [229, 101] on link "Products" at bounding box center [235, 98] width 34 height 11
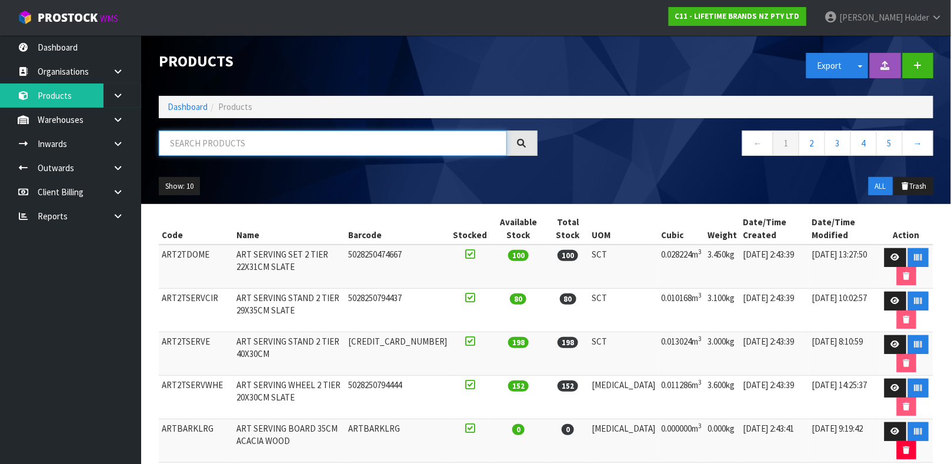
click at [276, 143] on input "text" at bounding box center [333, 143] width 348 height 25
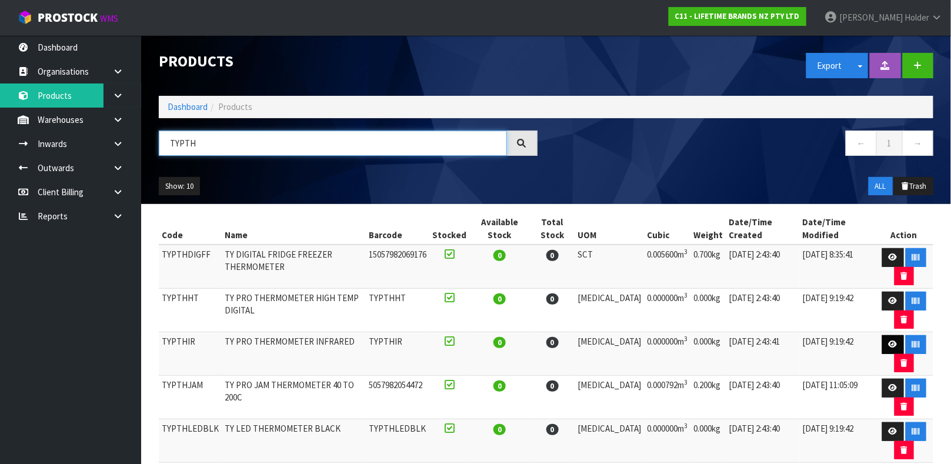
type input "TYPTH"
click at [888, 348] on icon at bounding box center [892, 344] width 9 height 8
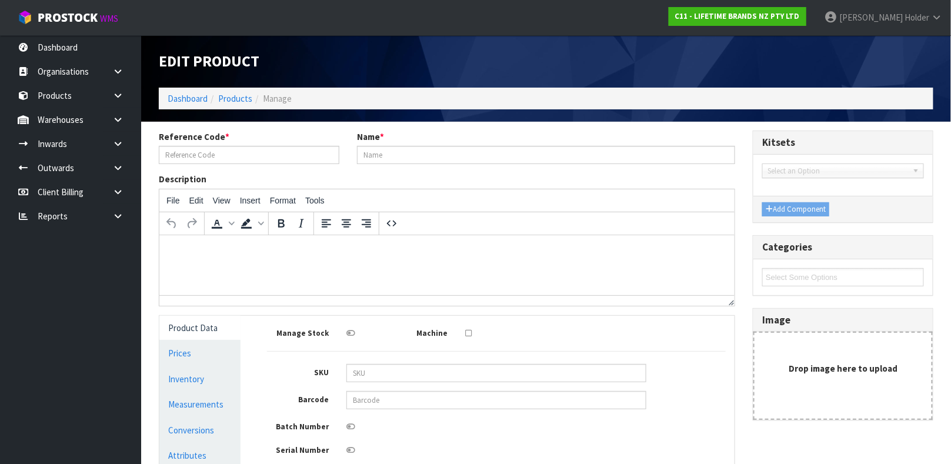
type input "TYPTHIR"
type input "TY PRO THERMOMETER INFRARED"
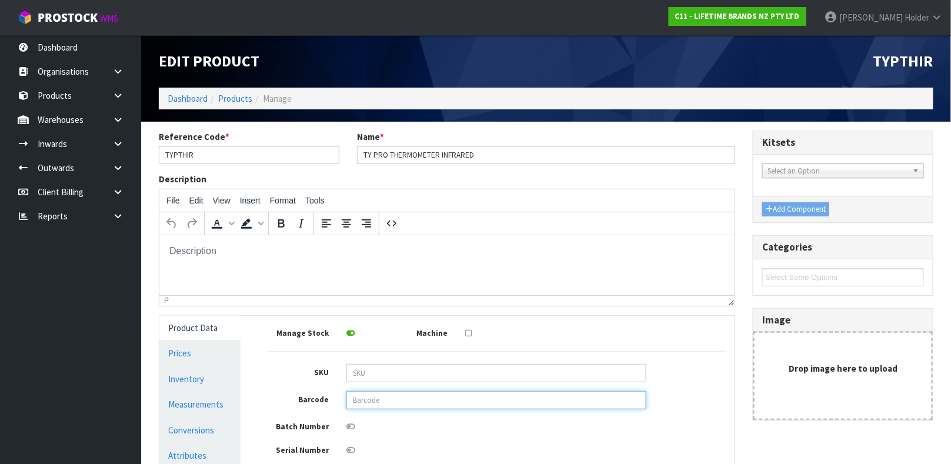
click at [404, 392] on input "text" at bounding box center [496, 400] width 300 height 18
type input "5057982054496"
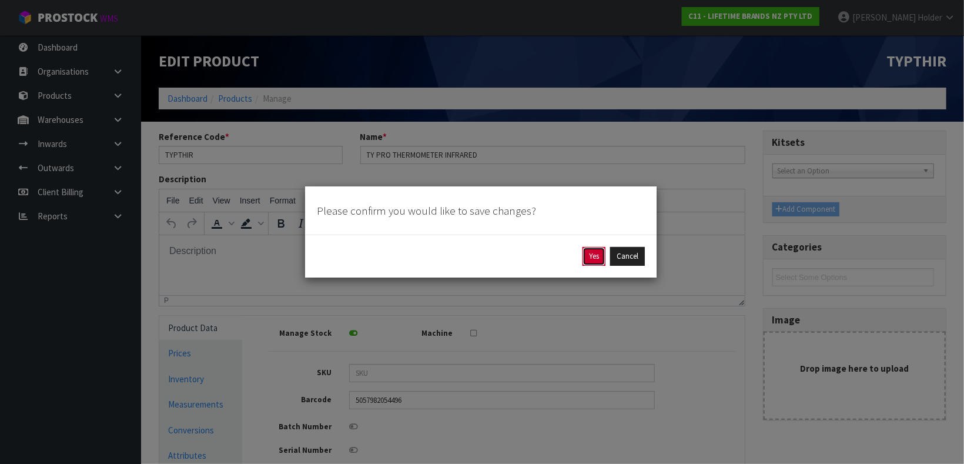
click at [583, 255] on button "Yes" at bounding box center [594, 256] width 23 height 19
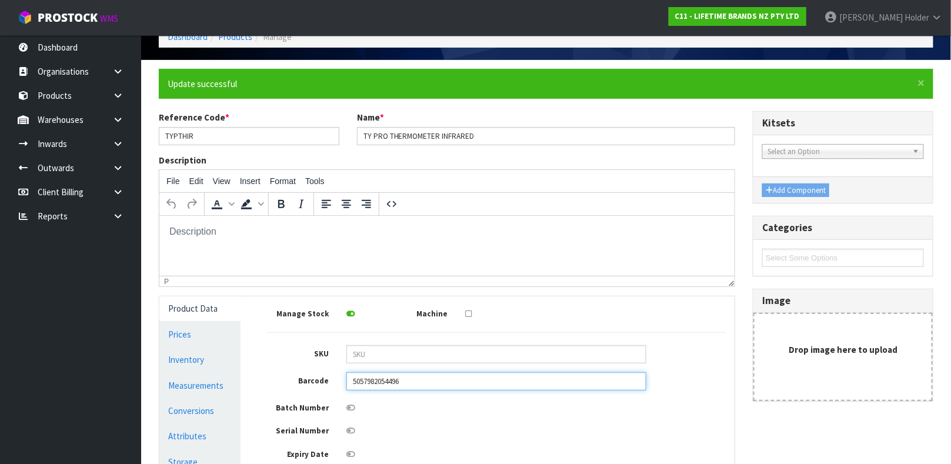
scroll to position [88, 0]
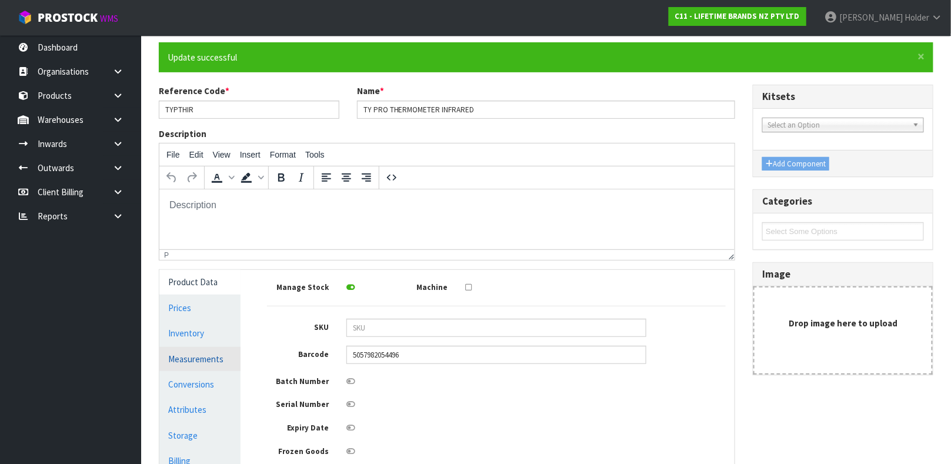
click at [217, 352] on link "Measurements" at bounding box center [199, 359] width 81 height 24
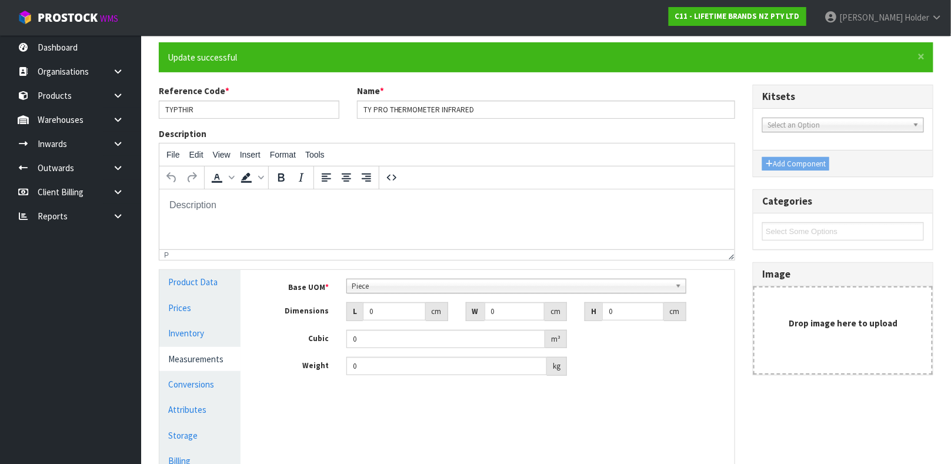
click at [399, 280] on span "Piece" at bounding box center [511, 286] width 319 height 14
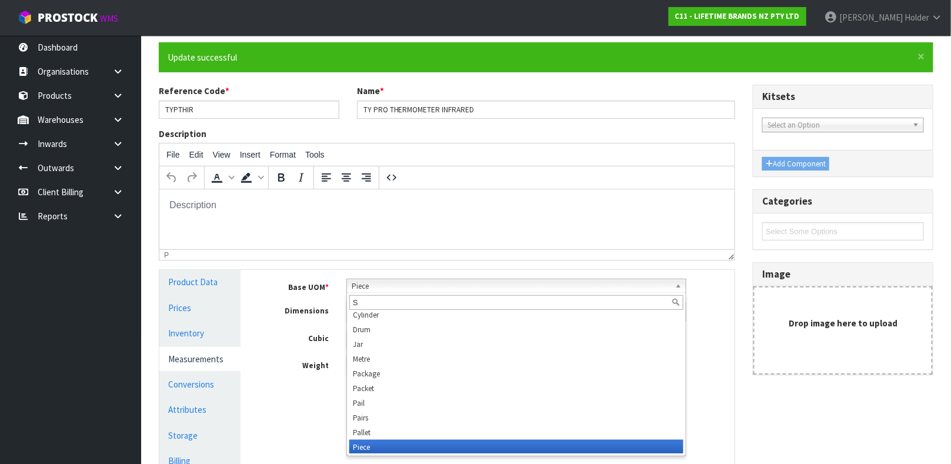
scroll to position [0, 0]
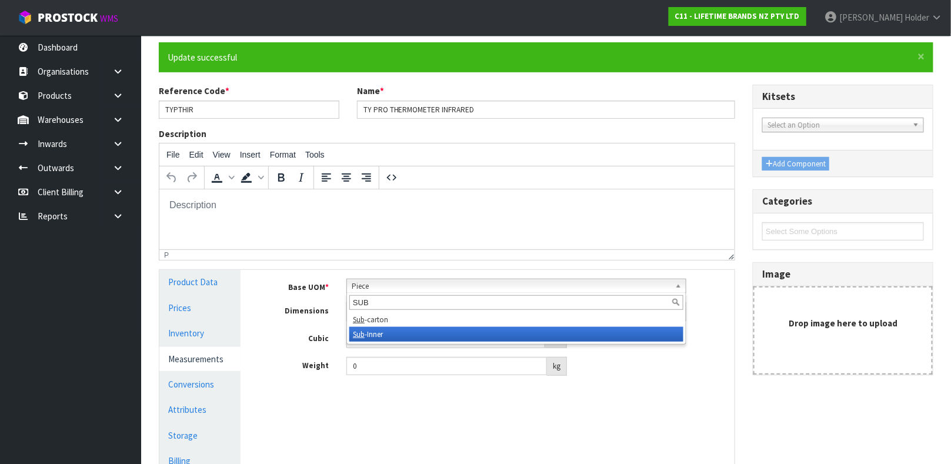
type input "SUB"
click at [386, 330] on li "Sub -Inner" at bounding box center [516, 334] width 334 height 15
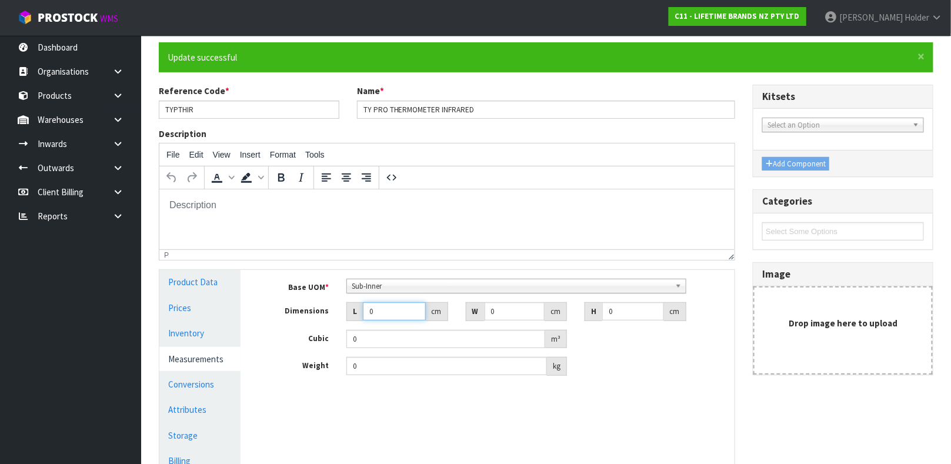
click at [383, 310] on input "0" at bounding box center [394, 311] width 63 height 18
click at [396, 365] on input "0" at bounding box center [446, 366] width 201 height 18
click at [200, 386] on link "Conversions" at bounding box center [199, 384] width 81 height 24
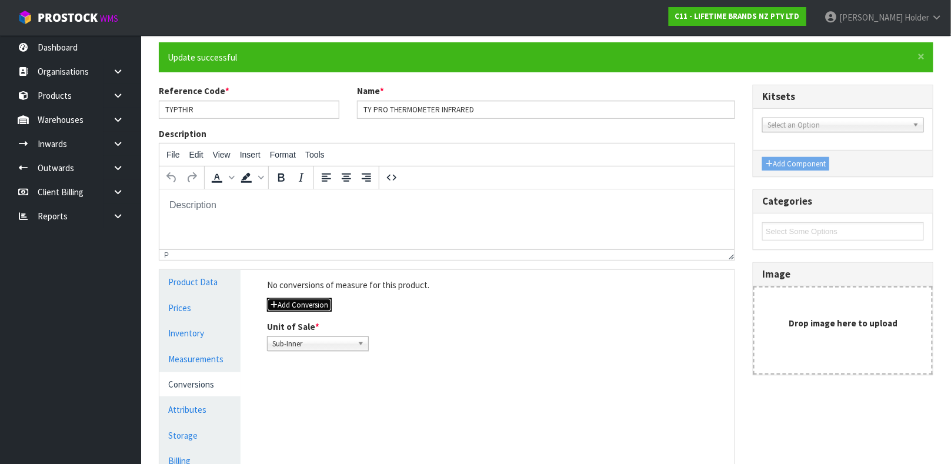
click at [322, 310] on button "Add Conversion" at bounding box center [299, 305] width 65 height 14
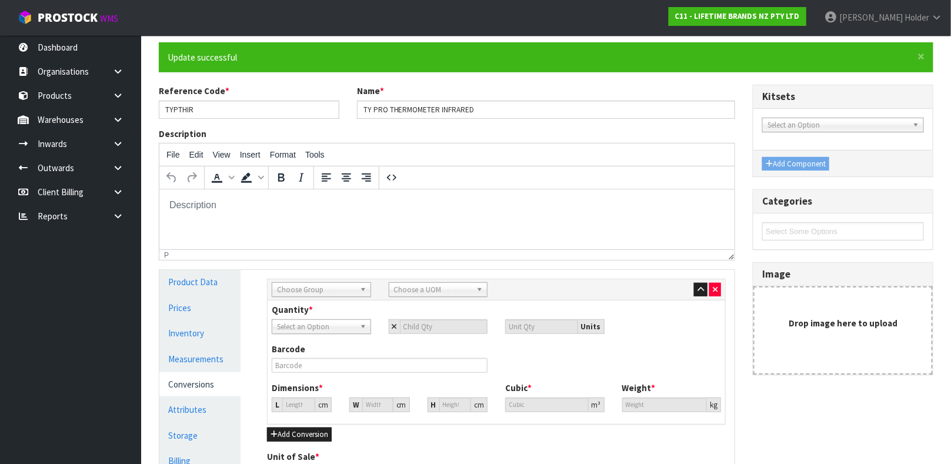
click at [318, 292] on span "Choose Group" at bounding box center [316, 290] width 78 height 14
click at [316, 339] on li "Inn er" at bounding box center [321, 337] width 93 height 15
click at [404, 294] on span "Choose a UOM" at bounding box center [433, 290] width 78 height 14
click at [402, 320] on em "Sub" at bounding box center [401, 323] width 12 height 10
click at [426, 326] on input "number" at bounding box center [444, 326] width 88 height 15
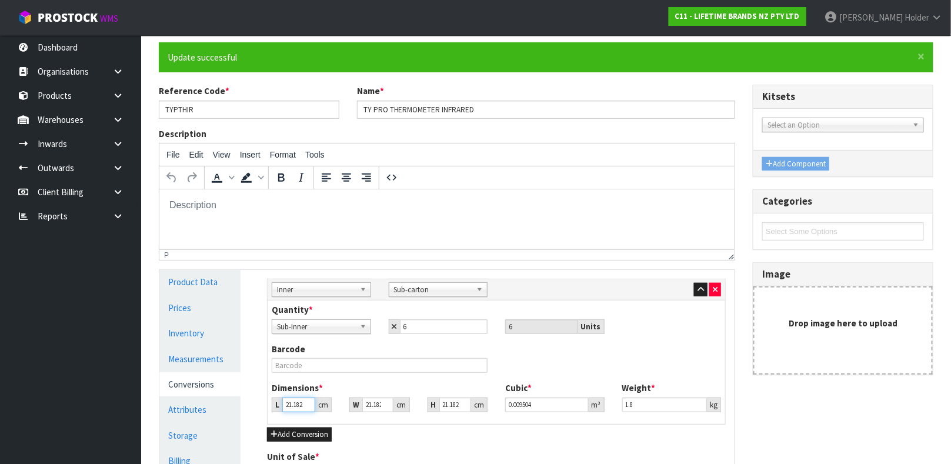
click at [288, 405] on input "21.182" at bounding box center [298, 404] width 33 height 15
click at [304, 360] on input "text" at bounding box center [380, 365] width 216 height 15
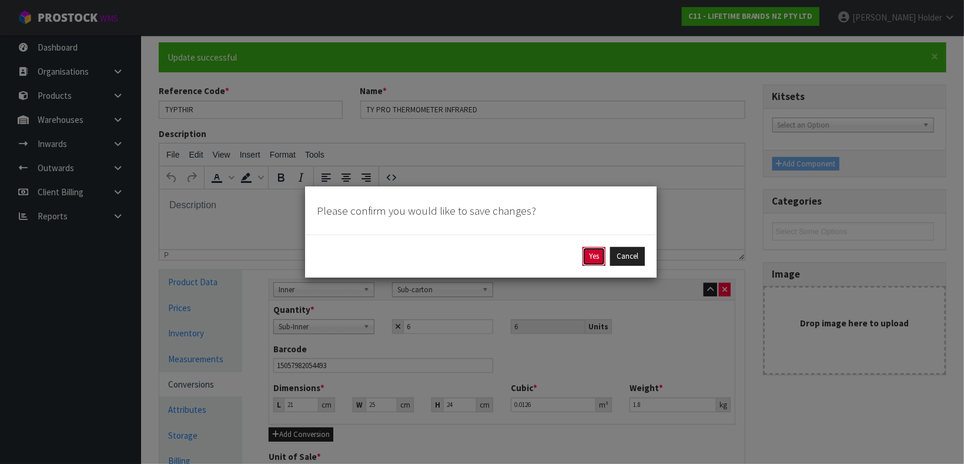
click at [591, 251] on button "Yes" at bounding box center [594, 256] width 23 height 19
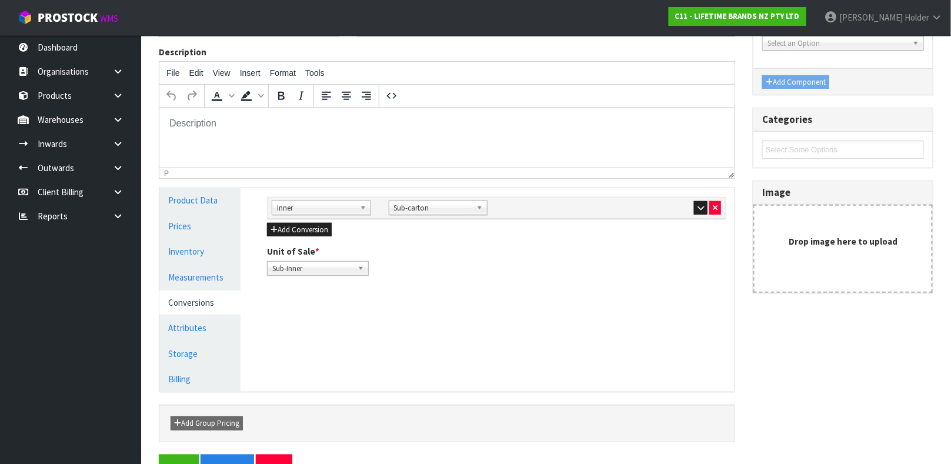
scroll to position [176, 0]
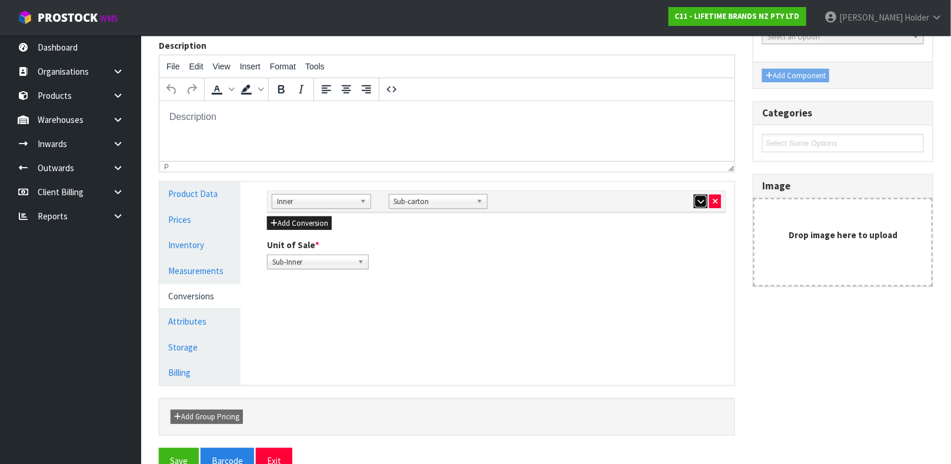
click at [698, 204] on icon "button" at bounding box center [700, 202] width 6 height 8
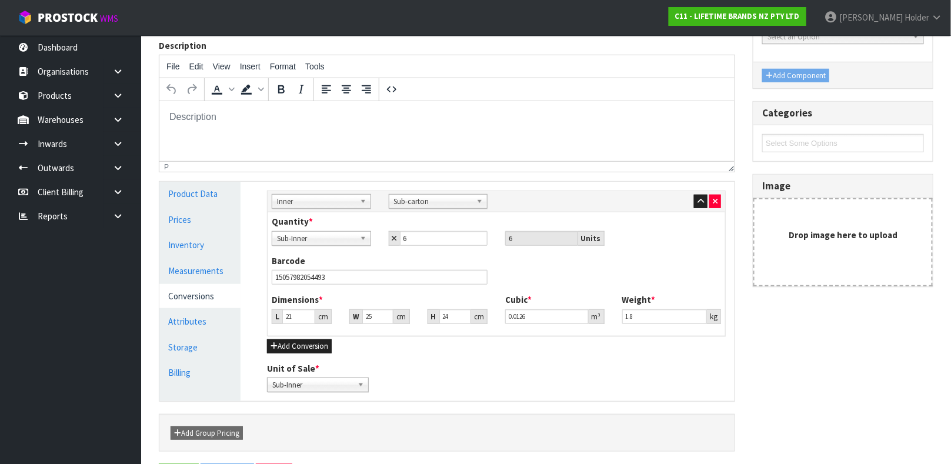
click at [662, 308] on div "Weight * 1.8 kg" at bounding box center [671, 308] width 117 height 30
click at [659, 321] on input "1.8" at bounding box center [664, 316] width 85 height 15
drag, startPoint x: 662, startPoint y: 321, endPoint x: 527, endPoint y: 305, distance: 135.6
click at [533, 311] on div "Dimensions * L 21 cm W 25 cm H 24 cm Cubic * 0.0126 m³ Weight * 1.8 kg" at bounding box center [496, 312] width 467 height 39
click at [450, 310] on input "24" at bounding box center [455, 316] width 32 height 15
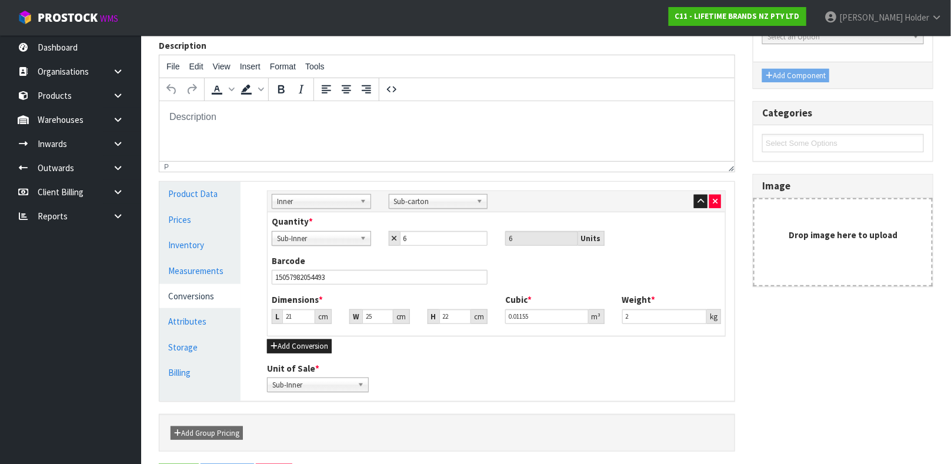
click at [690, 201] on div at bounding box center [671, 201] width 99 height 14
click at [692, 204] on div at bounding box center [671, 201] width 99 height 14
click at [697, 199] on icon "button" at bounding box center [700, 202] width 6 height 8
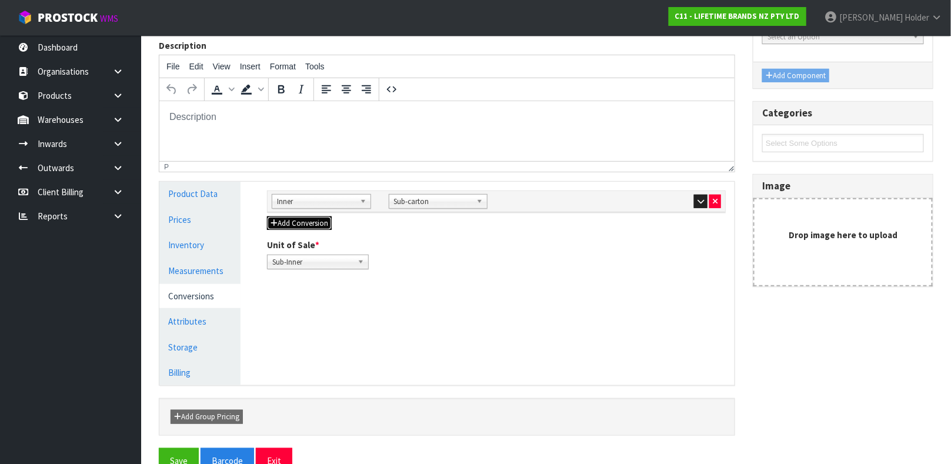
click at [288, 229] on button "Add Conversion" at bounding box center [299, 223] width 65 height 14
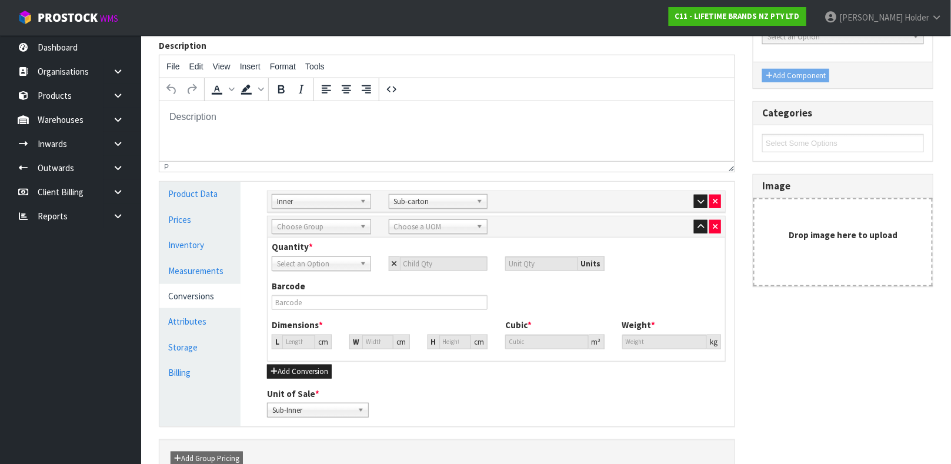
click at [308, 229] on span "Choose Group" at bounding box center [316, 227] width 78 height 14
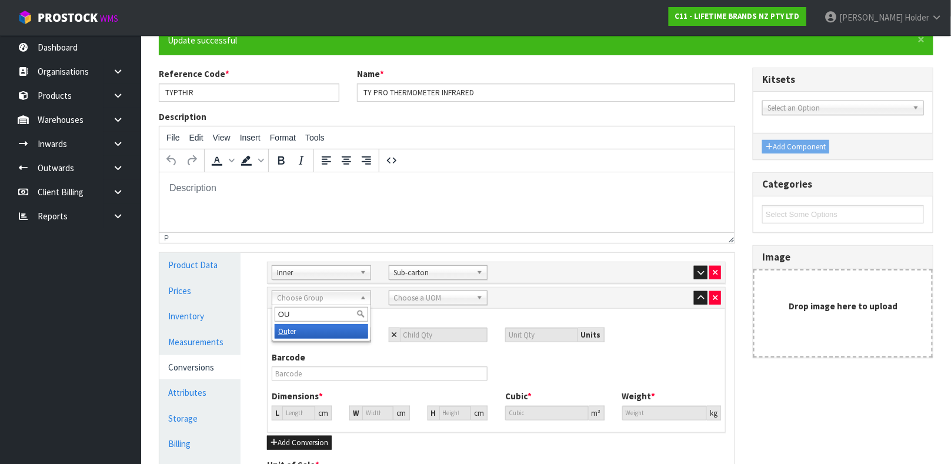
scroll to position [88, 0]
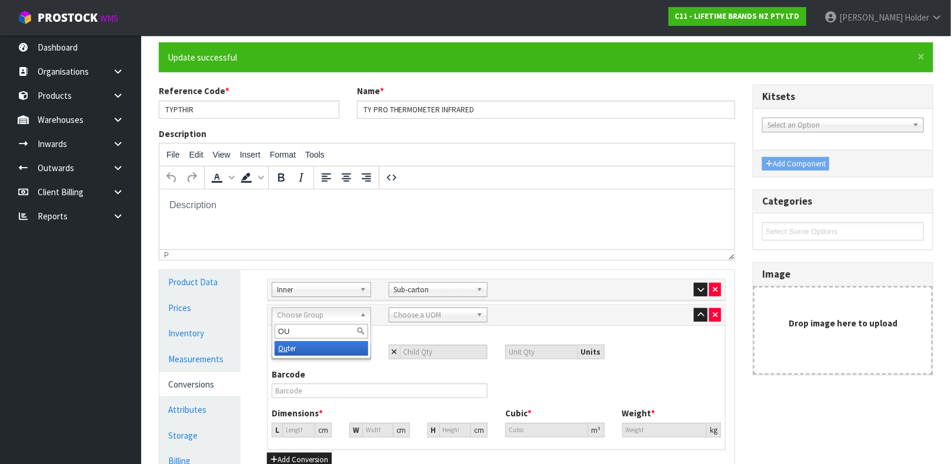
click at [298, 355] on li "Ou ter" at bounding box center [321, 348] width 93 height 15
click at [412, 312] on span "Choose a UOM" at bounding box center [433, 315] width 78 height 14
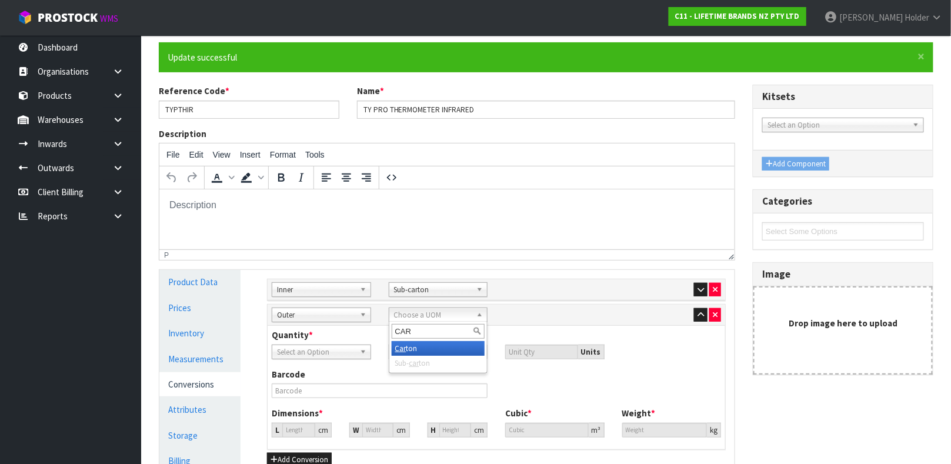
click at [428, 345] on li "Car ton" at bounding box center [438, 348] width 93 height 15
click at [355, 354] on link "Select an Option" at bounding box center [321, 352] width 99 height 15
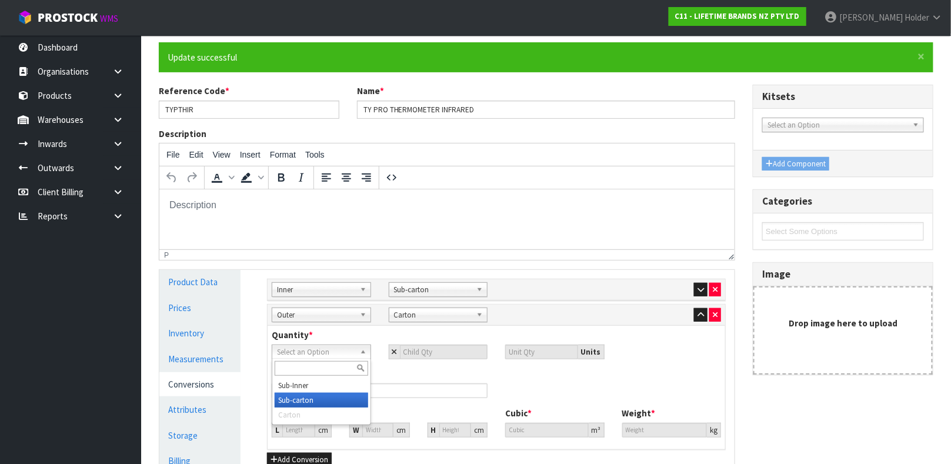
click at [320, 399] on li "Sub-carton" at bounding box center [321, 400] width 93 height 15
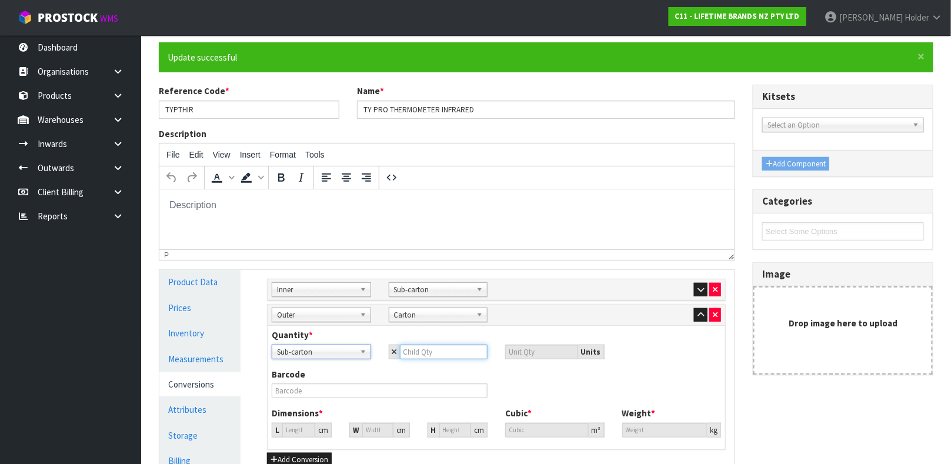
click at [426, 355] on input "number" at bounding box center [444, 352] width 88 height 15
click at [286, 431] on input "38.49" at bounding box center [298, 430] width 33 height 15
drag, startPoint x: 662, startPoint y: 430, endPoint x: 452, endPoint y: 417, distance: 209.7
click at [461, 419] on div "Dimensions * L 53 cm W 64 cm H 25 cm Cubic * 0.0848 m³ Weight * 10.8 kg" at bounding box center [496, 426] width 467 height 39
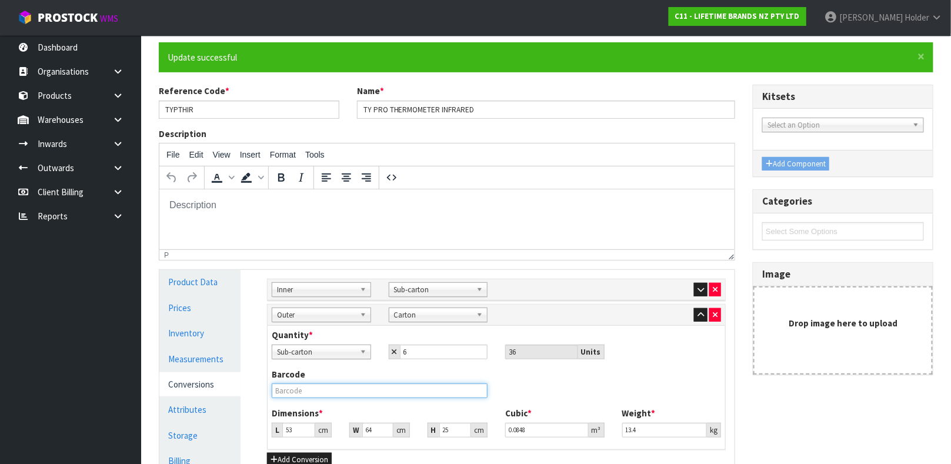
click at [417, 396] on input "text" at bounding box center [380, 390] width 216 height 15
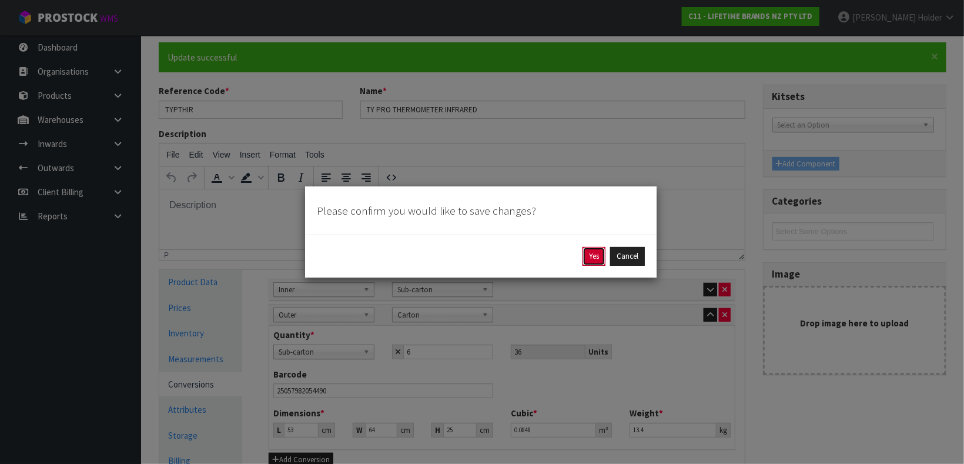
click at [588, 258] on button "Yes" at bounding box center [594, 256] width 23 height 19
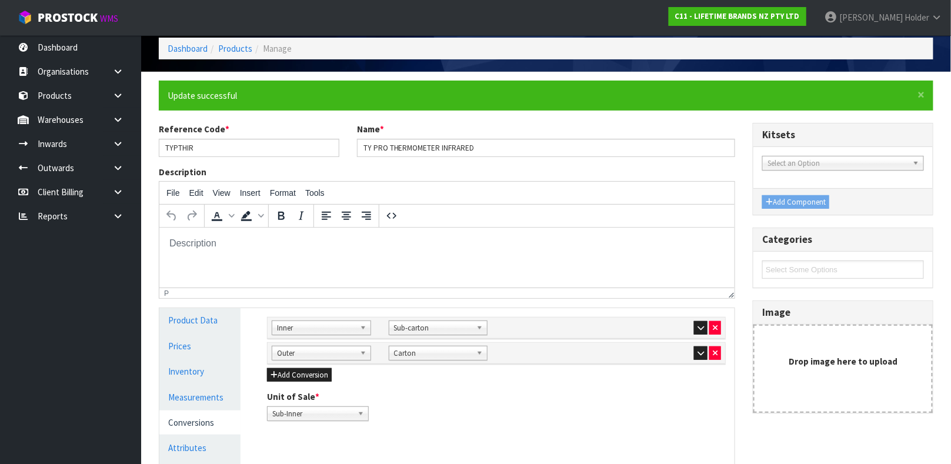
scroll to position [203, 0]
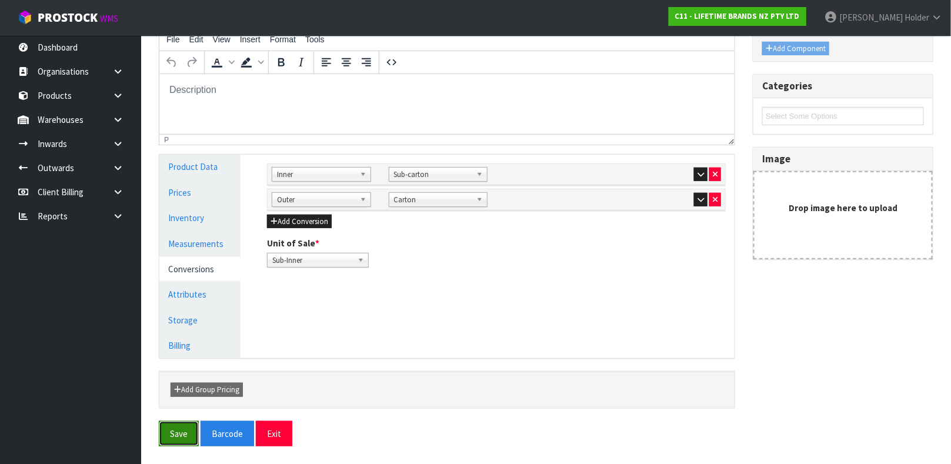
click at [176, 427] on button "Save" at bounding box center [179, 433] width 40 height 25
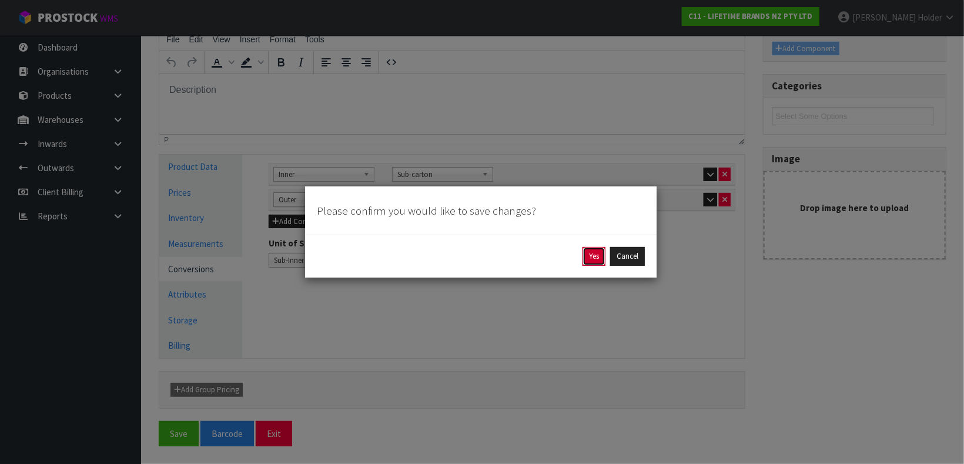
click at [595, 259] on button "Yes" at bounding box center [594, 256] width 23 height 19
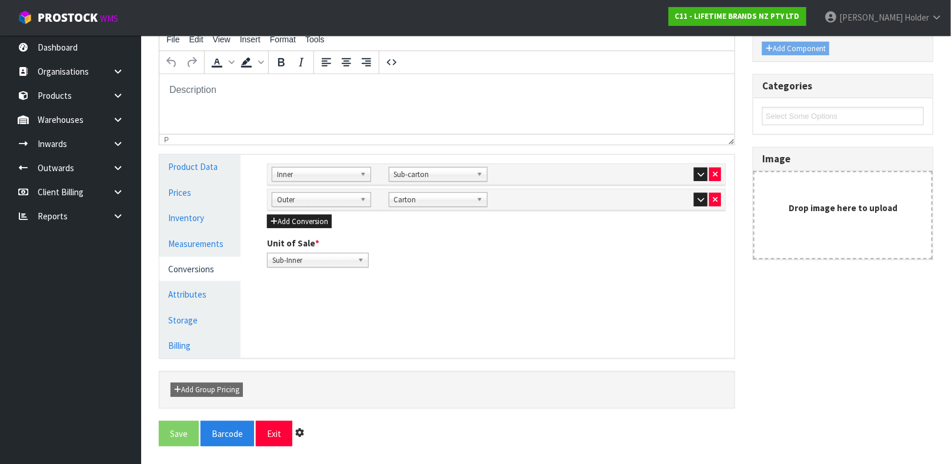
scroll to position [0, 0]
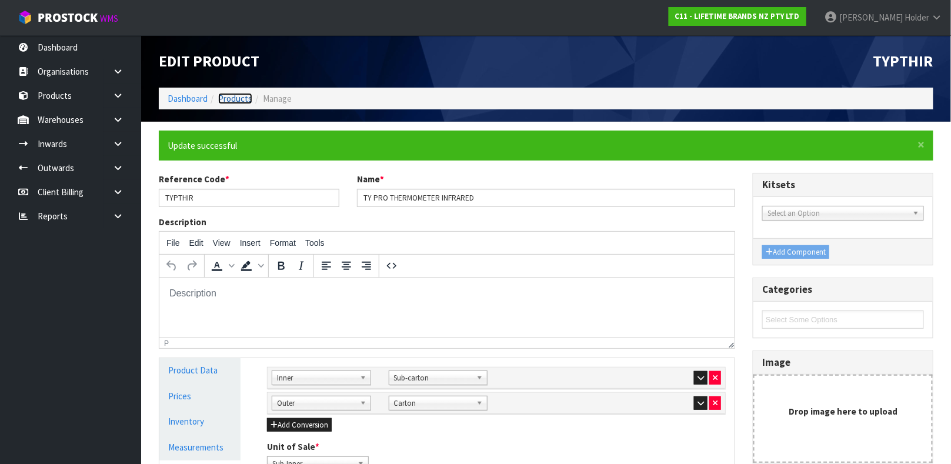
click at [249, 99] on link "Products" at bounding box center [235, 98] width 34 height 11
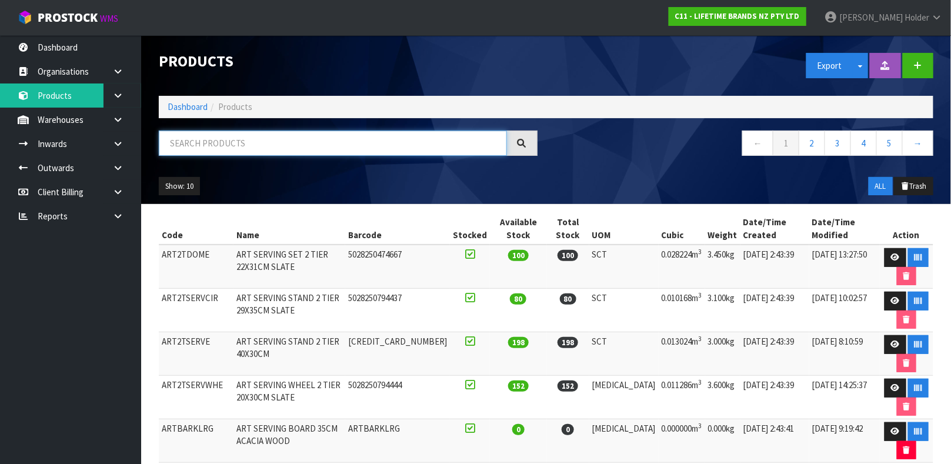
click at [239, 149] on input "text" at bounding box center [333, 143] width 348 height 25
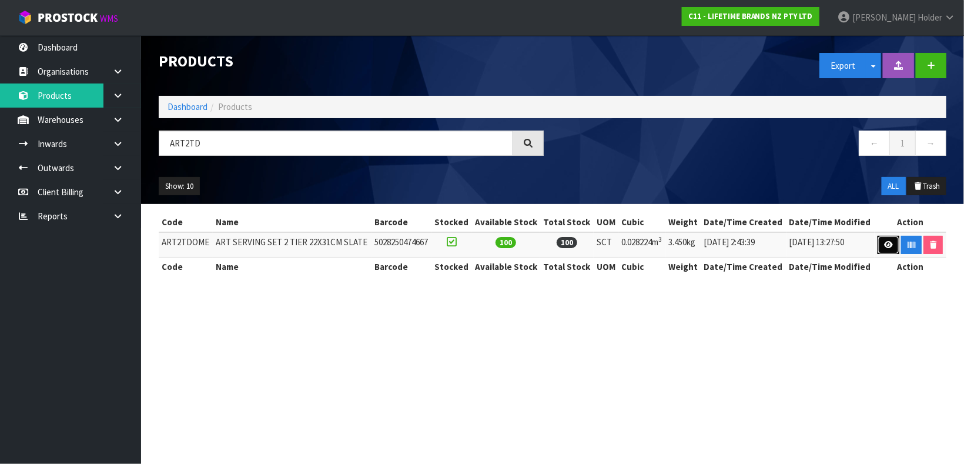
click at [884, 250] on link at bounding box center [889, 245] width 22 height 19
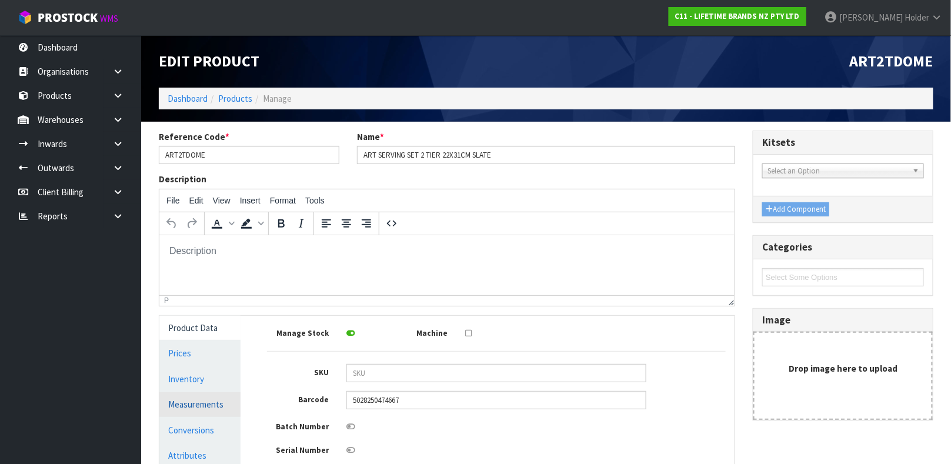
click at [220, 399] on link "Measurements" at bounding box center [199, 404] width 81 height 24
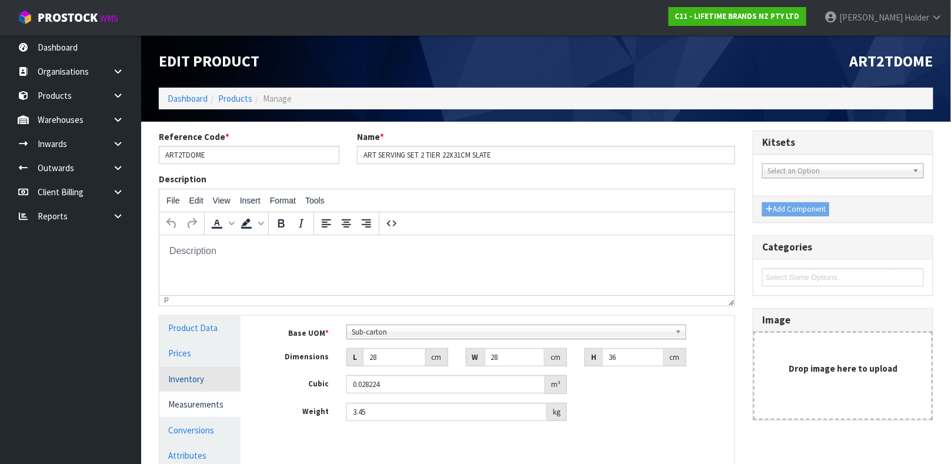
click at [193, 385] on link "Inventory" at bounding box center [199, 379] width 81 height 24
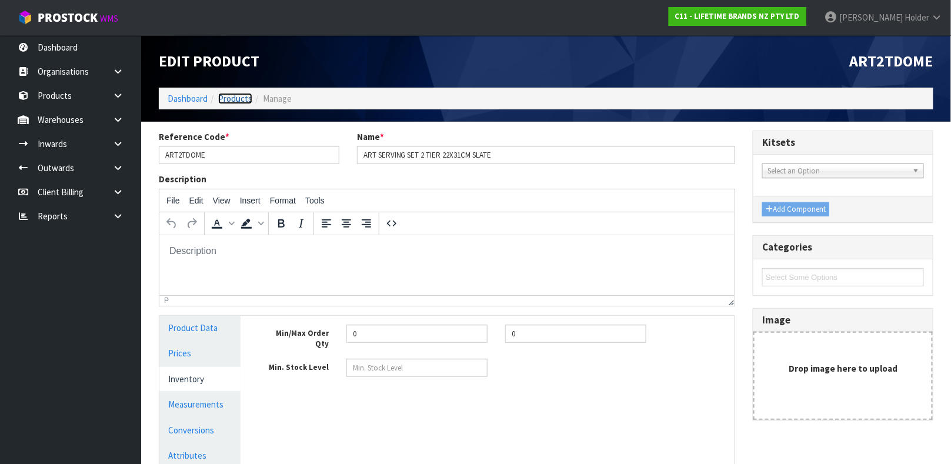
click at [226, 96] on link "Products" at bounding box center [235, 98] width 34 height 11
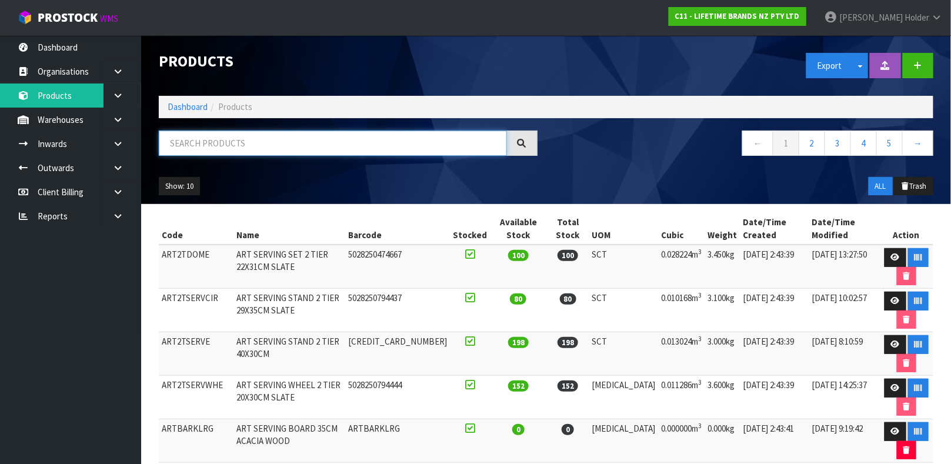
click at [236, 146] on input "text" at bounding box center [333, 143] width 348 height 25
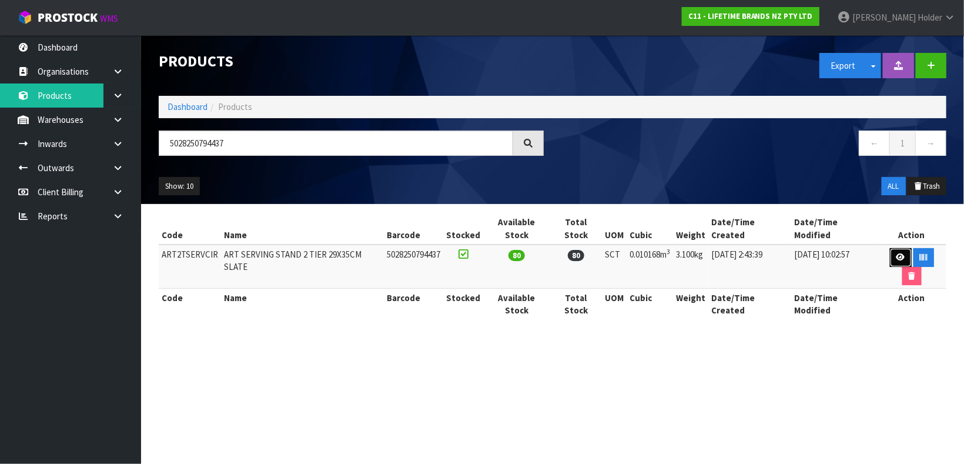
click at [890, 251] on link at bounding box center [901, 257] width 22 height 19
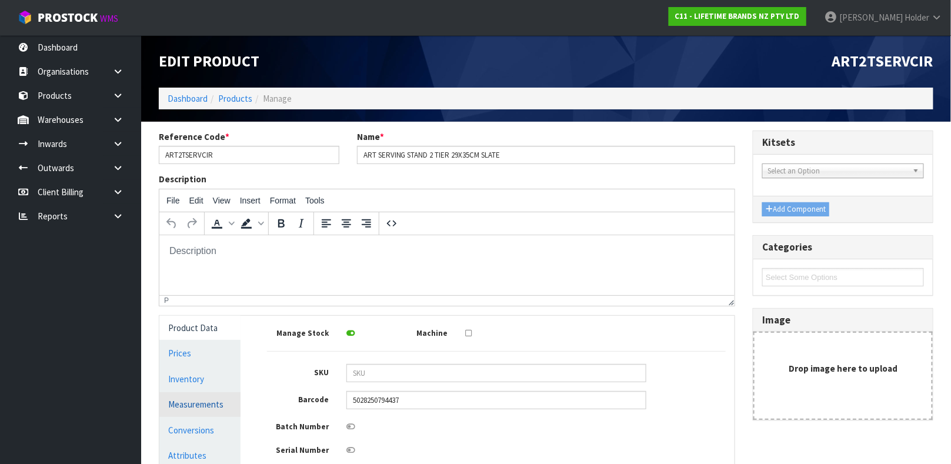
click at [202, 407] on link "Measurements" at bounding box center [199, 404] width 81 height 24
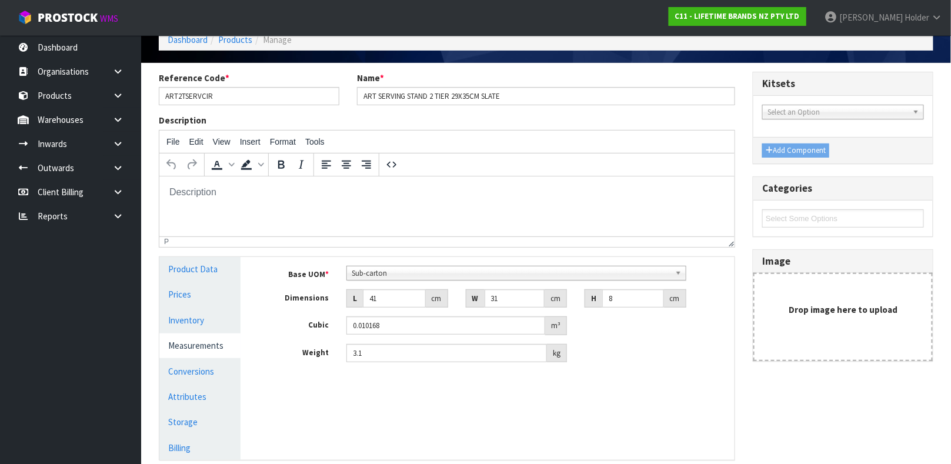
scroll to position [88, 0]
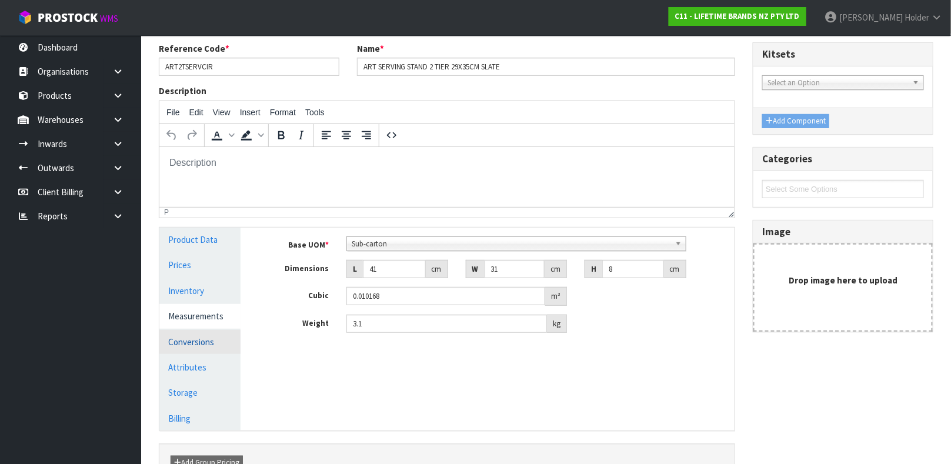
click at [188, 340] on link "Conversions" at bounding box center [199, 342] width 81 height 24
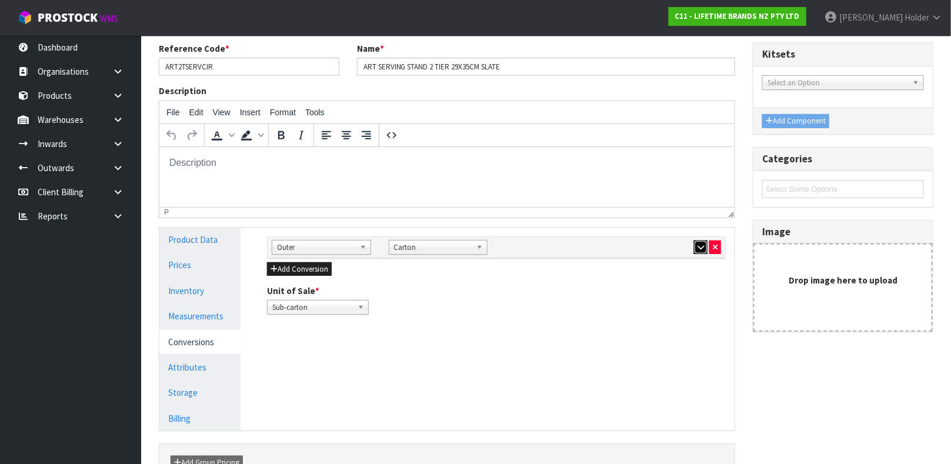
click at [696, 247] on button "button" at bounding box center [701, 247] width 14 height 14
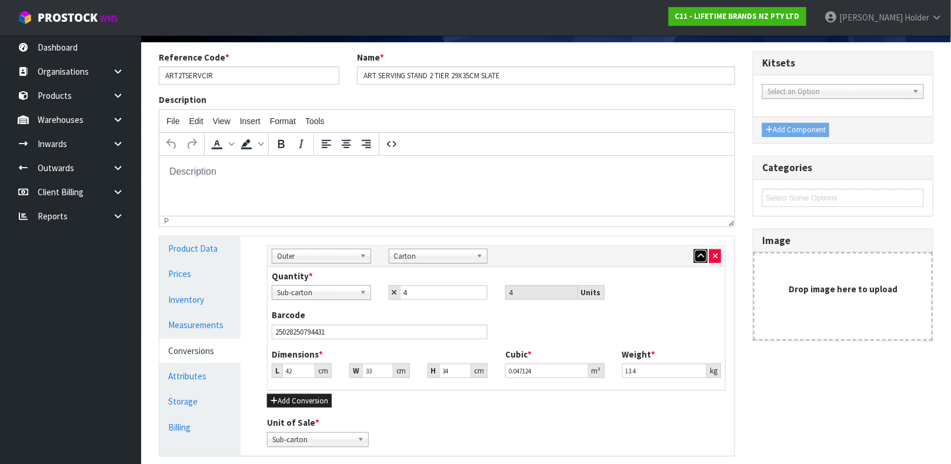
scroll to position [0, 0]
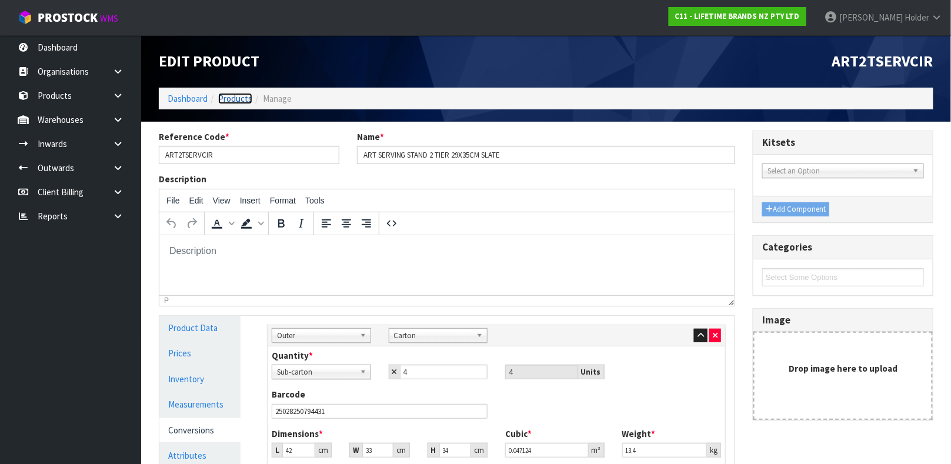
click at [243, 93] on link "Products" at bounding box center [235, 98] width 34 height 11
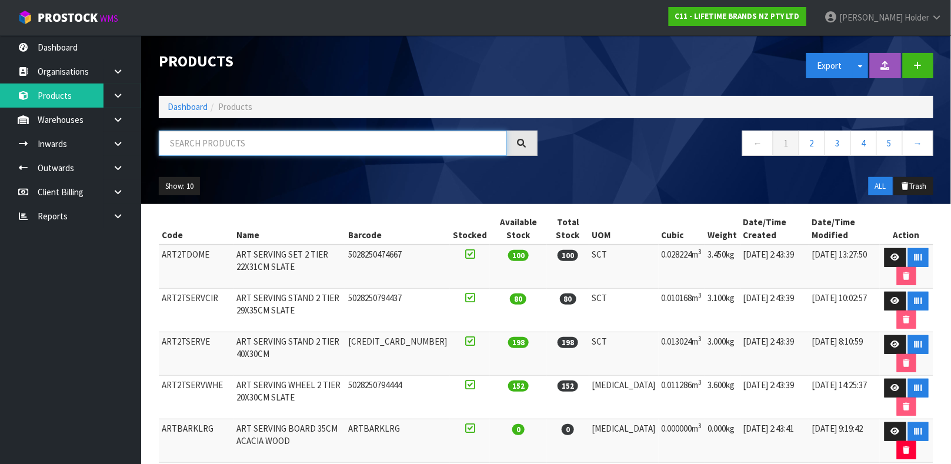
click at [241, 139] on input "text" at bounding box center [333, 143] width 348 height 25
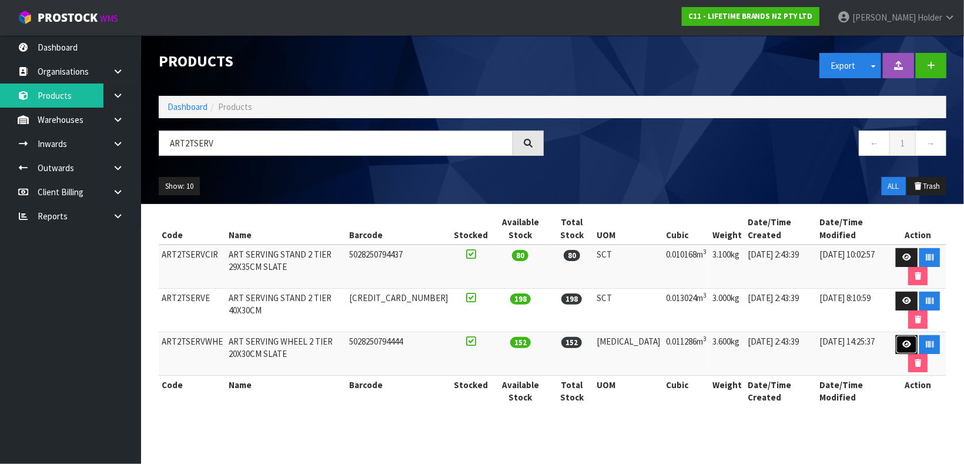
click at [903, 340] on icon at bounding box center [907, 344] width 9 height 8
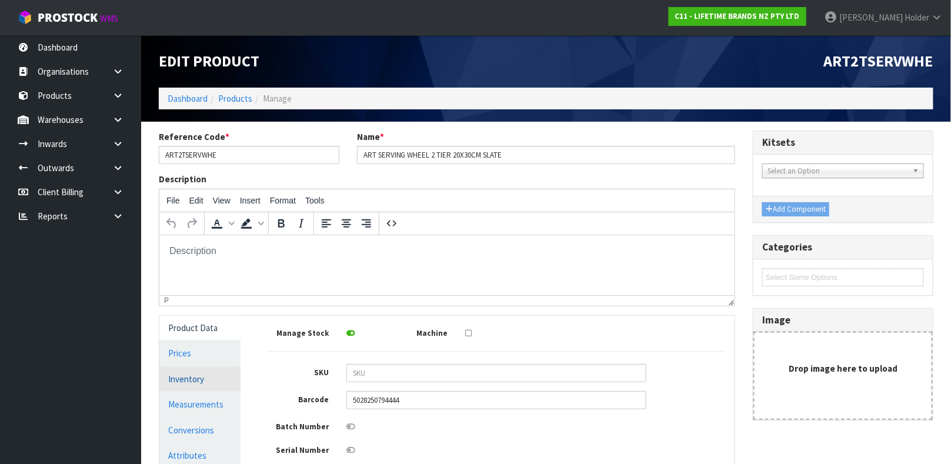
click at [203, 389] on link "Inventory" at bounding box center [199, 379] width 81 height 24
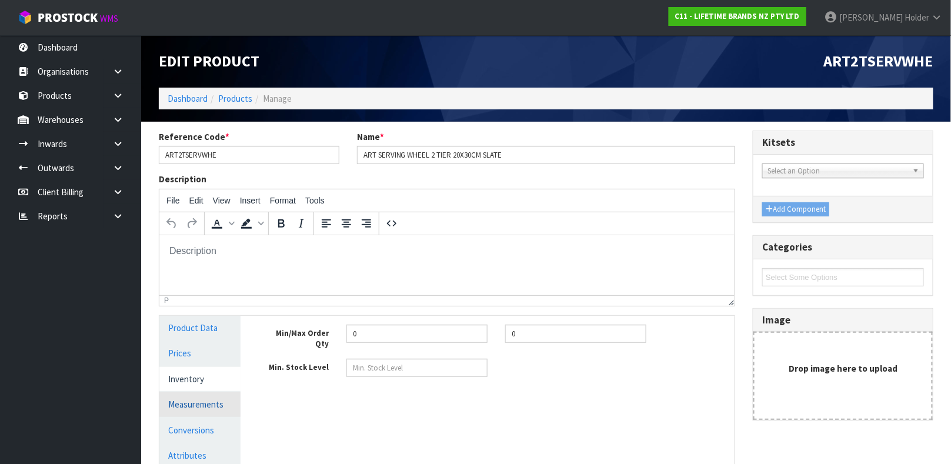
click at [203, 410] on link "Measurements" at bounding box center [199, 404] width 81 height 24
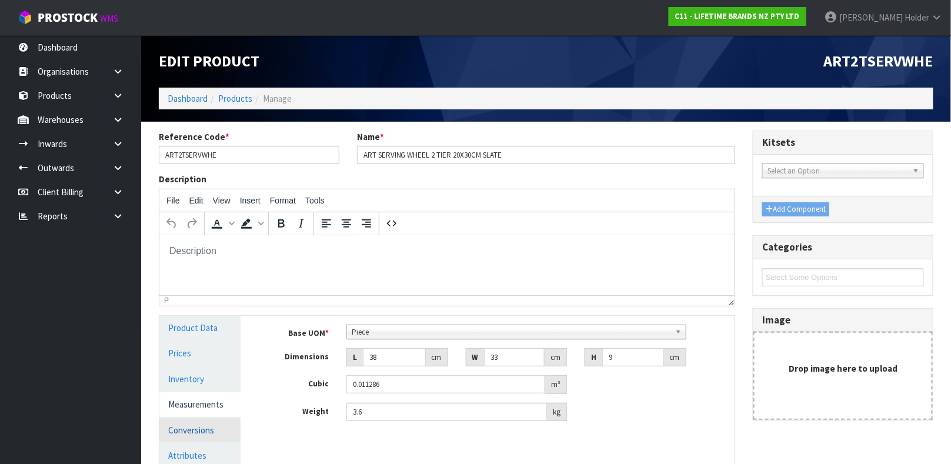
click at [201, 432] on link "Conversions" at bounding box center [199, 430] width 81 height 24
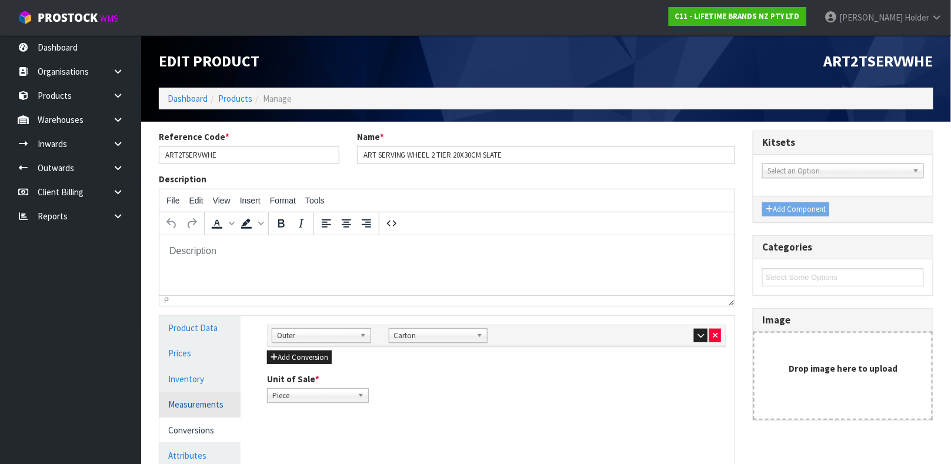
click at [201, 403] on link "Measurements" at bounding box center [199, 404] width 81 height 24
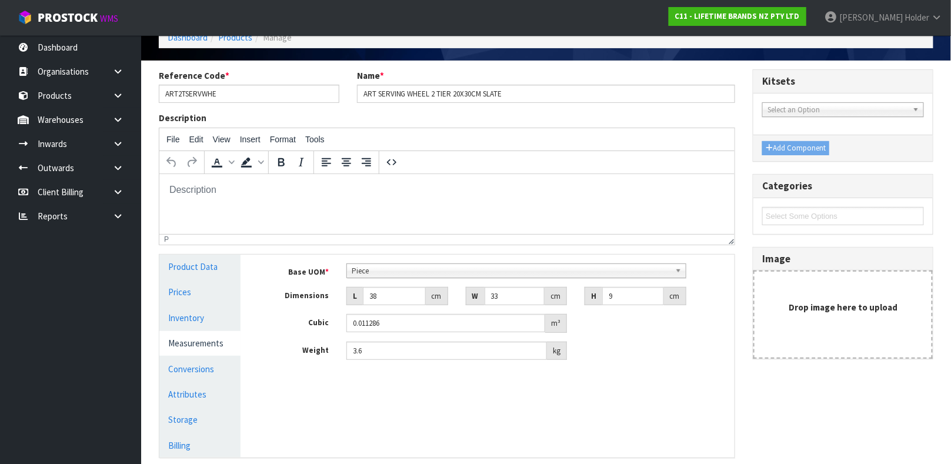
scroll to position [88, 0]
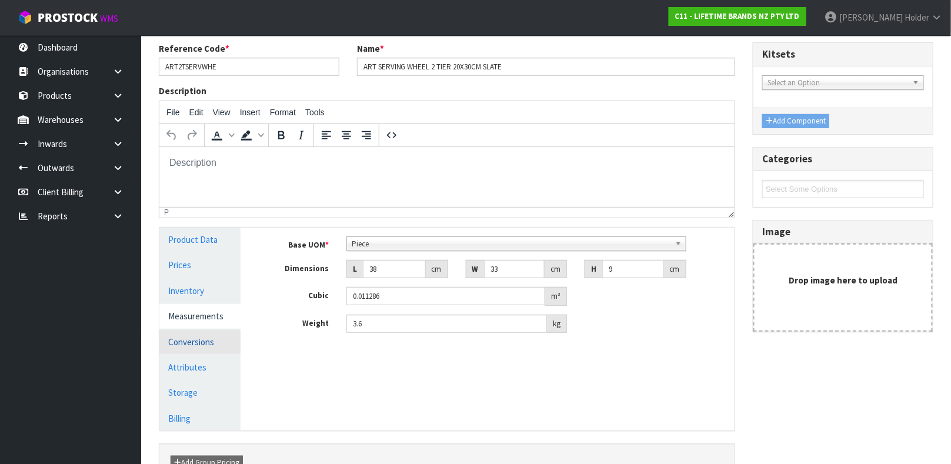
click at [199, 332] on link "Conversions" at bounding box center [199, 342] width 81 height 24
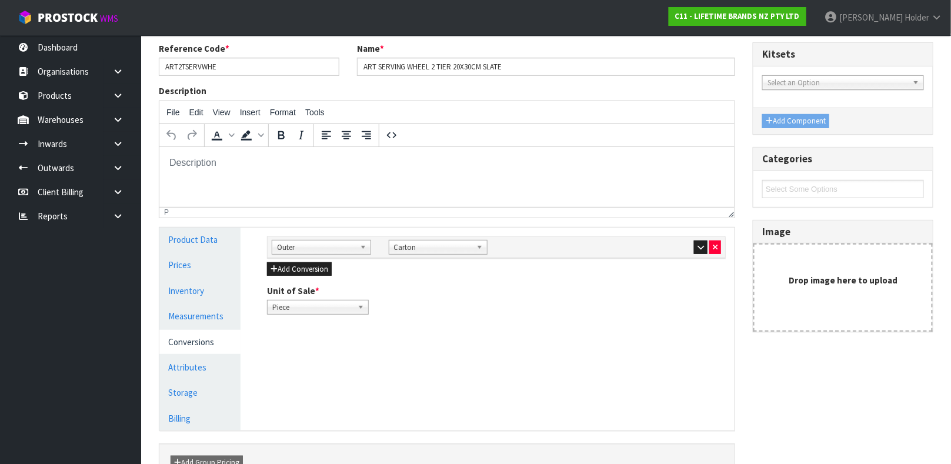
click at [341, 247] on span "Outer" at bounding box center [316, 247] width 78 height 14
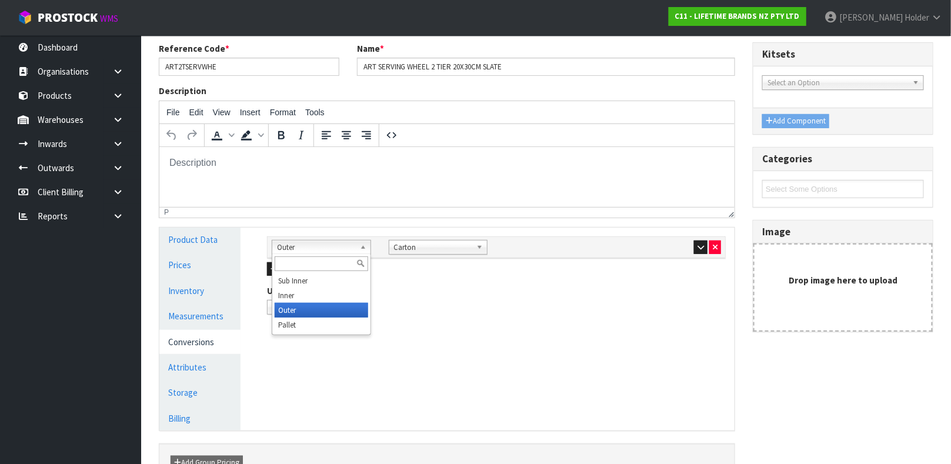
click at [341, 247] on span "Outer" at bounding box center [316, 247] width 78 height 14
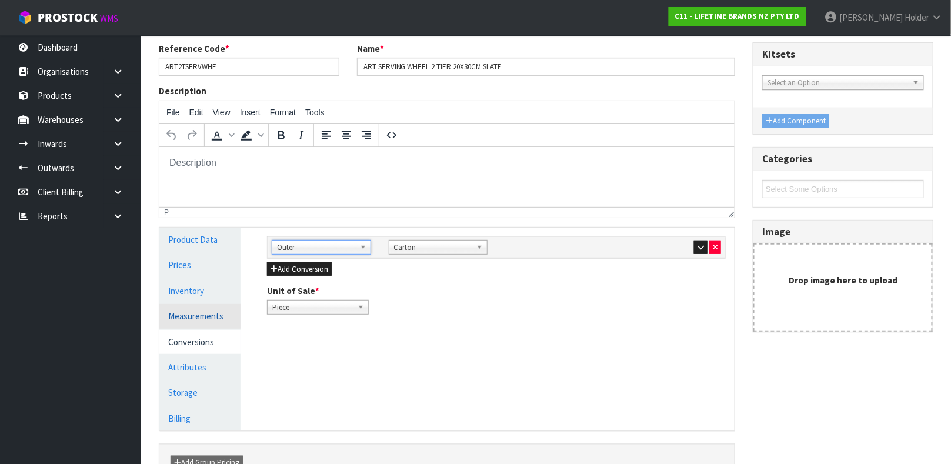
click at [228, 310] on link "Measurements" at bounding box center [199, 316] width 81 height 24
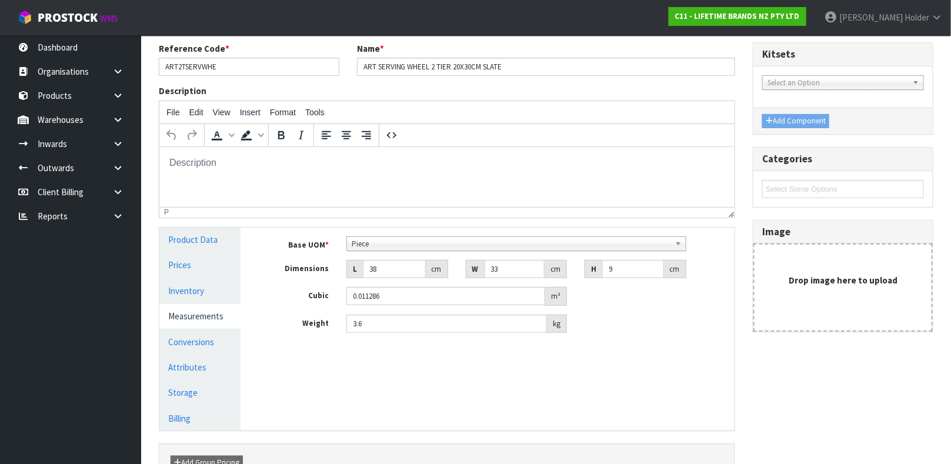
click at [377, 247] on span "Piece" at bounding box center [511, 244] width 319 height 14
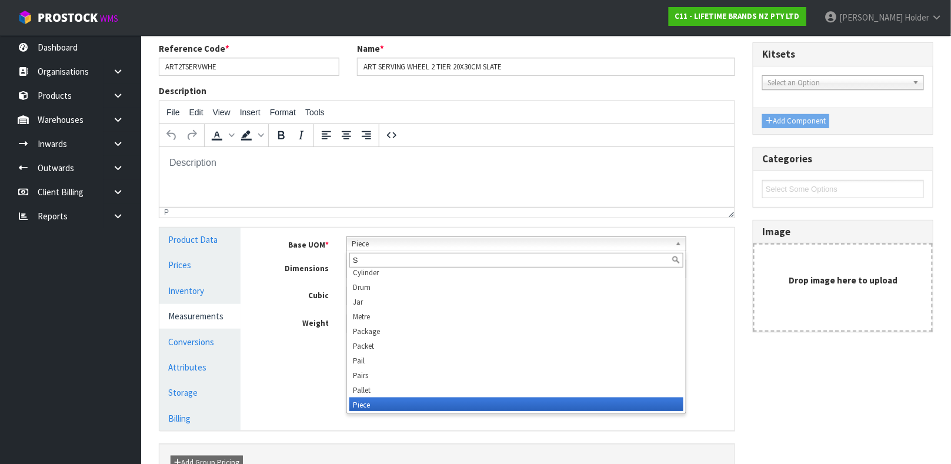
scroll to position [0, 0]
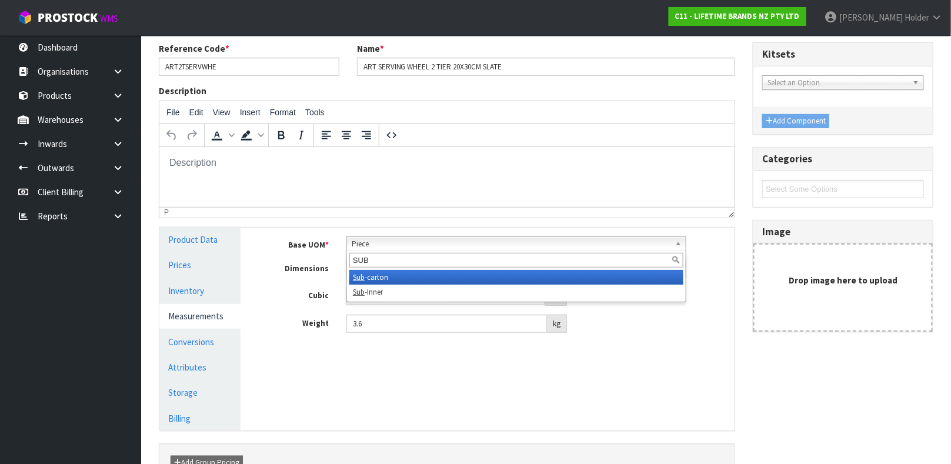
click at [372, 273] on li "Sub -carton" at bounding box center [516, 277] width 334 height 15
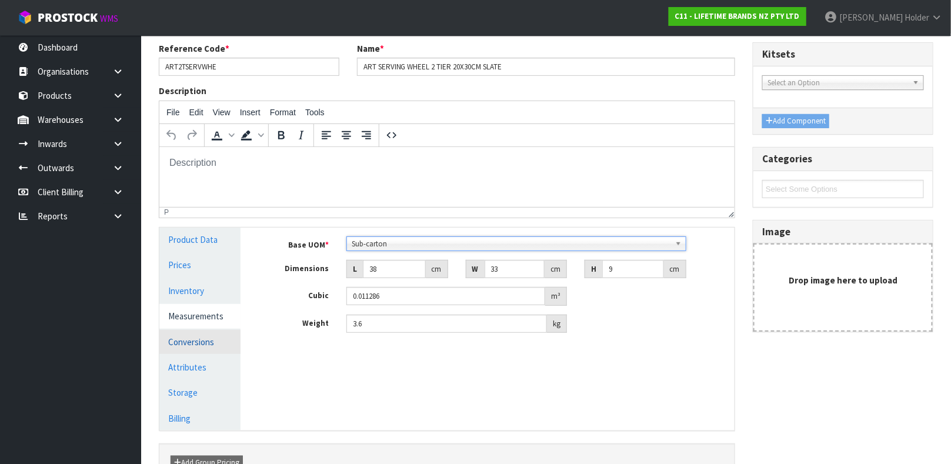
click at [205, 332] on link "Conversions" at bounding box center [199, 342] width 81 height 24
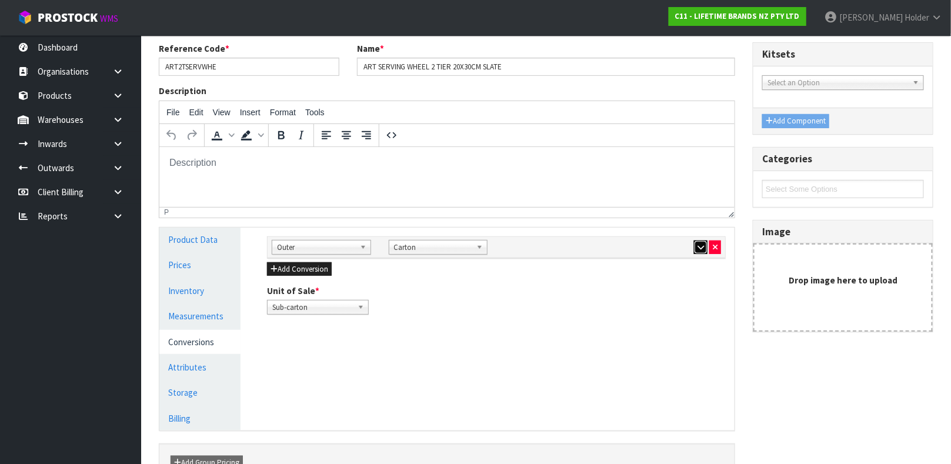
click at [696, 245] on button "button" at bounding box center [701, 247] width 14 height 14
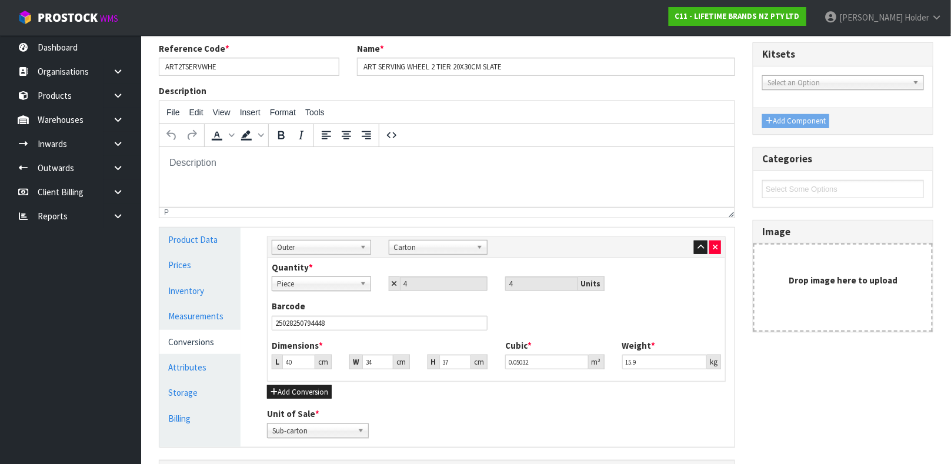
click at [356, 289] on link "Piece" at bounding box center [321, 283] width 99 height 15
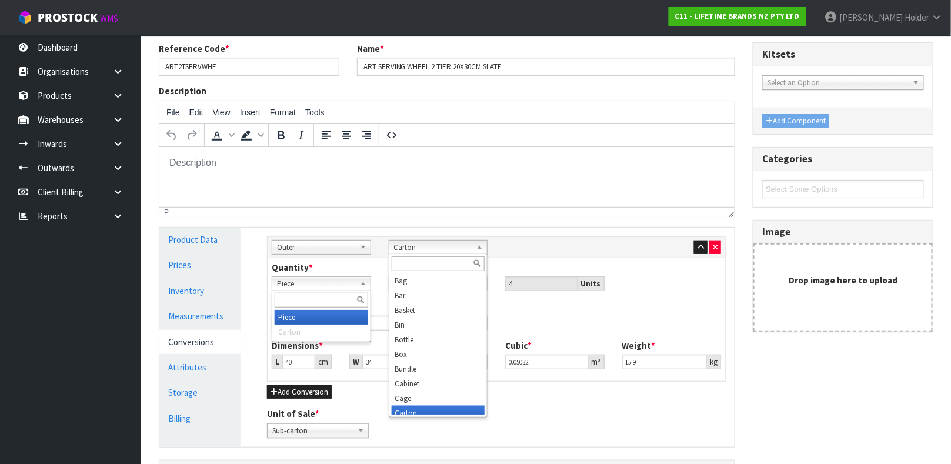
click at [417, 245] on span "Carton" at bounding box center [433, 247] width 78 height 14
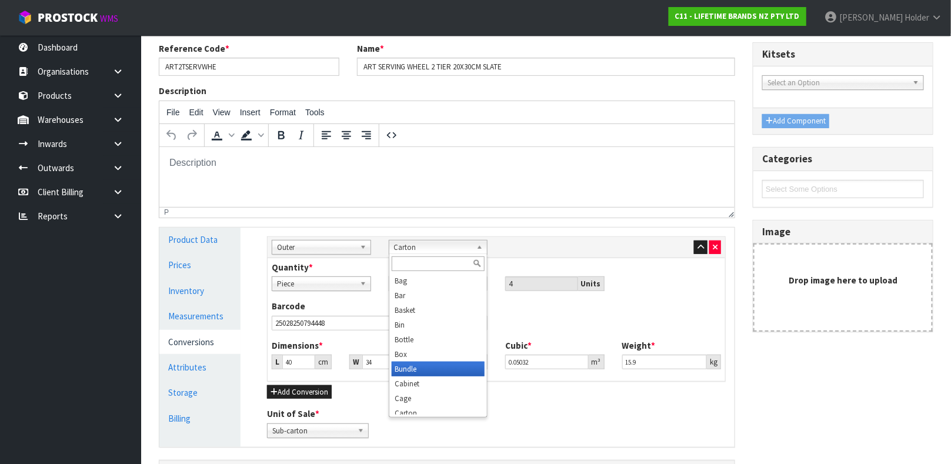
click at [423, 372] on li "Bundle" at bounding box center [438, 369] width 93 height 15
click at [425, 246] on span "Bundle" at bounding box center [433, 247] width 78 height 14
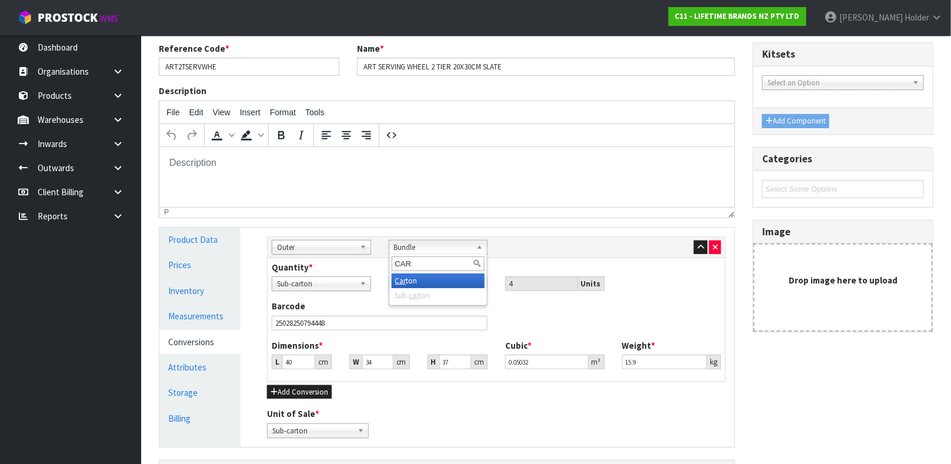
click at [422, 280] on li "Car ton" at bounding box center [438, 280] width 93 height 15
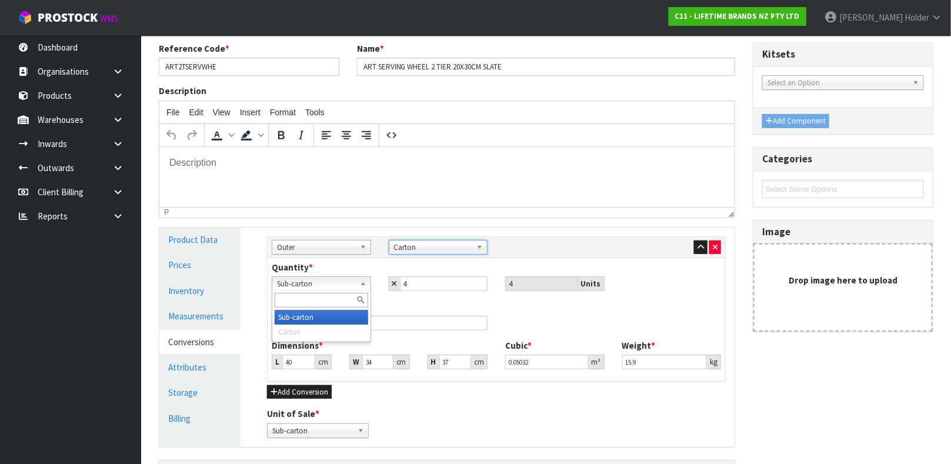
click at [337, 280] on span "Sub-carton" at bounding box center [316, 284] width 78 height 14
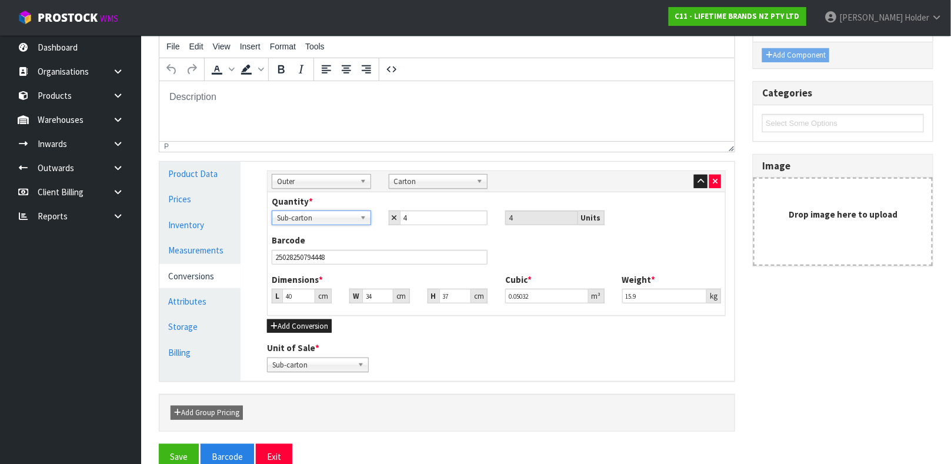
scroll to position [177, 0]
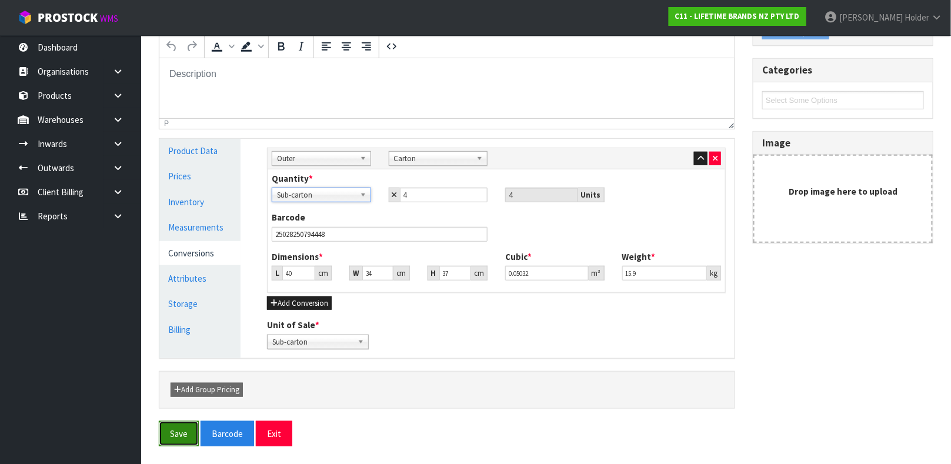
click at [182, 436] on button "Save" at bounding box center [179, 433] width 40 height 25
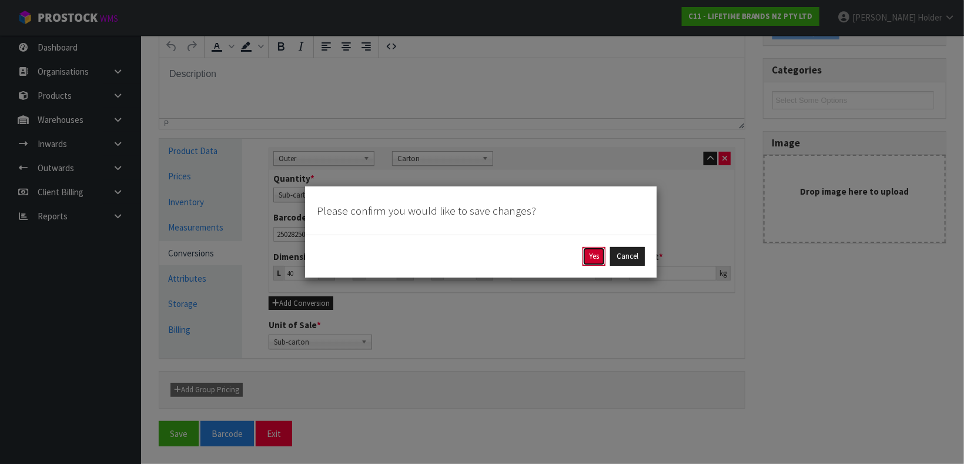
click at [583, 255] on button "Yes" at bounding box center [594, 256] width 23 height 19
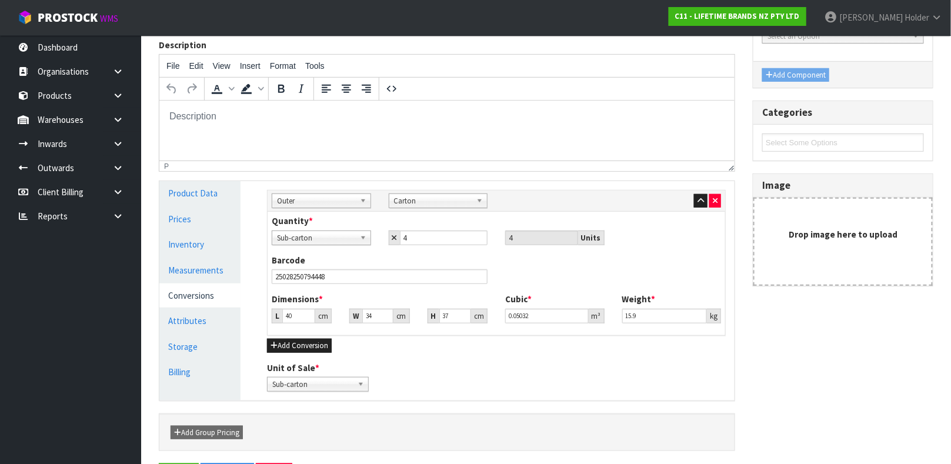
scroll to position [0, 0]
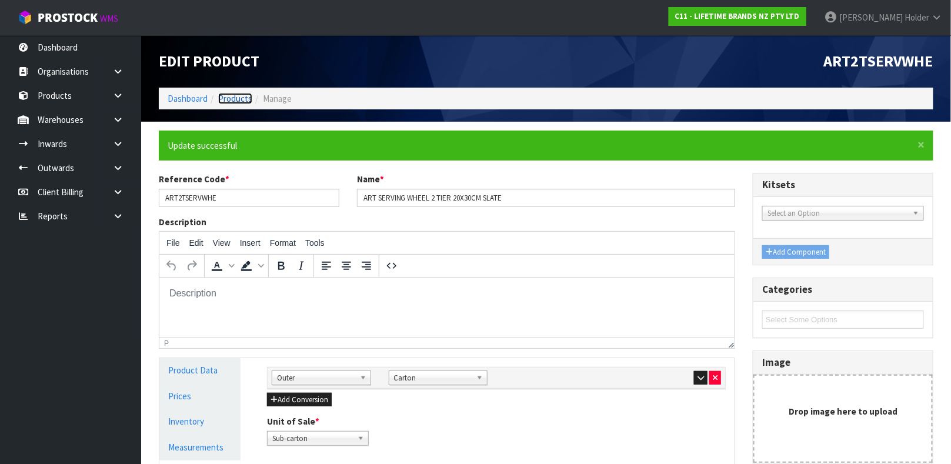
click at [242, 96] on link "Products" at bounding box center [235, 98] width 34 height 11
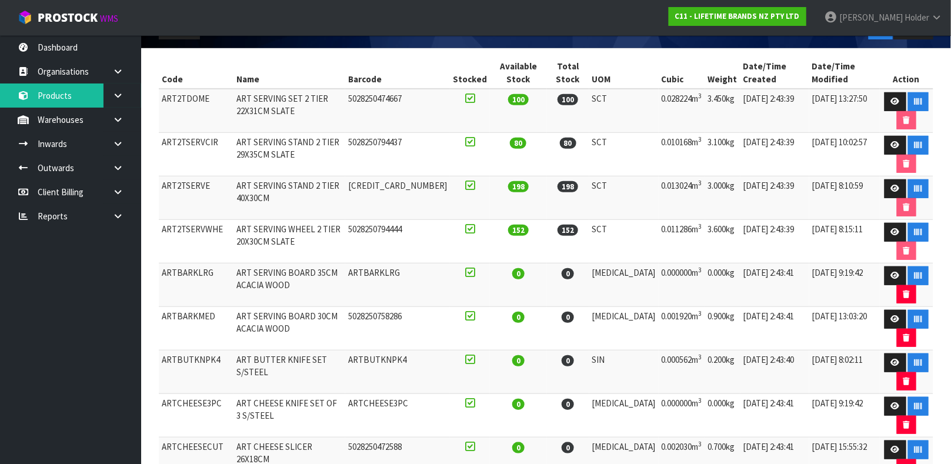
scroll to position [273, 0]
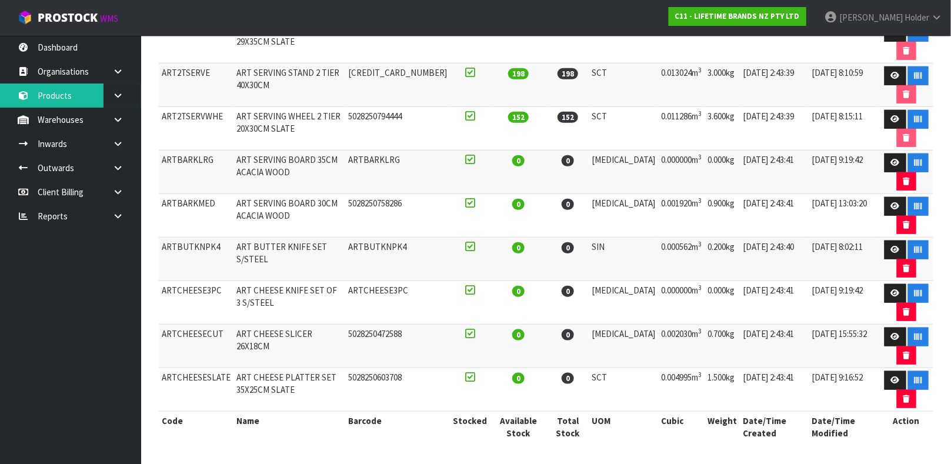
click at [345, 255] on td "ART BUTTER KNIFE SET S/STEEL" at bounding box center [289, 260] width 112 height 44
click at [884, 242] on link at bounding box center [895, 249] width 22 height 19
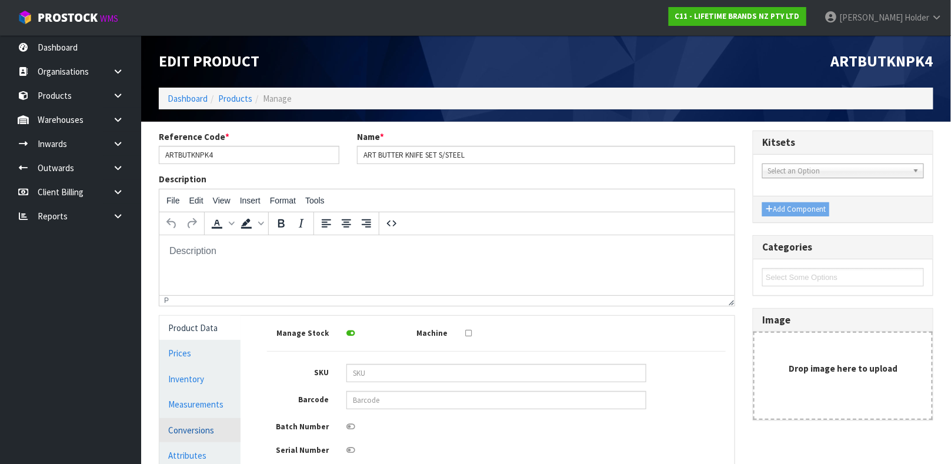
click at [216, 428] on link "Conversions" at bounding box center [199, 430] width 81 height 24
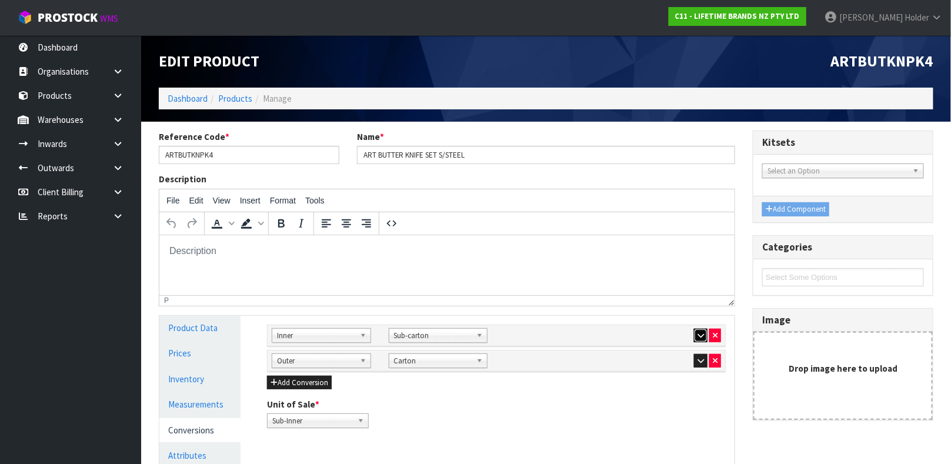
click at [694, 332] on button "button" at bounding box center [701, 336] width 14 height 14
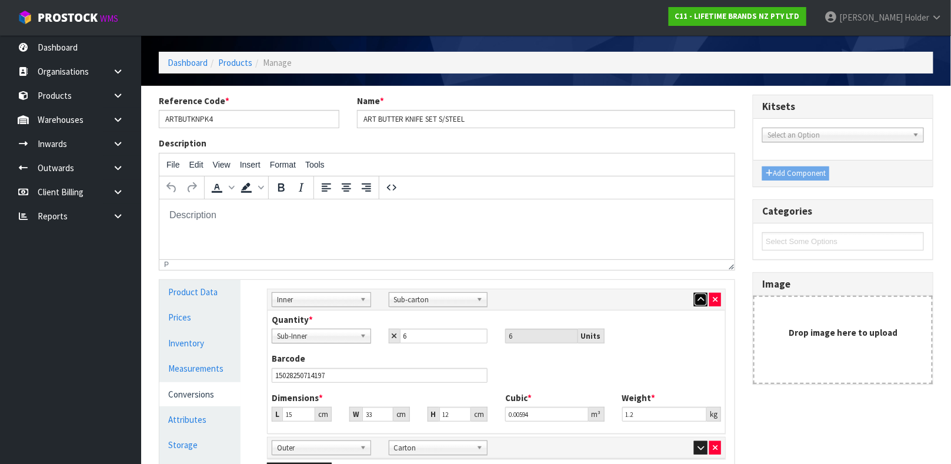
scroll to position [176, 0]
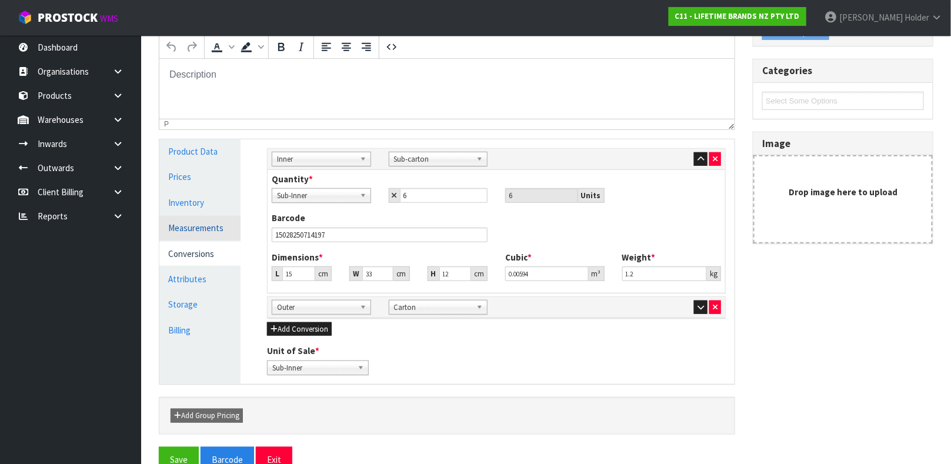
click at [188, 222] on link "Measurements" at bounding box center [199, 228] width 81 height 24
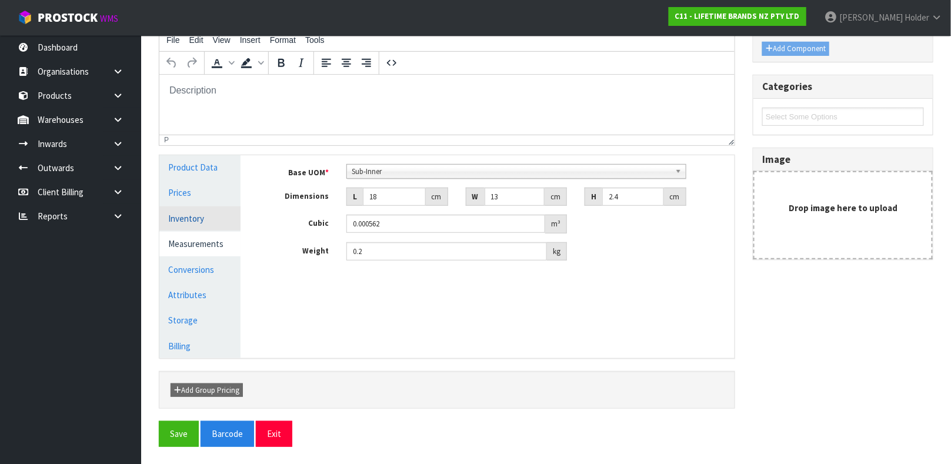
click at [195, 216] on link "Inventory" at bounding box center [199, 218] width 81 height 24
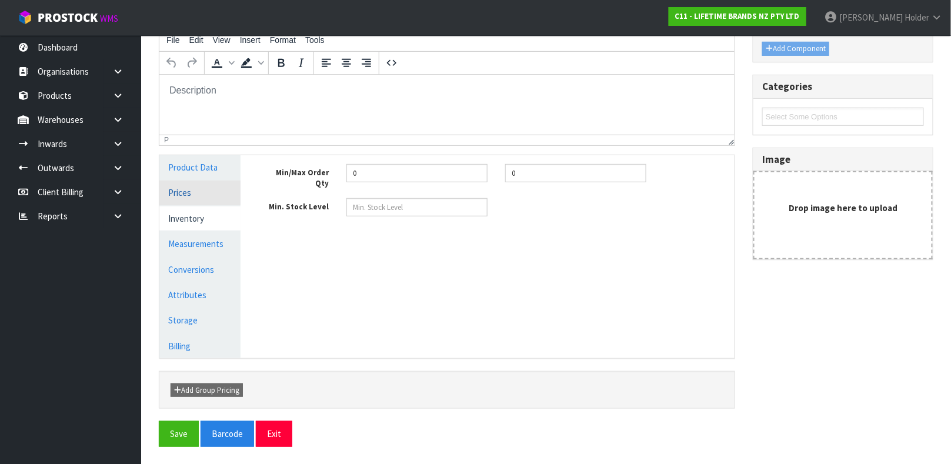
click at [196, 192] on link "Prices" at bounding box center [199, 193] width 81 height 24
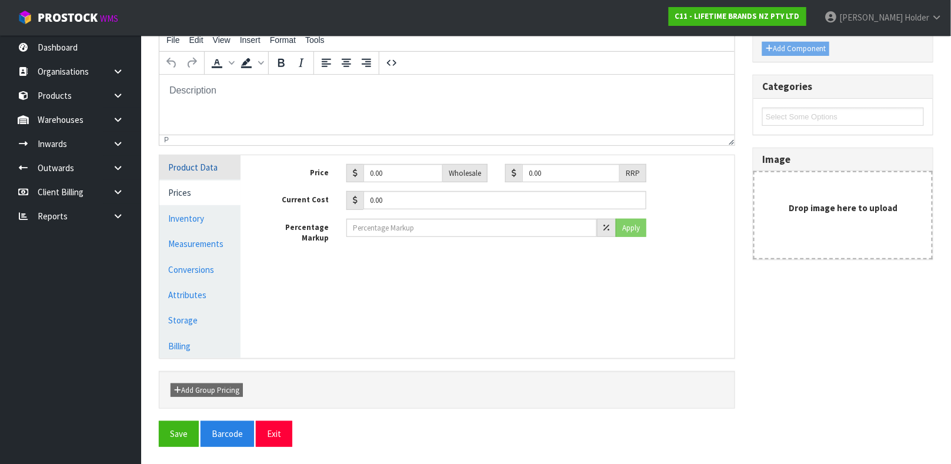
click at [196, 171] on link "Product Data" at bounding box center [199, 167] width 81 height 24
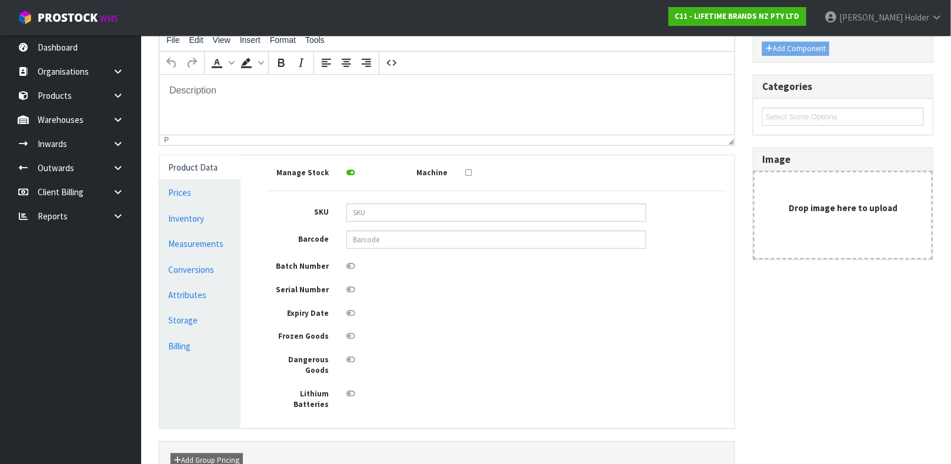
scroll to position [176, 0]
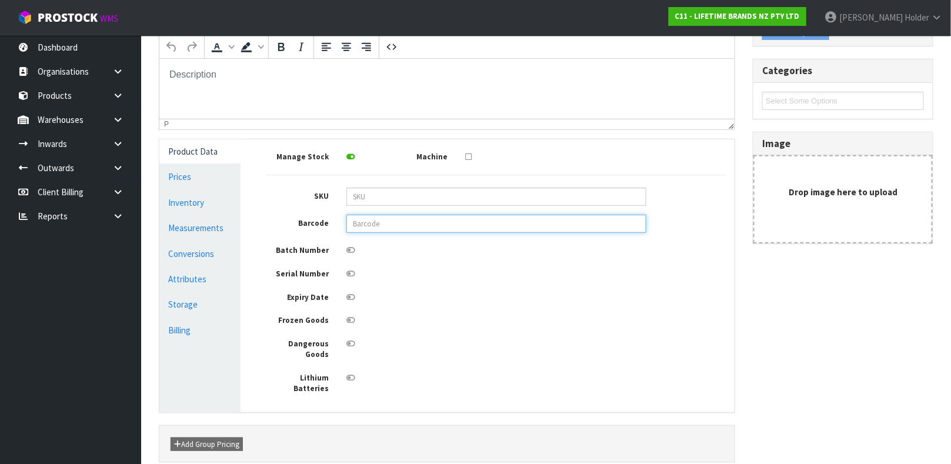
click at [396, 229] on input "text" at bounding box center [496, 224] width 300 height 18
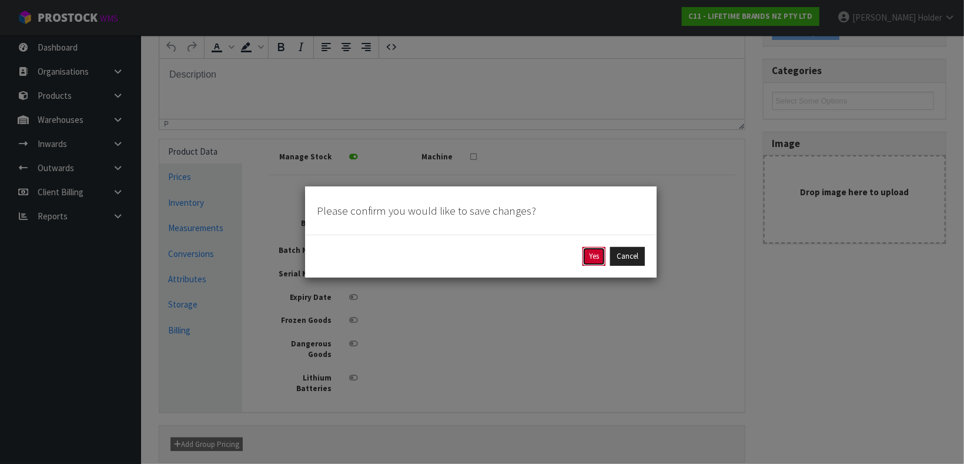
click at [599, 258] on button "Yes" at bounding box center [594, 256] width 23 height 19
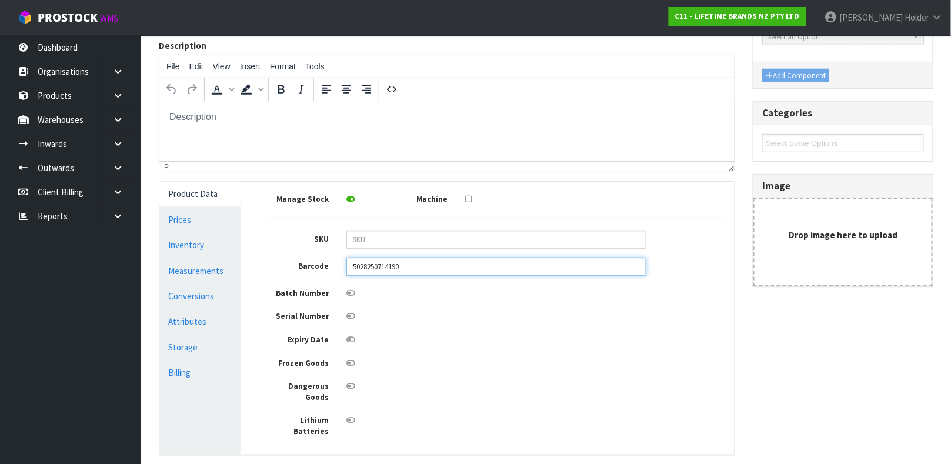
scroll to position [0, 0]
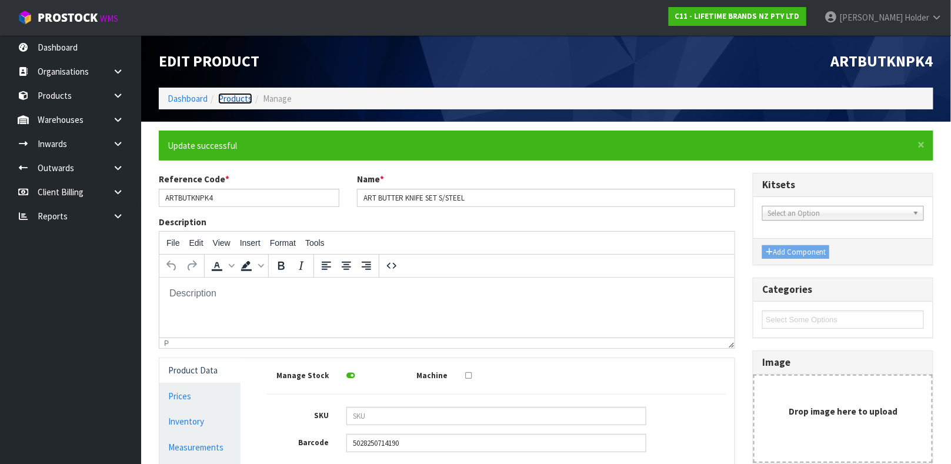
click at [235, 102] on link "Products" at bounding box center [235, 98] width 34 height 11
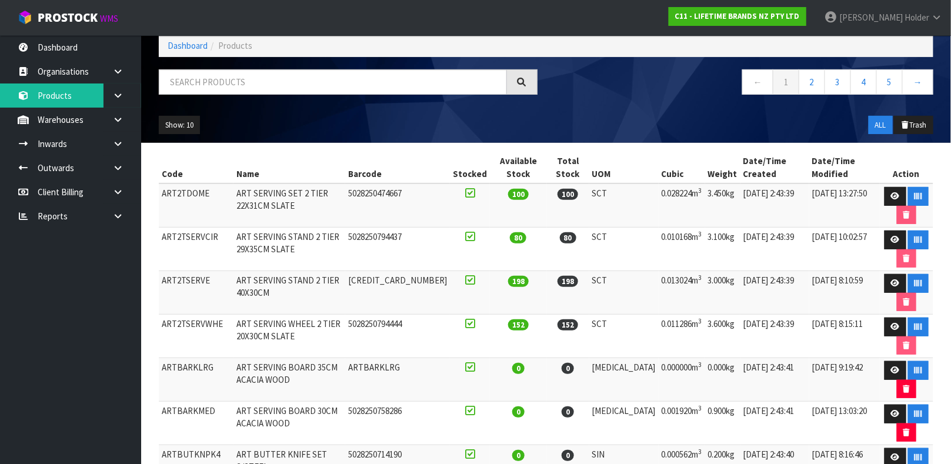
scroll to position [88, 0]
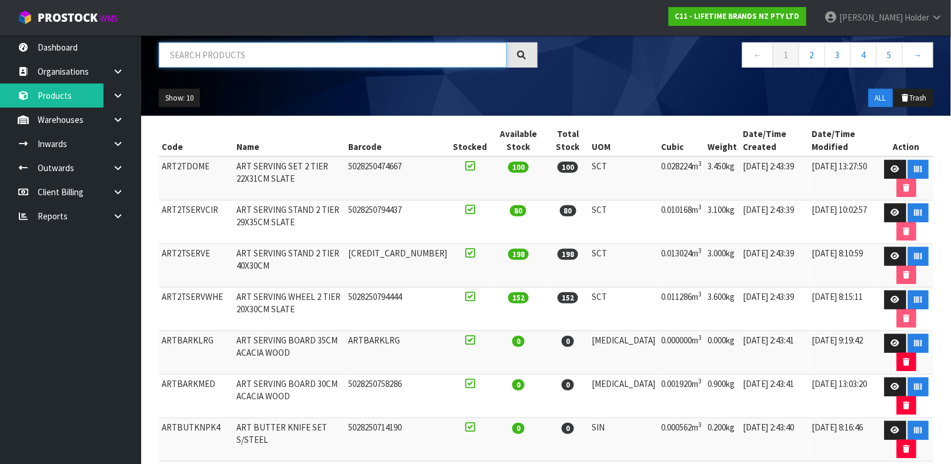
click at [225, 58] on input "text" at bounding box center [333, 54] width 348 height 25
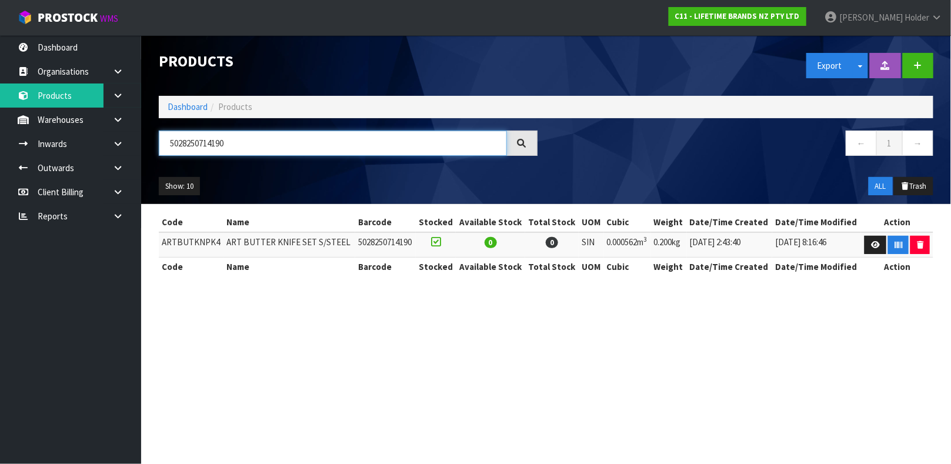
scroll to position [0, 0]
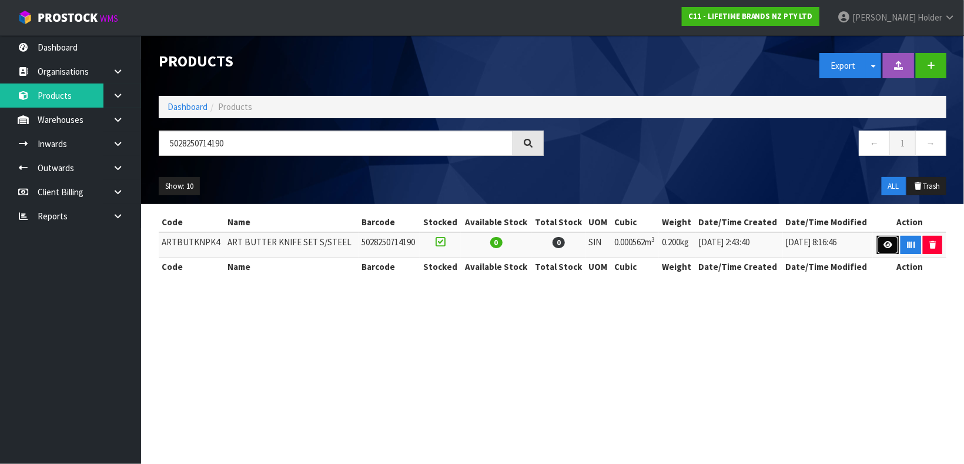
click at [888, 236] on link at bounding box center [888, 245] width 22 height 19
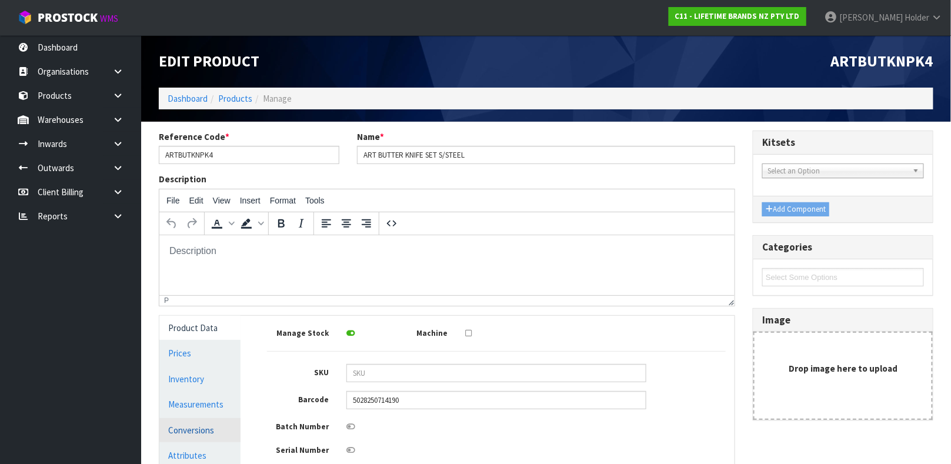
click at [204, 425] on link "Conversions" at bounding box center [199, 430] width 81 height 24
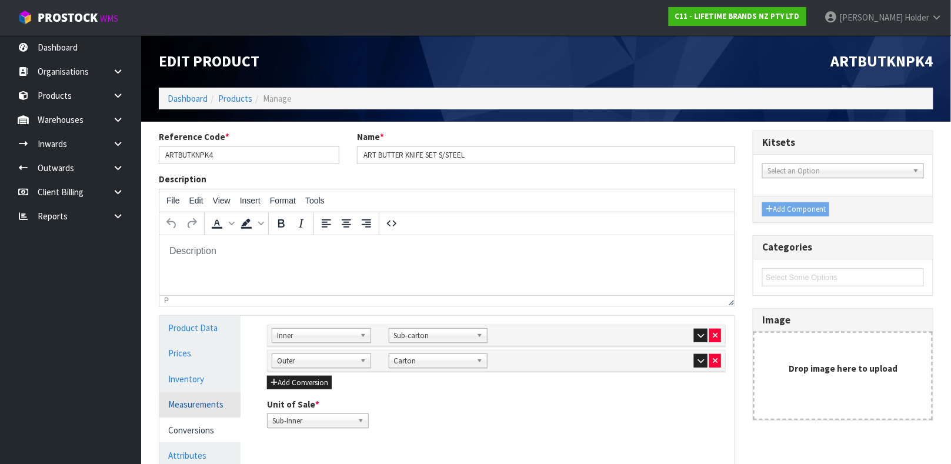
click at [207, 409] on link "Measurements" at bounding box center [199, 404] width 81 height 24
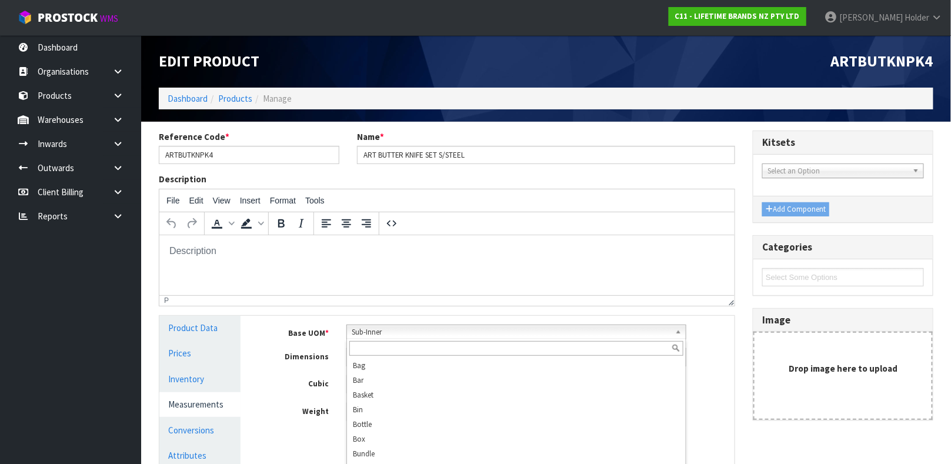
click at [376, 335] on span "Sub-Inner" at bounding box center [511, 332] width 319 height 14
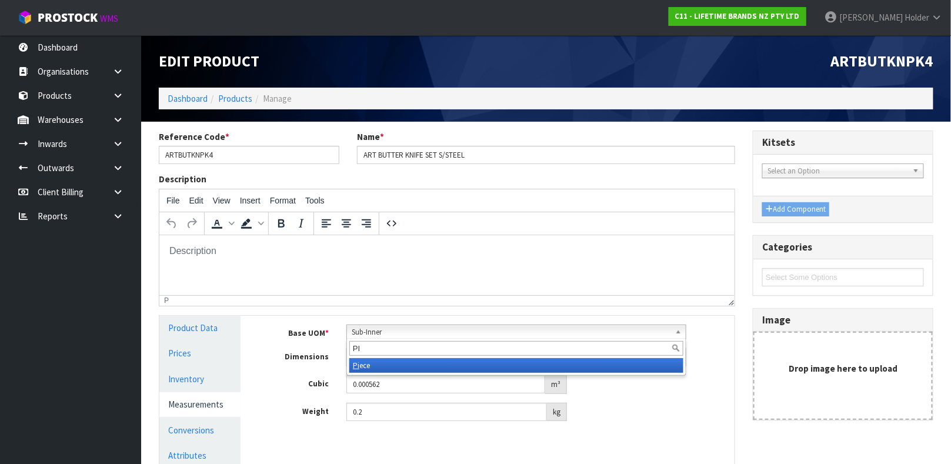
click at [365, 356] on div "PI" at bounding box center [516, 348] width 339 height 19
click at [366, 357] on div "PI" at bounding box center [516, 348] width 339 height 19
click at [366, 361] on li "Pi ece" at bounding box center [516, 365] width 334 height 15
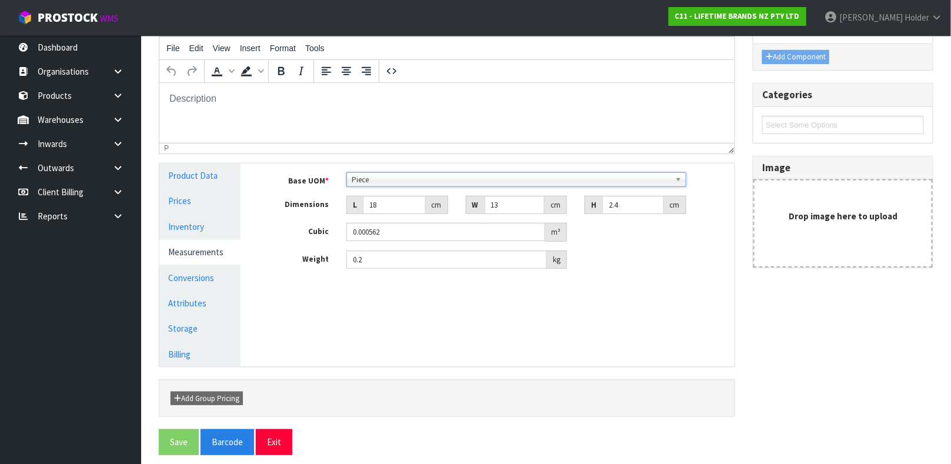
scroll to position [161, 0]
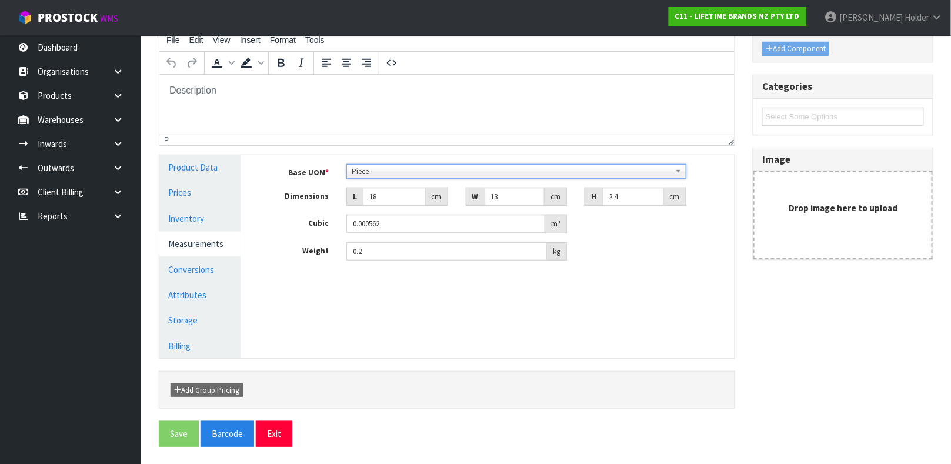
click at [218, 251] on link "Measurements" at bounding box center [199, 244] width 81 height 24
click at [218, 263] on link "Conversions" at bounding box center [199, 270] width 81 height 24
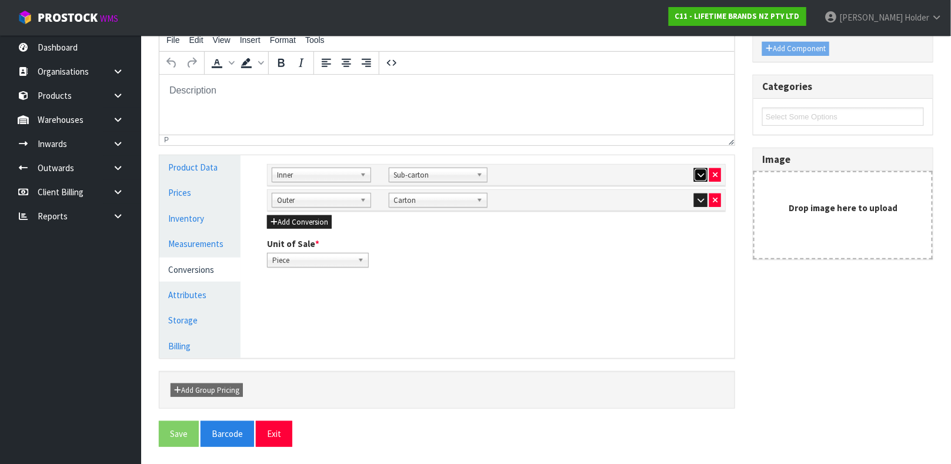
click at [697, 171] on icon "button" at bounding box center [700, 175] width 6 height 8
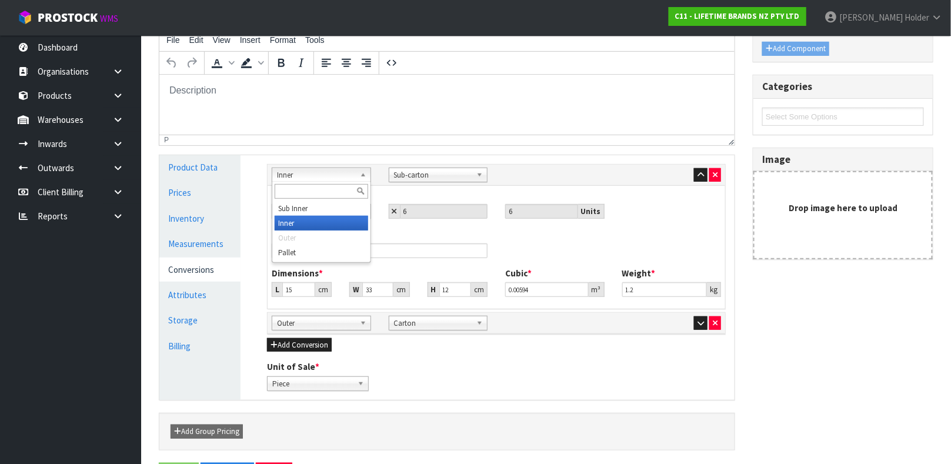
click at [328, 176] on span "Inner" at bounding box center [316, 175] width 78 height 14
click at [327, 212] on li "Sub Inner" at bounding box center [321, 208] width 93 height 15
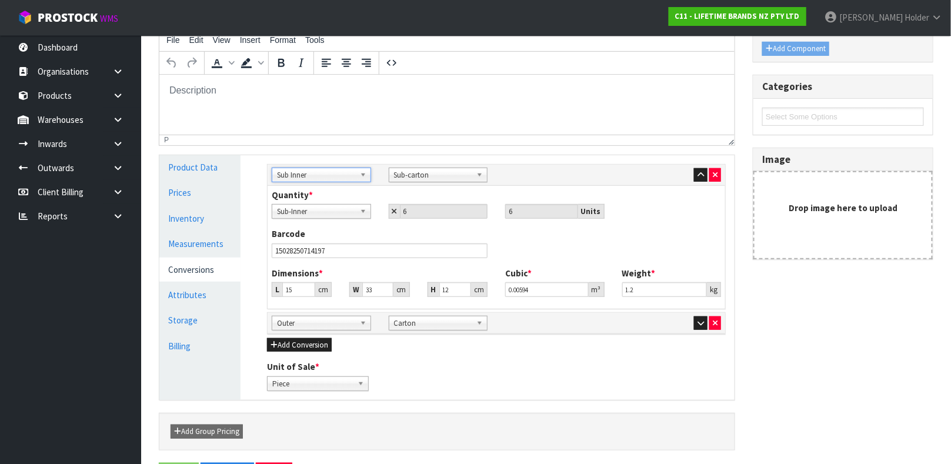
click at [334, 174] on span "Sub Inner" at bounding box center [316, 175] width 78 height 14
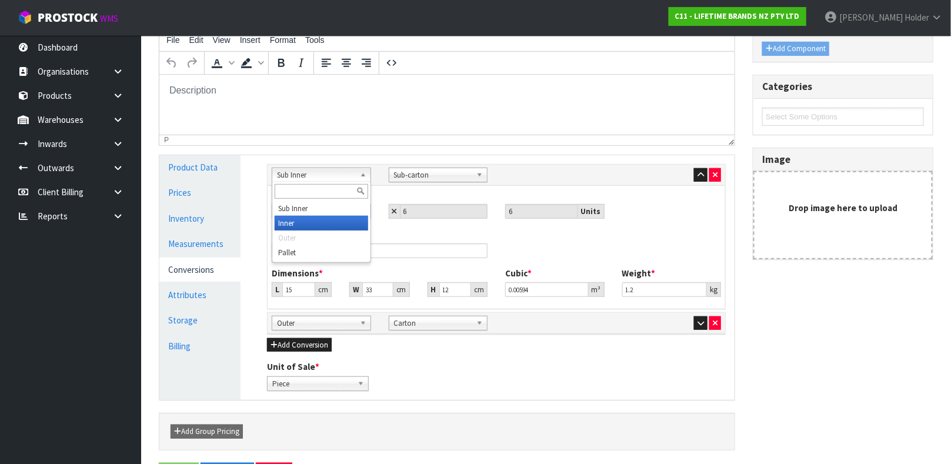
click at [319, 223] on li "Inner" at bounding box center [321, 223] width 93 height 15
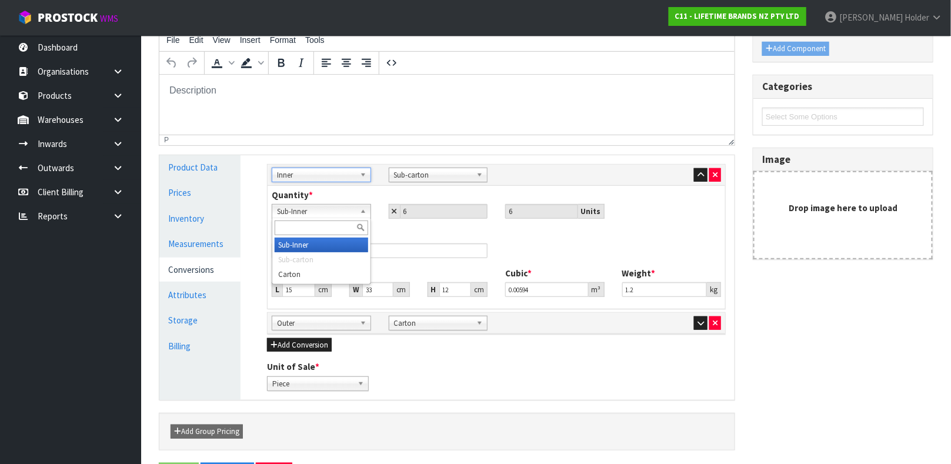
click at [323, 212] on span "Sub-Inner" at bounding box center [316, 212] width 78 height 14
click at [421, 176] on span "Sub-carton" at bounding box center [433, 175] width 78 height 14
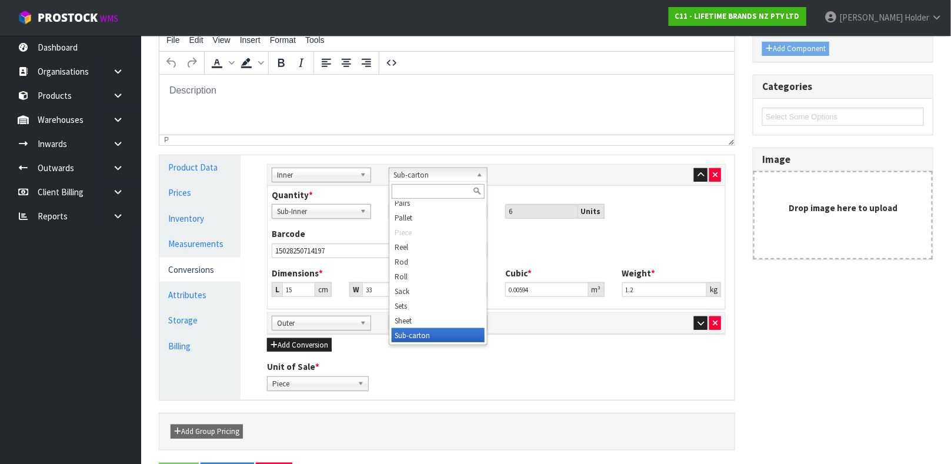
scroll to position [323, 0]
click at [415, 272] on li "Rod" at bounding box center [438, 267] width 93 height 15
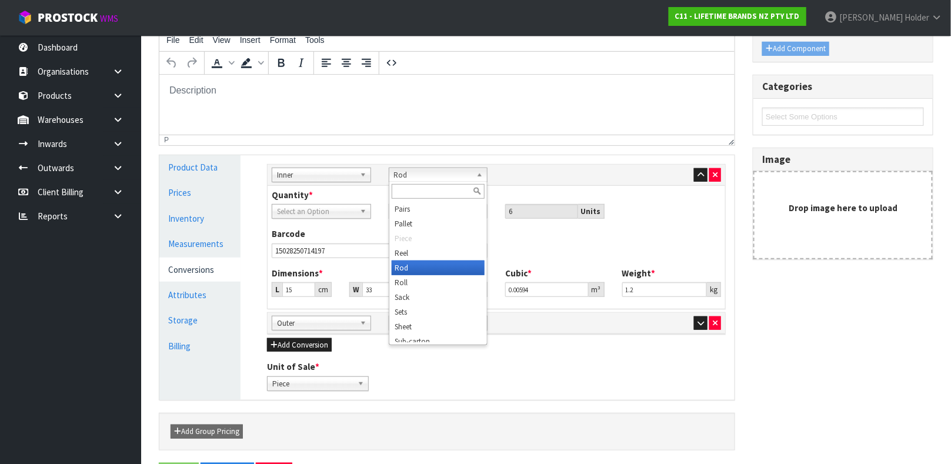
click at [415, 173] on span "Rod" at bounding box center [433, 175] width 78 height 14
click at [414, 192] on input "text" at bounding box center [438, 191] width 93 height 15
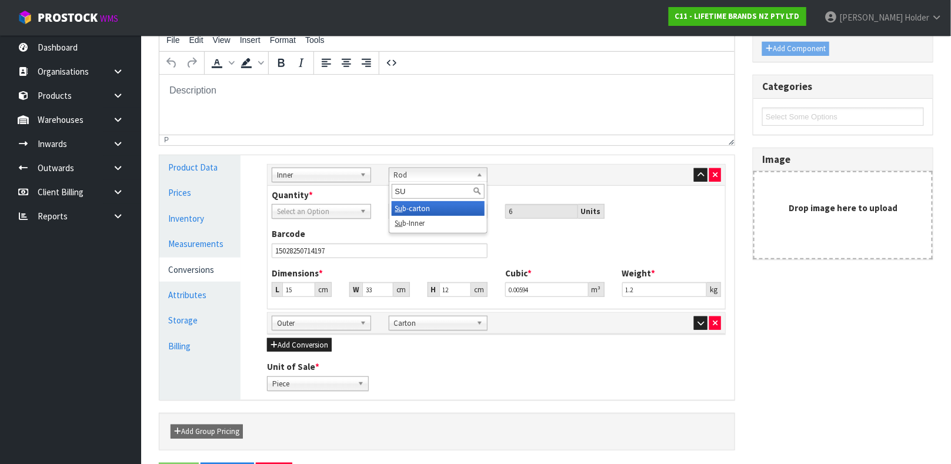
click at [414, 212] on li "Su b-carton" at bounding box center [438, 208] width 93 height 15
click at [355, 213] on link "Select an Option" at bounding box center [321, 211] width 99 height 15
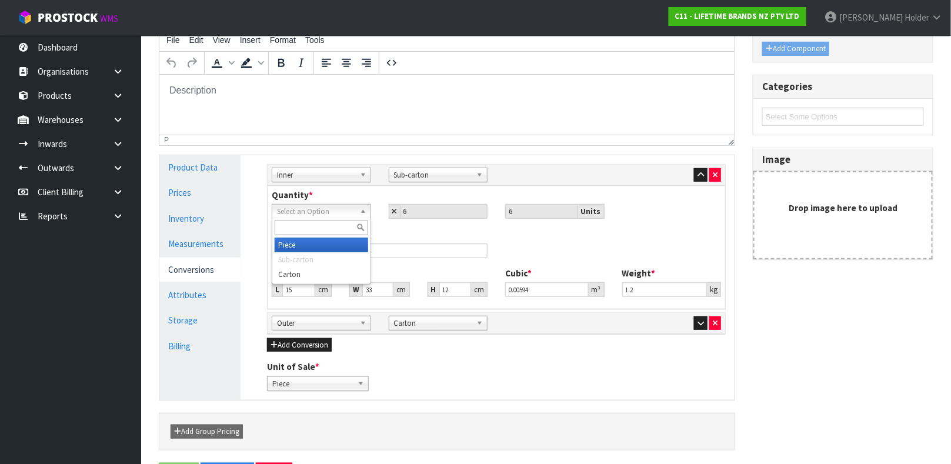
click at [312, 239] on li "Piece" at bounding box center [321, 245] width 93 height 15
click at [691, 169] on div at bounding box center [671, 175] width 99 height 14
click at [694, 169] on button "button" at bounding box center [701, 175] width 14 height 14
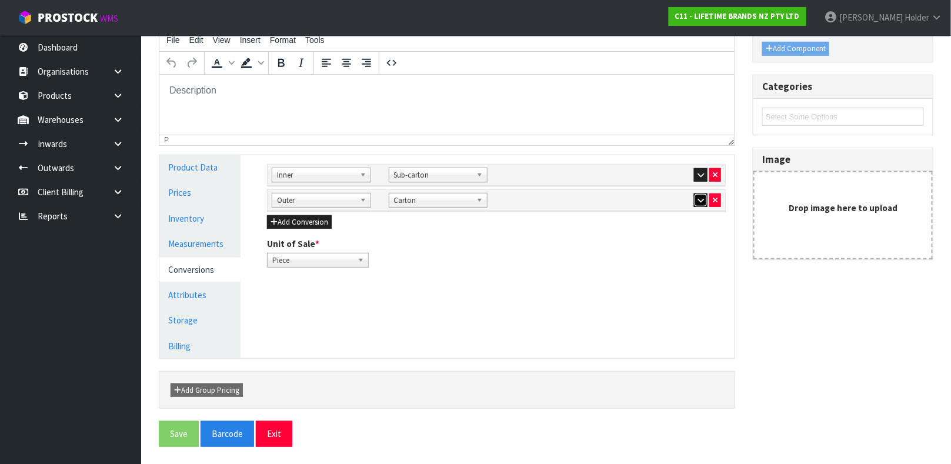
click at [698, 199] on icon "button" at bounding box center [700, 200] width 6 height 8
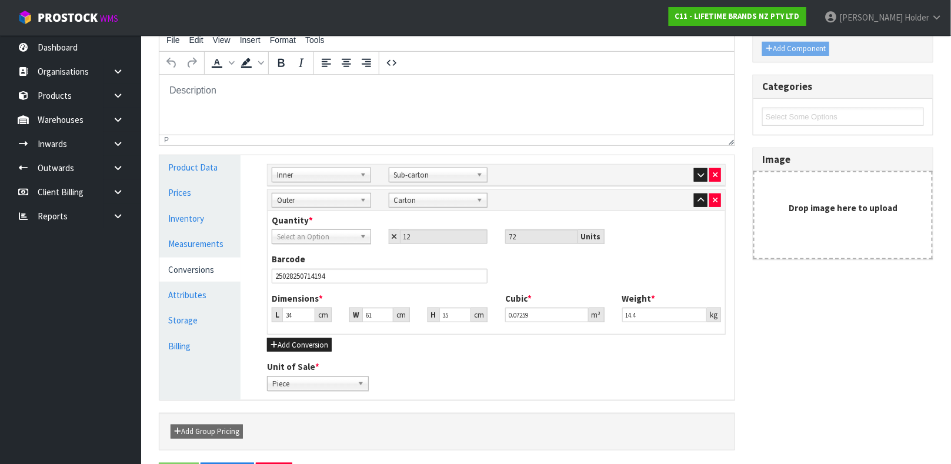
click at [449, 199] on span "Carton" at bounding box center [433, 200] width 78 height 14
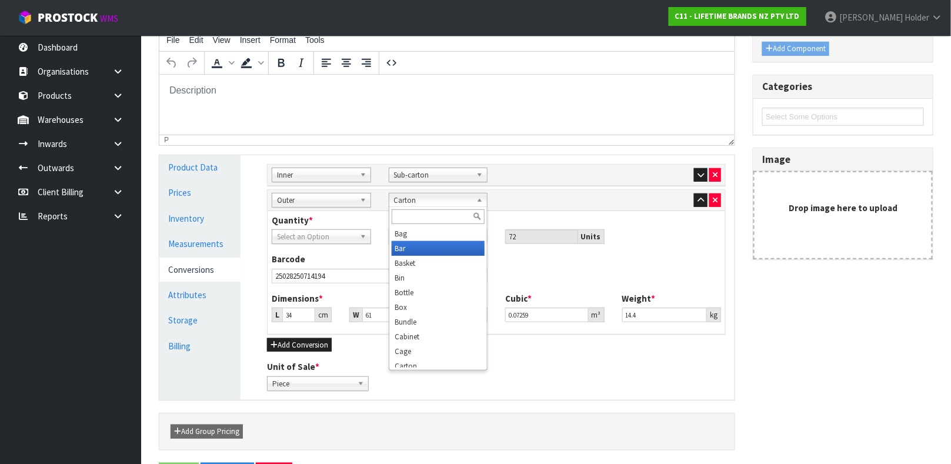
click at [439, 250] on li "Bar" at bounding box center [438, 248] width 93 height 15
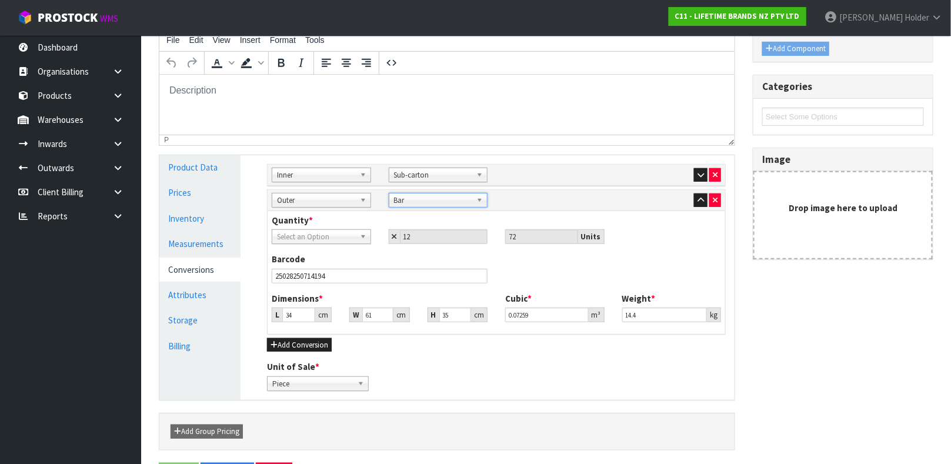
click at [421, 201] on span "Bar" at bounding box center [433, 200] width 78 height 14
click at [423, 234] on li "Car ton" at bounding box center [438, 233] width 93 height 15
click at [306, 240] on span "Select an Option" at bounding box center [316, 237] width 78 height 14
click at [324, 271] on li "Piece" at bounding box center [321, 270] width 93 height 15
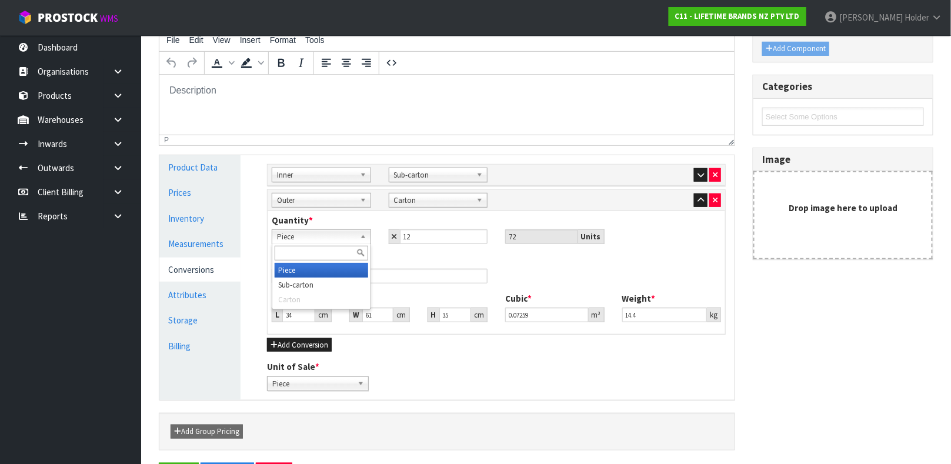
click at [328, 237] on span "Piece" at bounding box center [316, 237] width 78 height 14
click at [312, 282] on li "Sub-carton" at bounding box center [321, 285] width 93 height 15
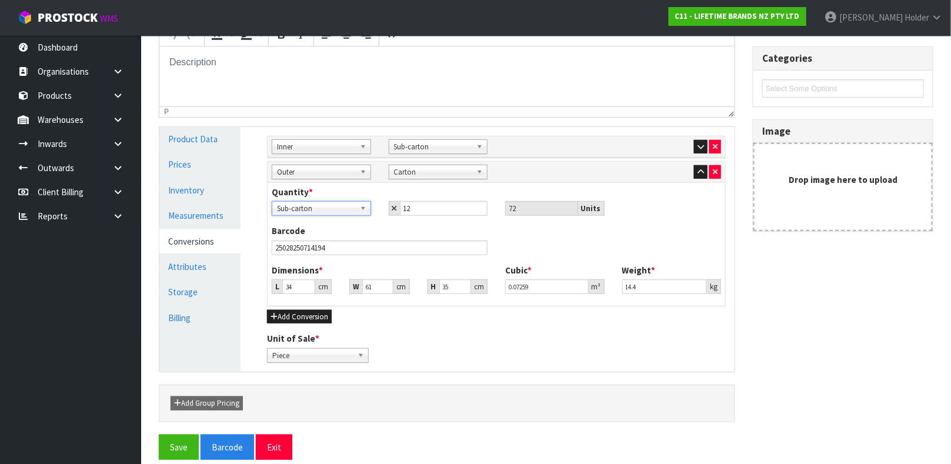
scroll to position [203, 0]
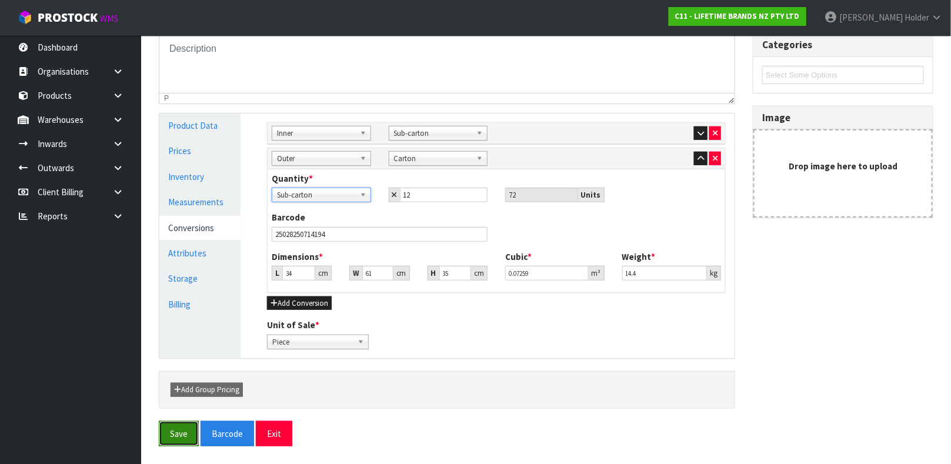
click at [188, 439] on button "Save" at bounding box center [179, 433] width 40 height 25
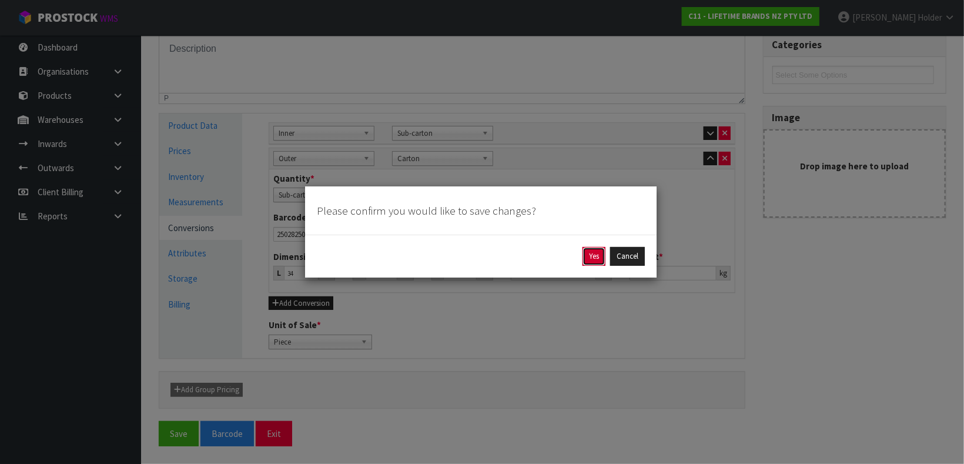
click at [592, 255] on button "Yes" at bounding box center [594, 256] width 23 height 19
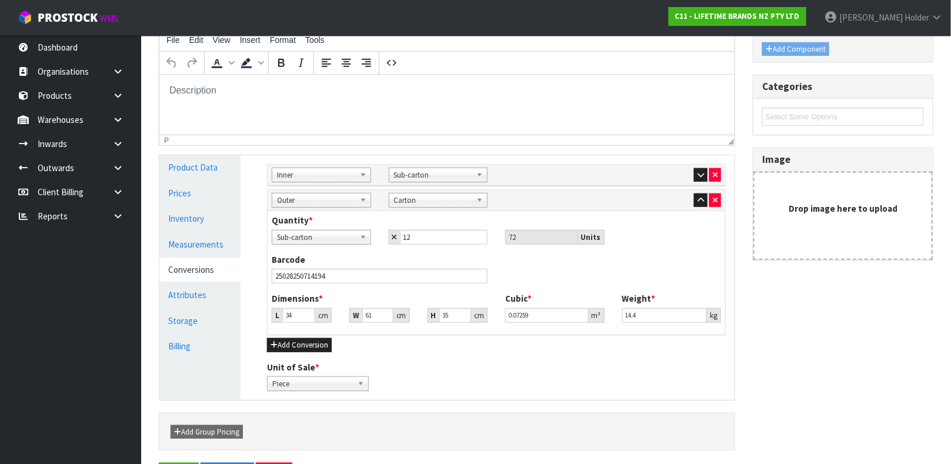
scroll to position [0, 0]
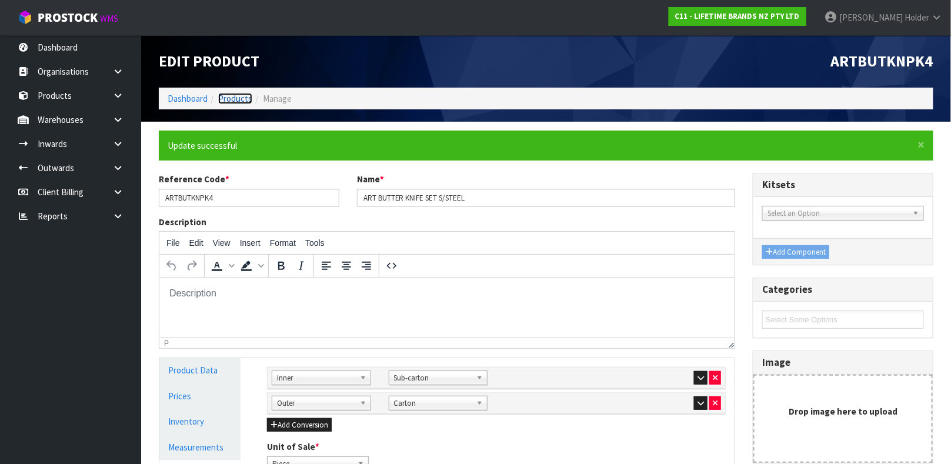
click at [240, 98] on link "Products" at bounding box center [235, 98] width 34 height 11
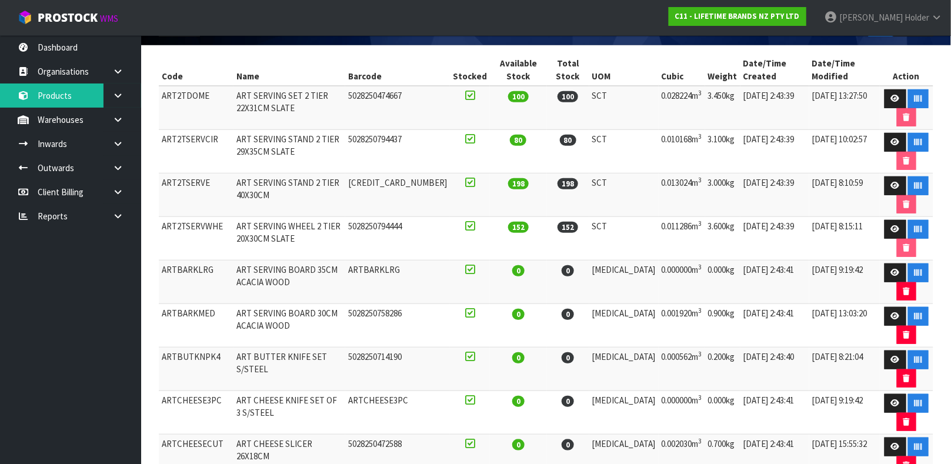
scroll to position [176, 0]
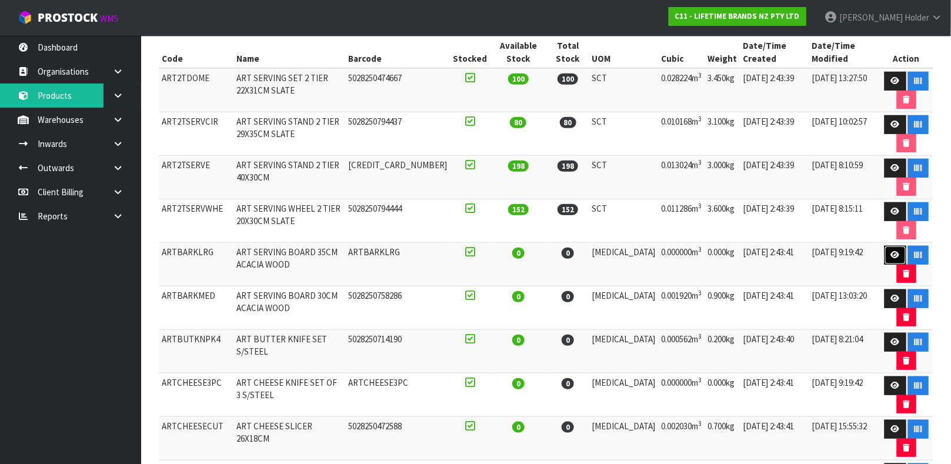
click at [884, 253] on link at bounding box center [895, 255] width 22 height 19
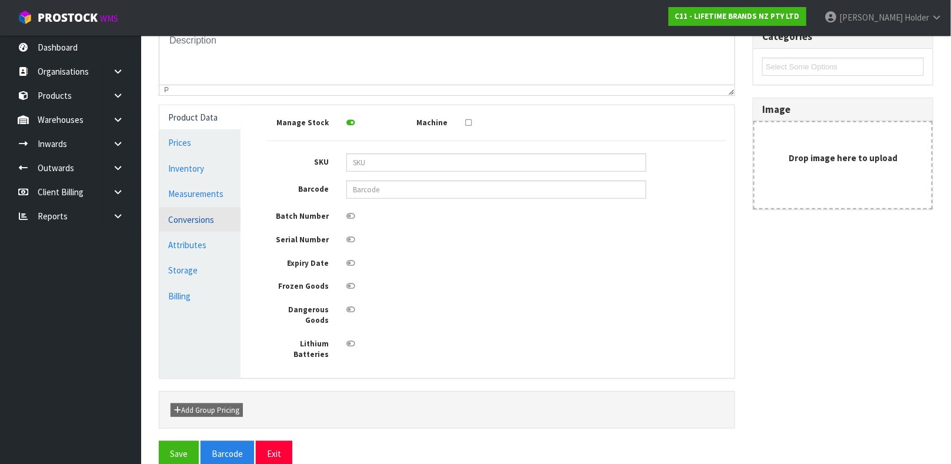
click at [188, 222] on link "Conversions" at bounding box center [199, 220] width 81 height 24
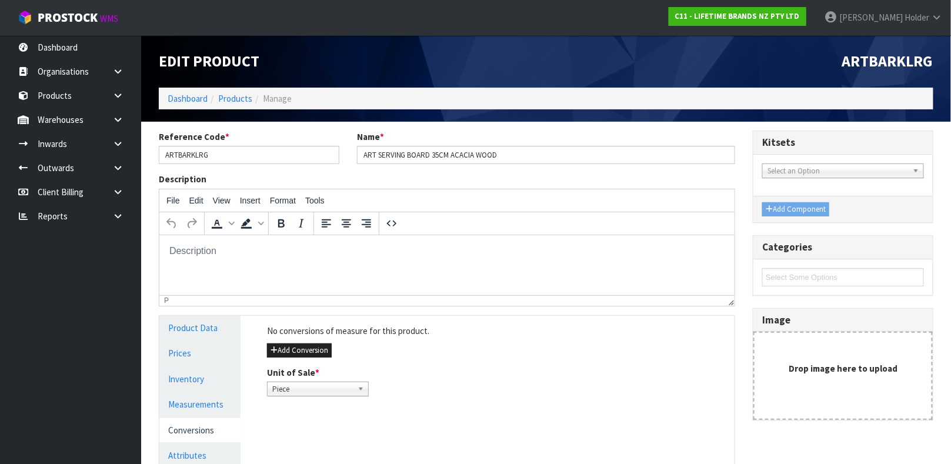
click at [227, 90] on ol "Dashboard Products Manage" at bounding box center [546, 99] width 774 height 22
click at [228, 96] on link "Products" at bounding box center [235, 98] width 34 height 11
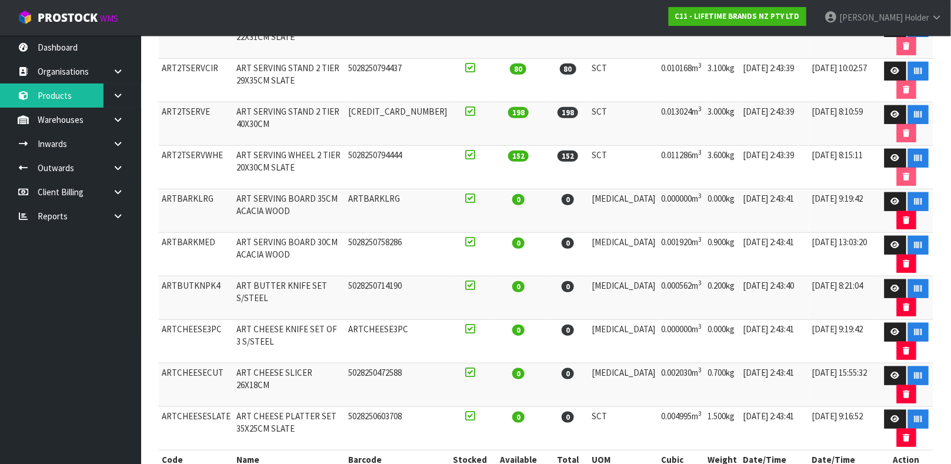
scroll to position [273, 0]
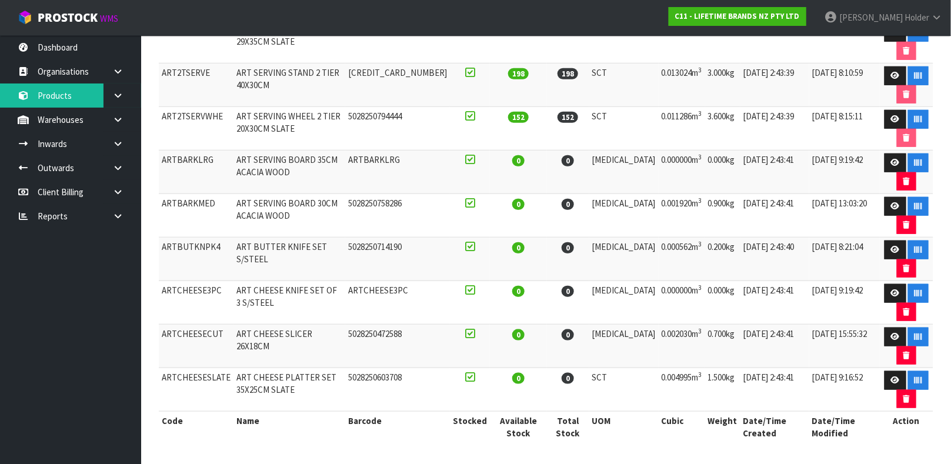
click at [438, 301] on td "ARTCHEESE3PC" at bounding box center [397, 303] width 105 height 44
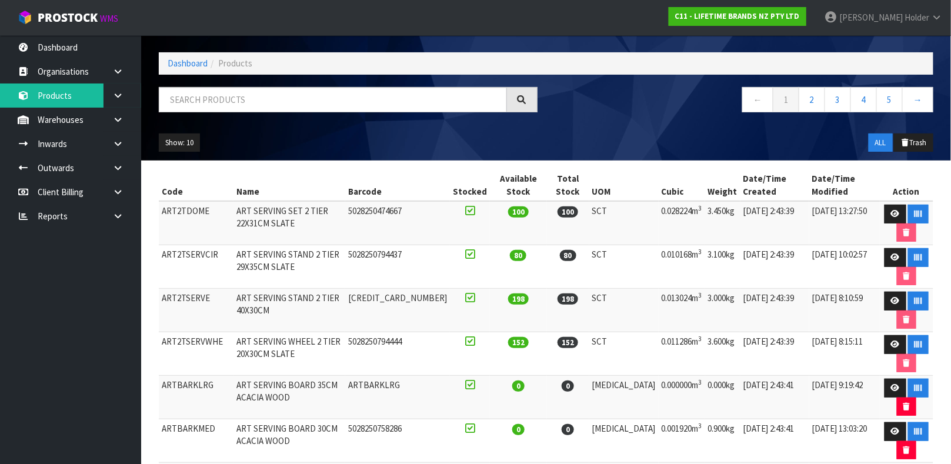
scroll to position [0, 0]
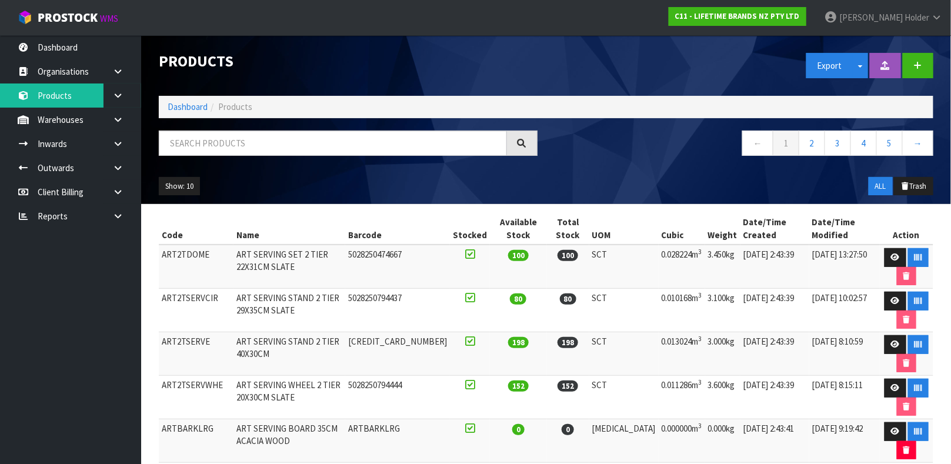
click at [228, 111] on span "Products" at bounding box center [235, 106] width 34 height 11
click at [246, 141] on input "text" at bounding box center [333, 143] width 348 height 25
click at [256, 139] on input "text" at bounding box center [333, 143] width 348 height 25
click at [76, 42] on link "Dashboard" at bounding box center [70, 47] width 141 height 24
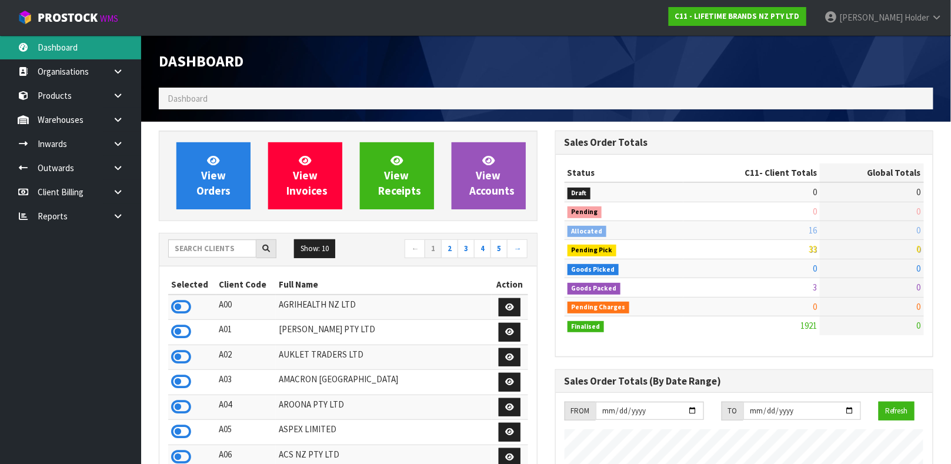
scroll to position [917, 396]
click at [203, 243] on input "text" at bounding box center [212, 248] width 88 height 18
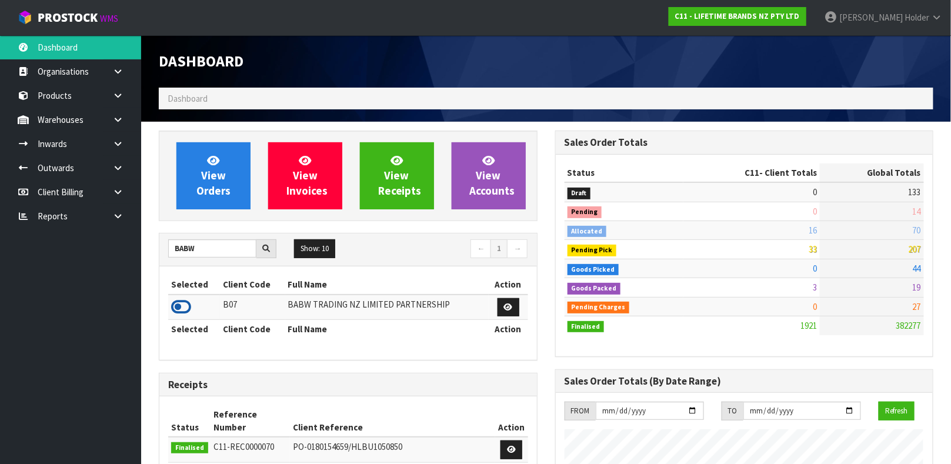
click at [177, 301] on icon at bounding box center [181, 307] width 20 height 18
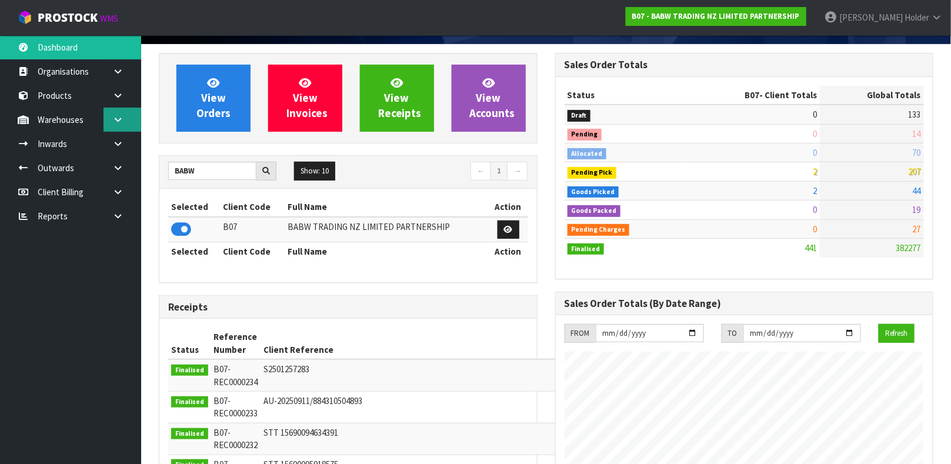
scroll to position [88, 0]
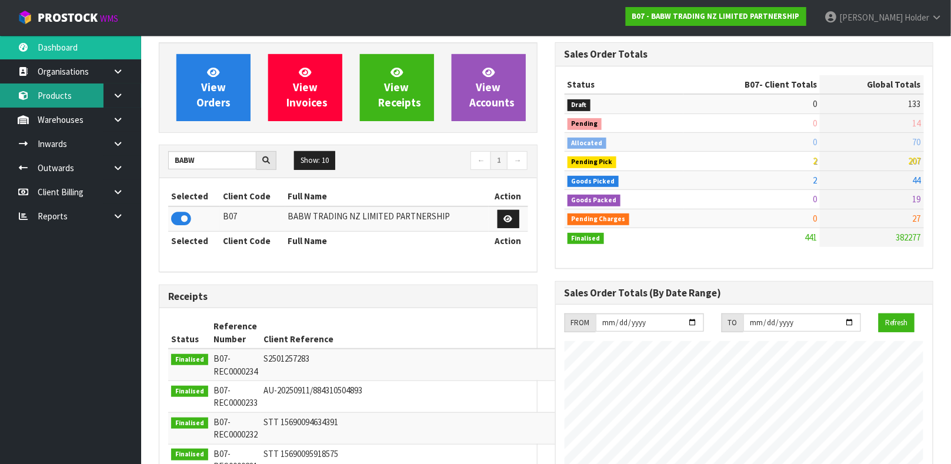
click at [62, 88] on link "Products" at bounding box center [70, 95] width 141 height 24
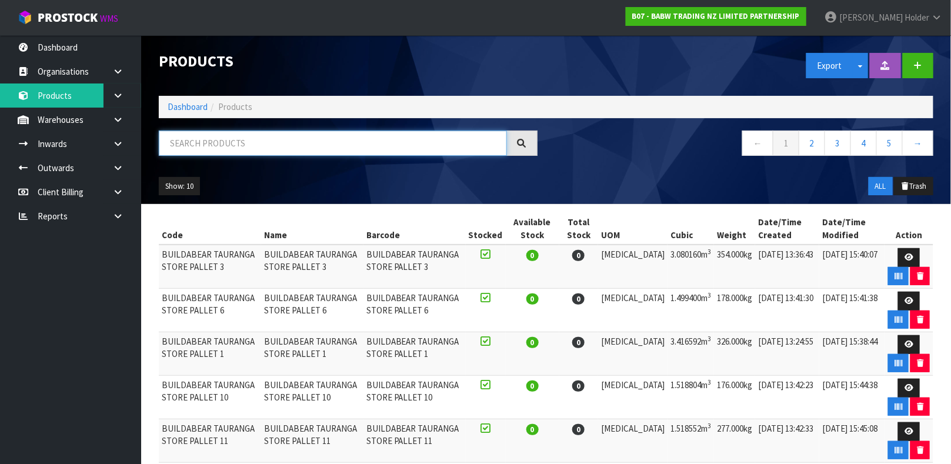
click at [228, 150] on input "text" at bounding box center [333, 143] width 348 height 25
click at [184, 191] on button "Show: 10" at bounding box center [179, 186] width 41 height 19
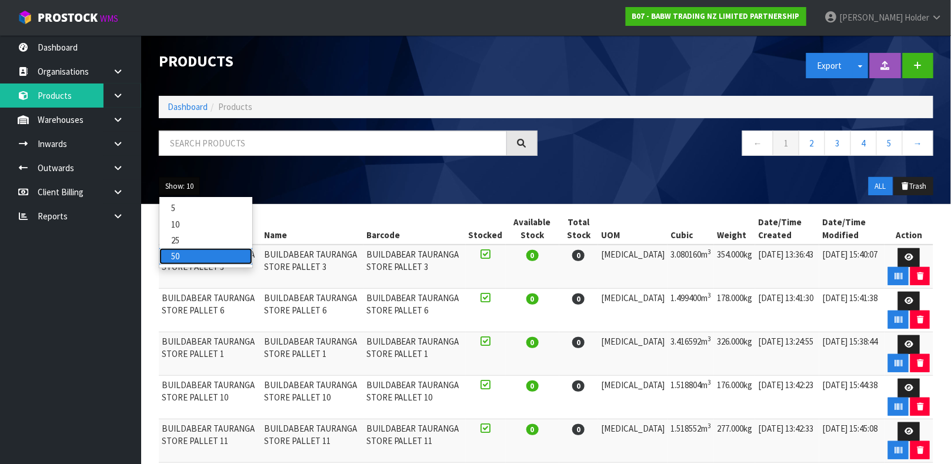
click at [197, 256] on link "50" at bounding box center [205, 256] width 93 height 16
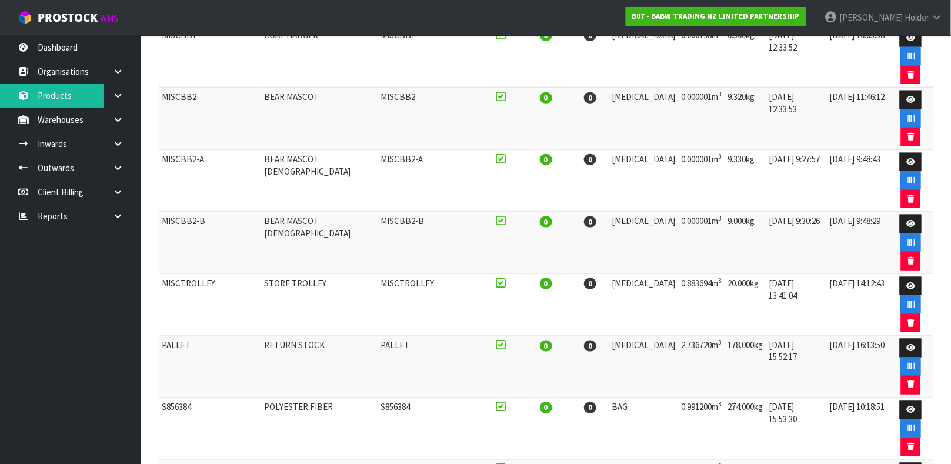
scroll to position [2035, 0]
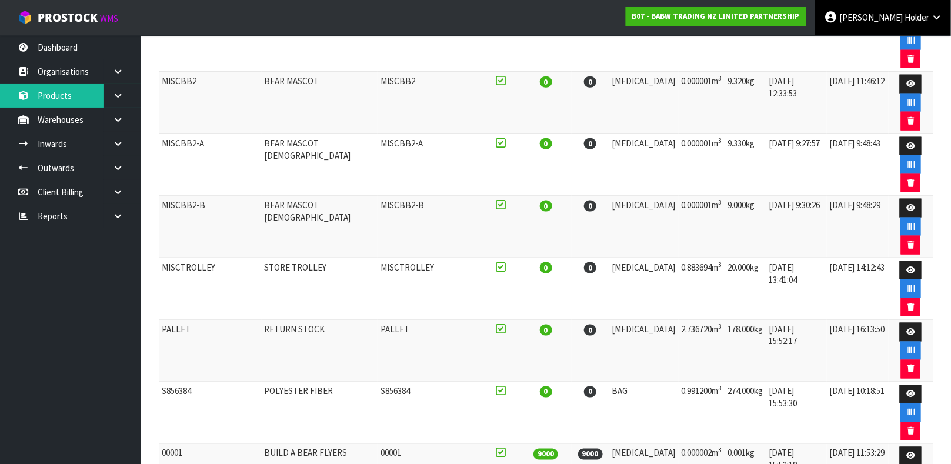
click at [928, 28] on link "[PERSON_NAME]" at bounding box center [883, 17] width 136 height 35
click at [916, 42] on link "Logout" at bounding box center [903, 47] width 93 height 16
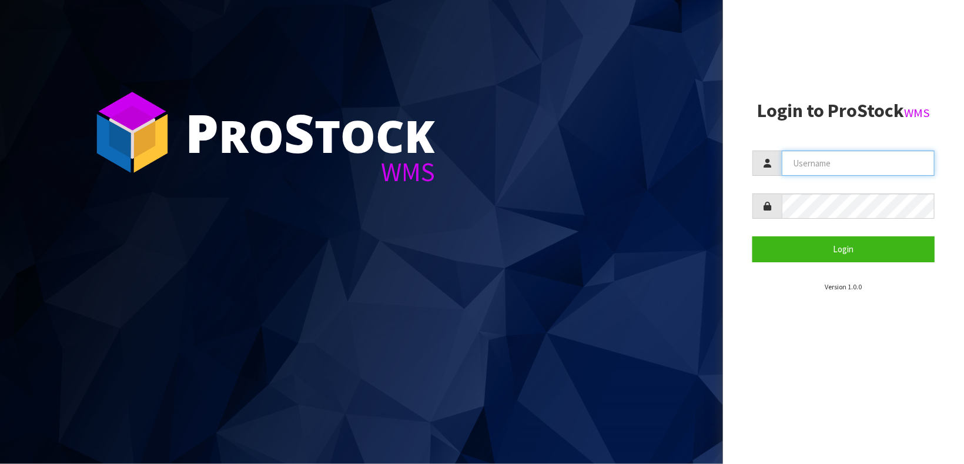
click at [807, 152] on input "text" at bounding box center [858, 163] width 153 height 25
click at [781, 128] on section "Login to ProStock WMS Login Version 1.0.0" at bounding box center [844, 197] width 182 height 192
